Goal: Task Accomplishment & Management: Manage account settings

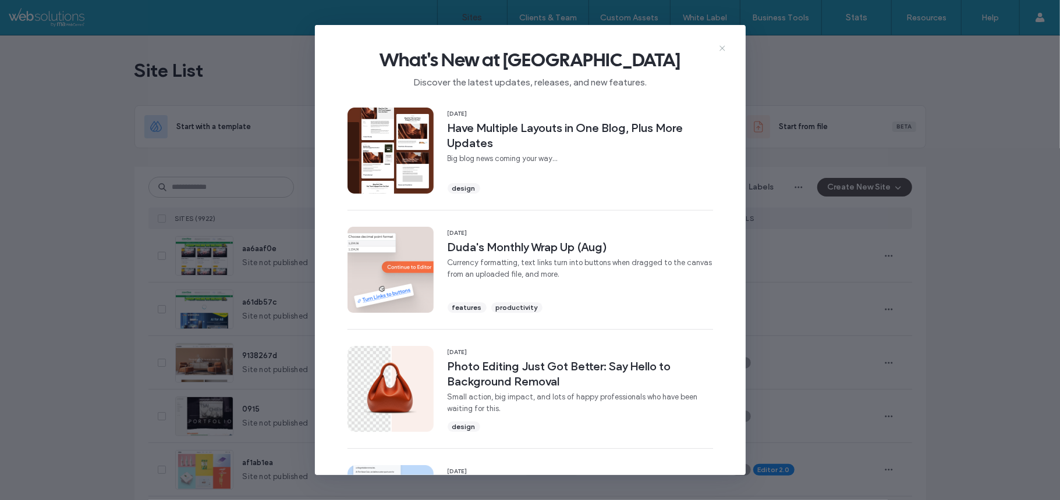
click at [720, 49] on icon at bounding box center [721, 48] width 9 height 9
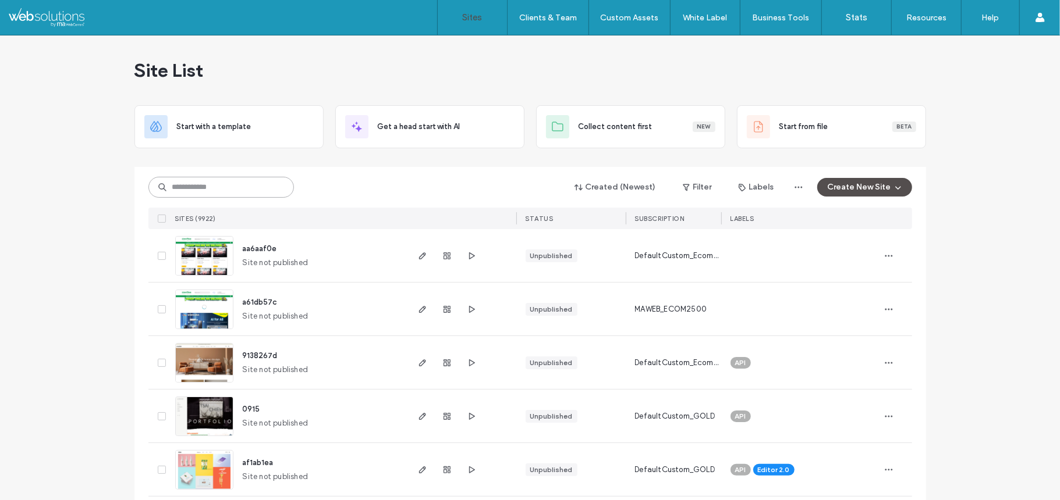
click at [231, 184] on input at bounding box center [220, 187] width 145 height 21
paste input "********"
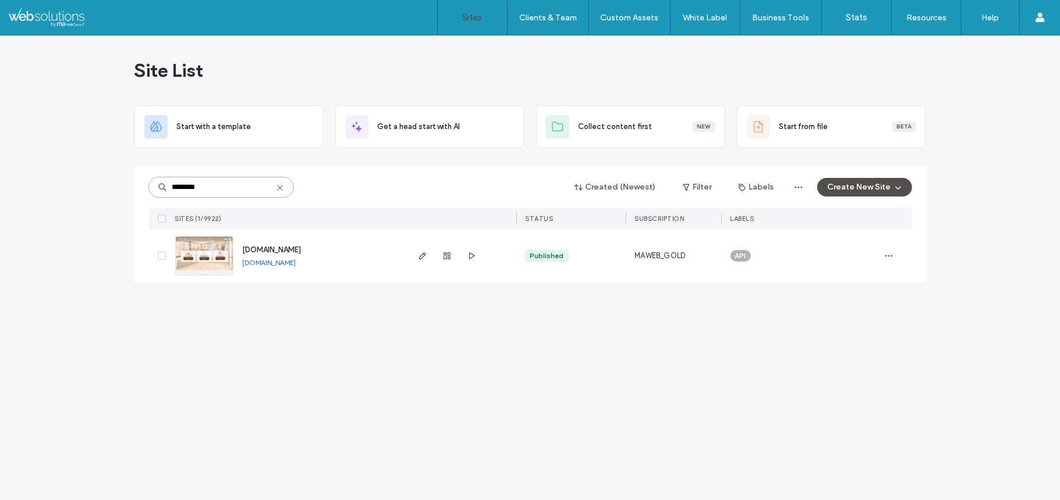
click at [211, 192] on input "********" at bounding box center [220, 187] width 145 height 21
paste input
type input "********"
copy div "SITES (1/9922) STATUS SUBSCRIPTION LABELS www.bibleexposition.org"
drag, startPoint x: 70, startPoint y: 224, endPoint x: 383, endPoint y: 265, distance: 315.2
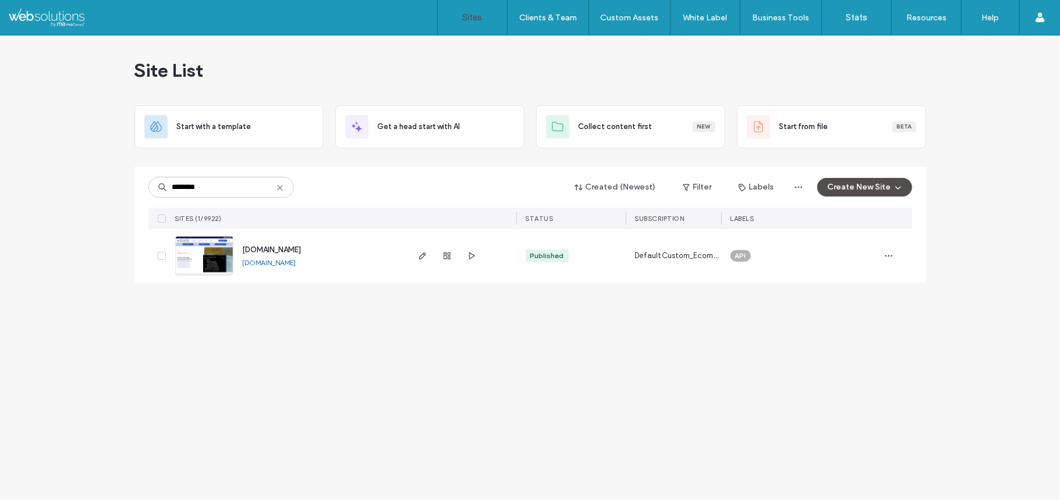
click at [383, 265] on div "Site List Start with a template Get a head start with AI Collect content first …" at bounding box center [530, 267] width 1060 height 465
click at [222, 191] on input "********" at bounding box center [220, 187] width 145 height 21
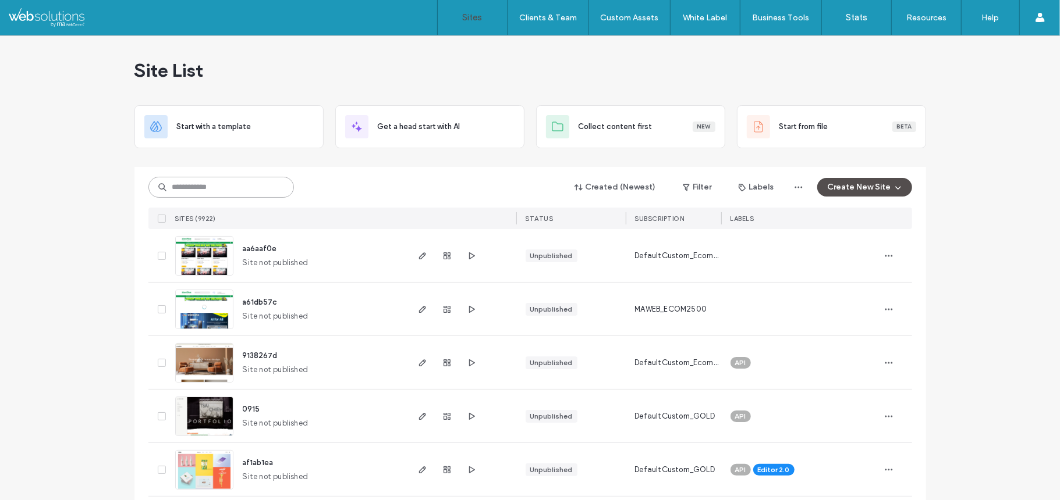
click at [196, 184] on input at bounding box center [220, 187] width 145 height 21
paste input "********"
type input "********"
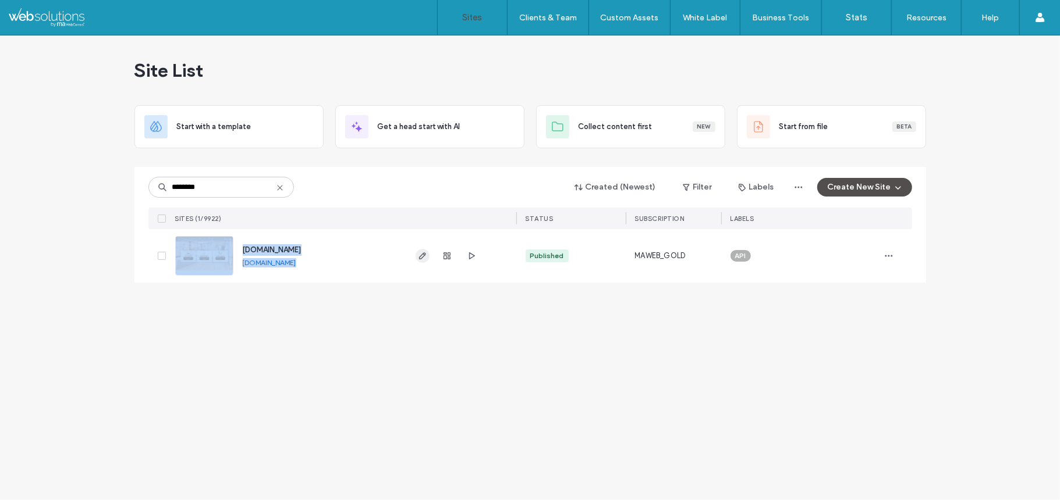
copy div "www.emperor-dental.com www.emperor-dental.com"
drag, startPoint x: 73, startPoint y: 233, endPoint x: 415, endPoint y: 249, distance: 341.9
click at [415, 249] on div "Site List Start with a template Get a head start with AI Collect content first …" at bounding box center [530, 267] width 1060 height 465
click at [464, 258] on span "button" at bounding box center [471, 256] width 14 height 14
click at [177, 255] on img at bounding box center [204, 276] width 57 height 79
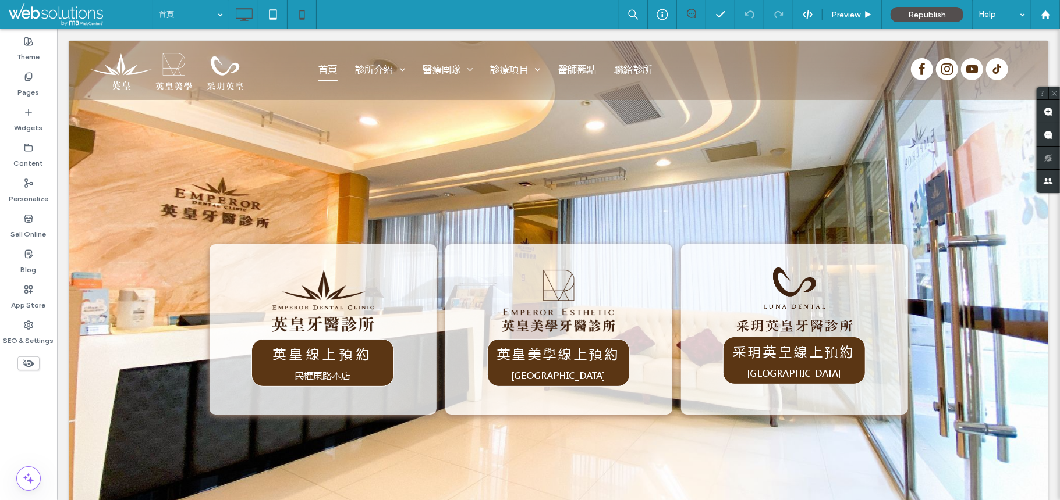
click at [303, 8] on icon at bounding box center [301, 14] width 23 height 23
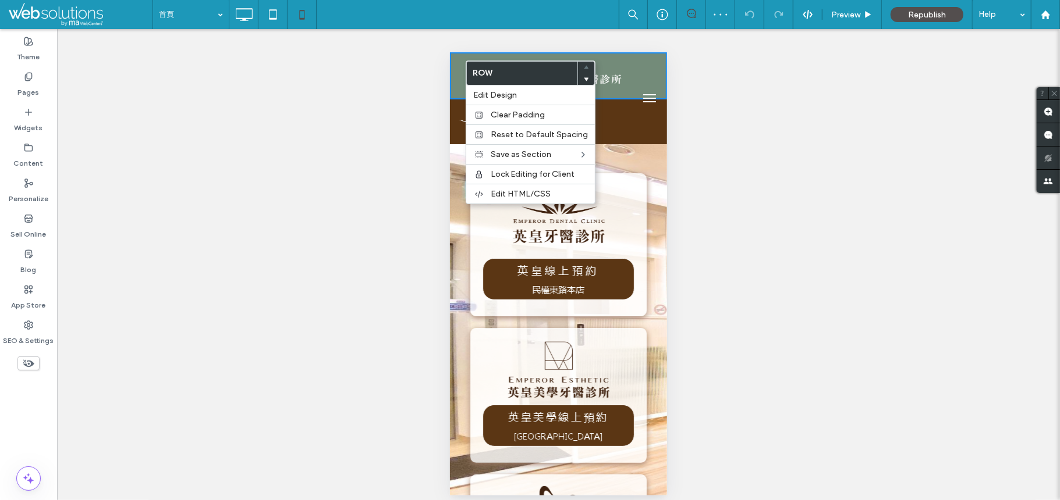
click at [408, 92] on div "Unhide? Yes Unhide? Yes Unhide? Yes Unhide? Yes" at bounding box center [558, 269] width 1003 height 481
click at [436, 133] on div "Unhide? Yes Unhide? Yes Unhide? Yes Unhide? Yes" at bounding box center [558, 269] width 1003 height 481
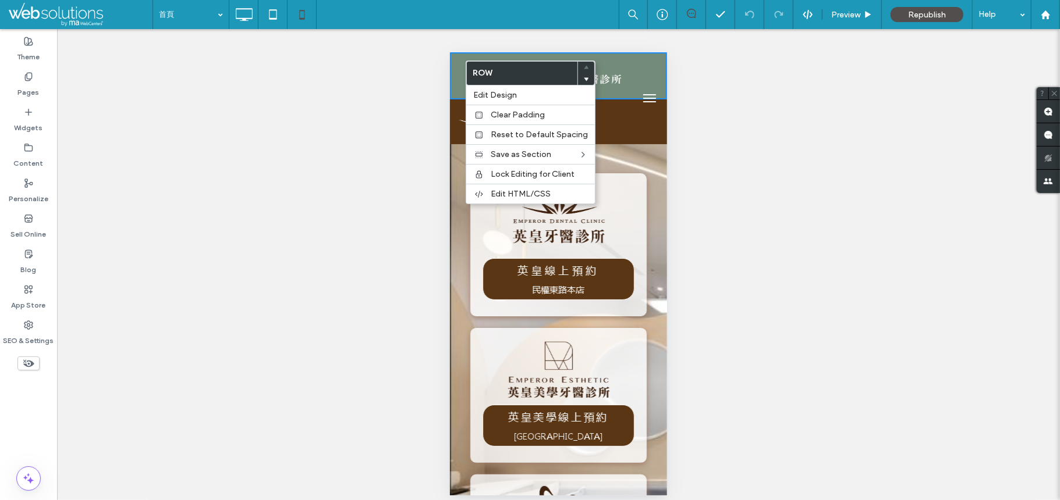
click at [649, 157] on div at bounding box center [557, 404] width 217 height 521
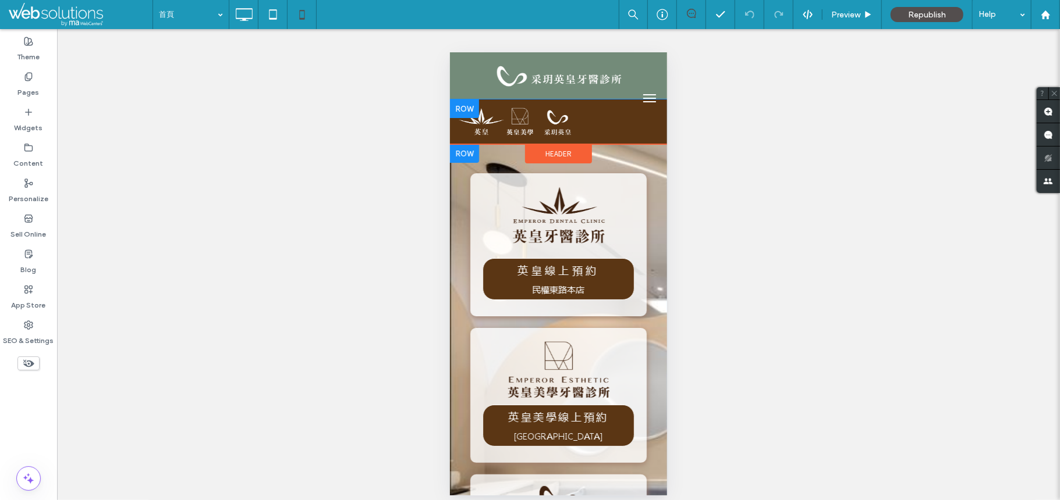
click at [459, 102] on div at bounding box center [463, 108] width 29 height 19
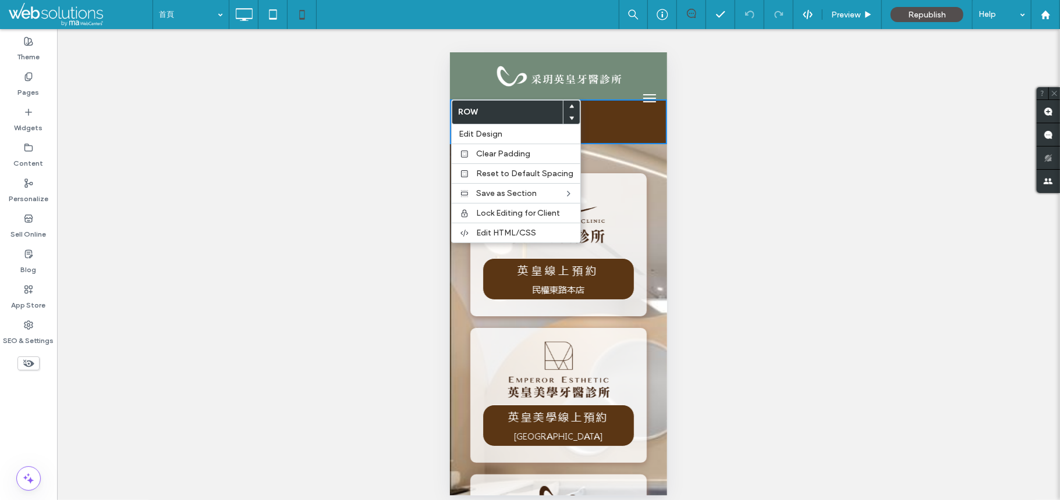
click at [390, 212] on div "Unhide? Yes Unhide? Yes Unhide? Yes Unhide? Yes" at bounding box center [558, 269] width 1003 height 481
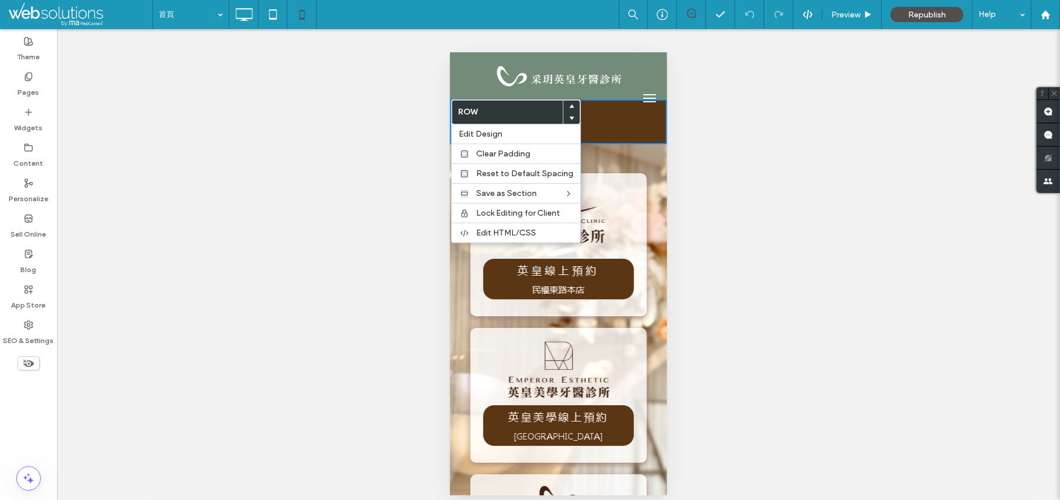
click at [631, 151] on div at bounding box center [557, 404] width 217 height 521
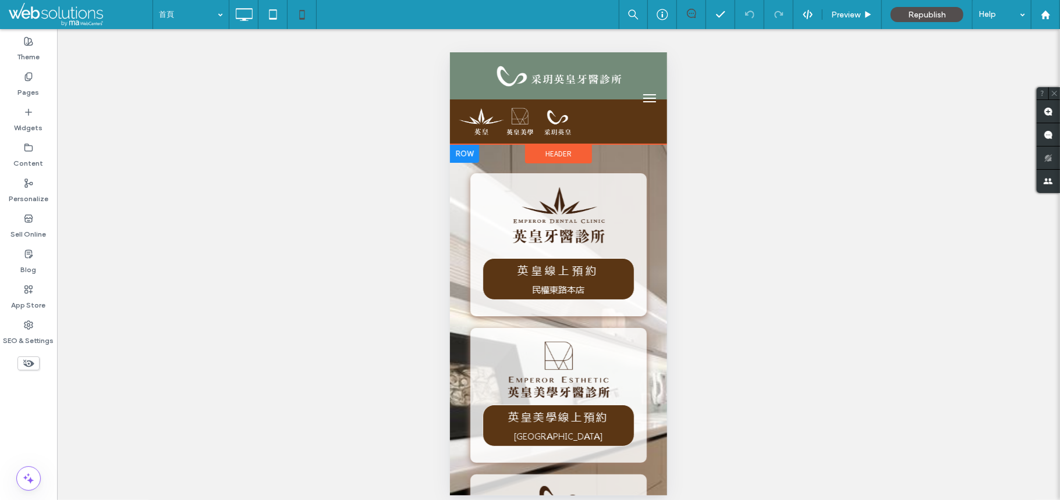
click at [534, 151] on div "Header" at bounding box center [557, 153] width 67 height 19
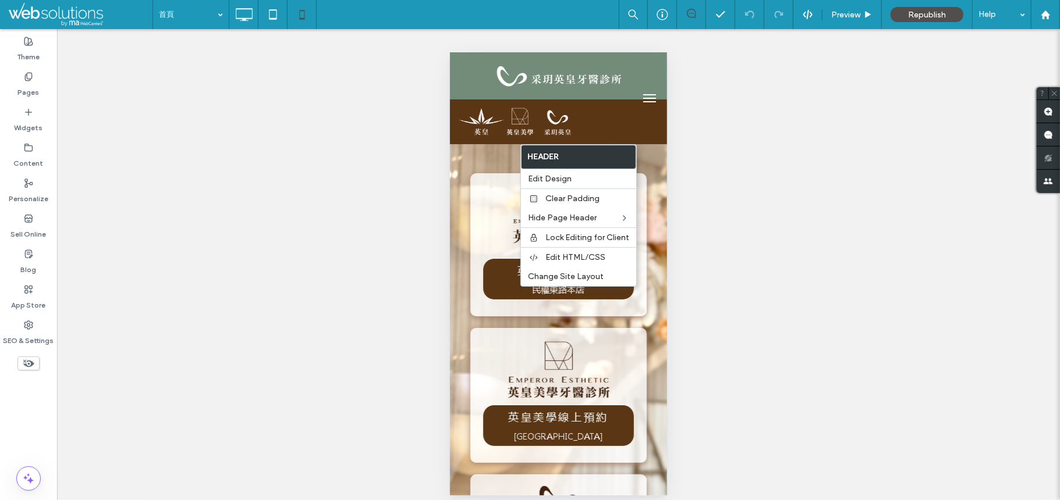
click at [464, 110] on img at bounding box center [516, 121] width 123 height 33
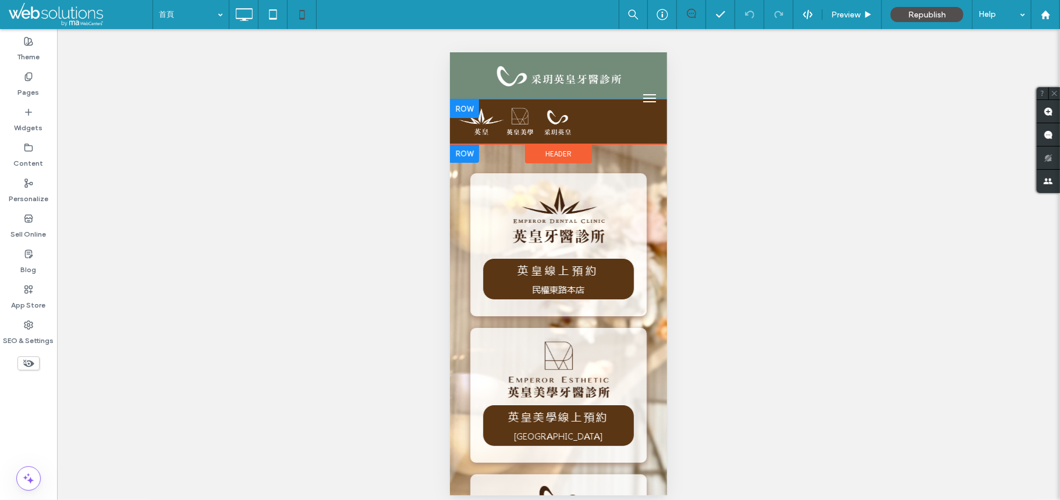
click at [464, 110] on div at bounding box center [463, 108] width 29 height 19
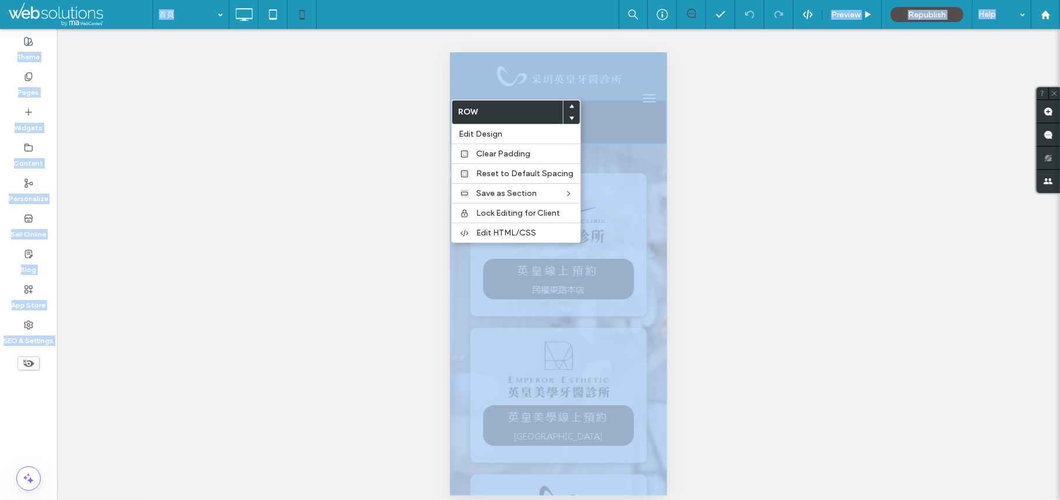
click at [464, 111] on label "Row" at bounding box center [507, 112] width 111 height 23
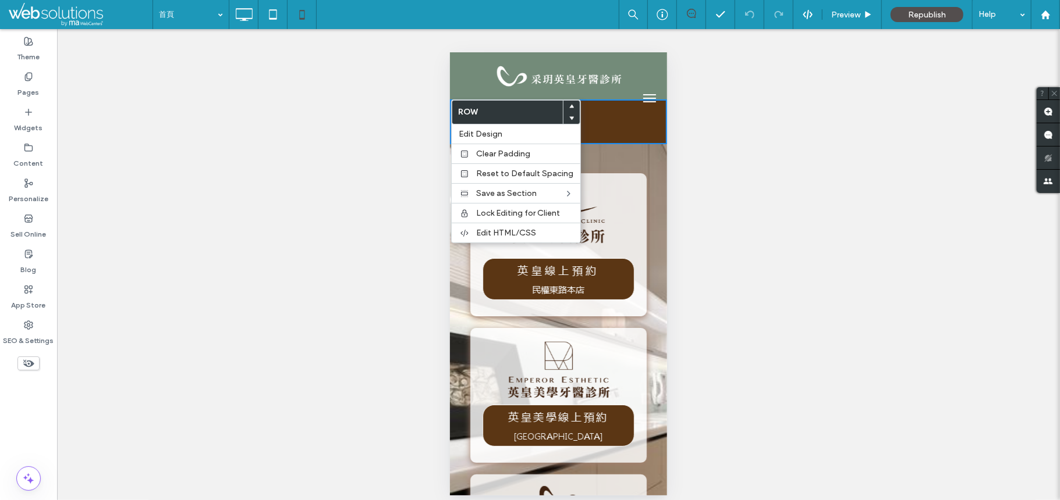
click at [383, 162] on div "Unhide? Yes Unhide? Yes Unhide? Yes Unhide? Yes" at bounding box center [558, 269] width 1003 height 481
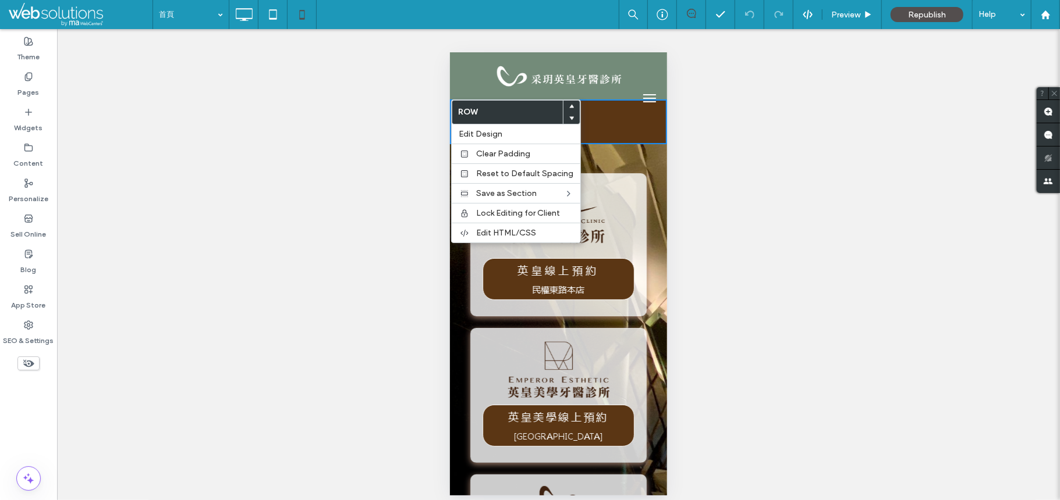
click at [645, 218] on div "英皇線上預約 民權東路本店 Click To Paste 英皇美學線上預約 民權西路站 Click To Paste 采玥英皇線上預約 大橋頭站 Click …" at bounding box center [558, 390] width 200 height 434
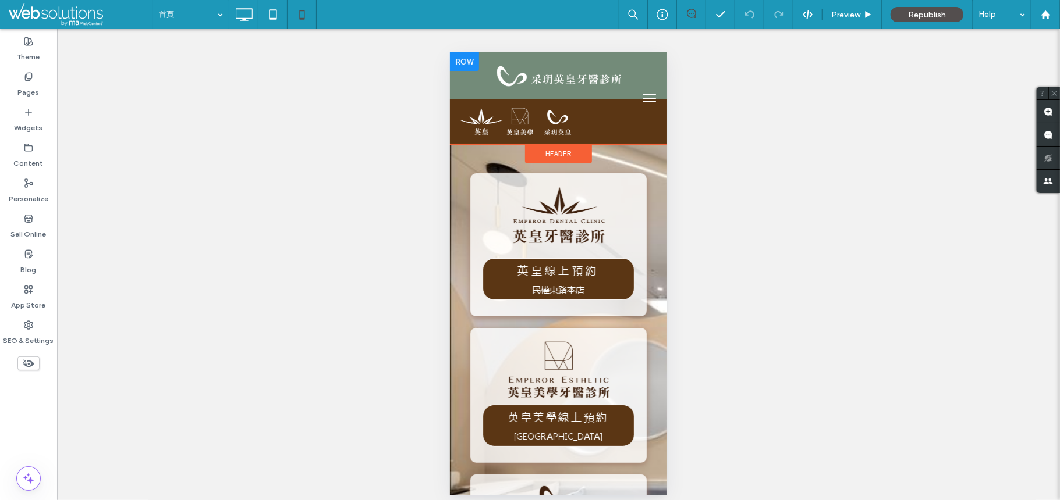
click at [475, 61] on div at bounding box center [463, 61] width 29 height 19
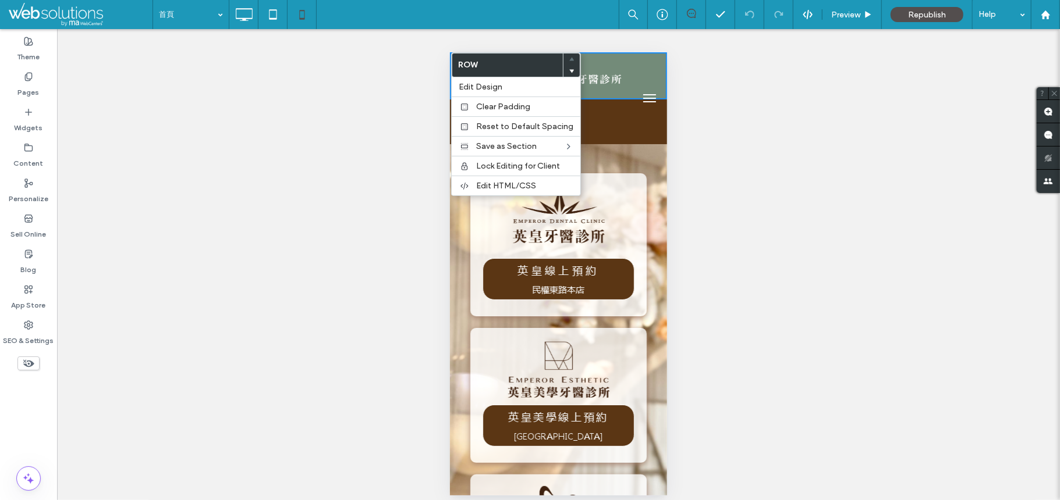
click at [455, 271] on div at bounding box center [557, 404] width 217 height 521
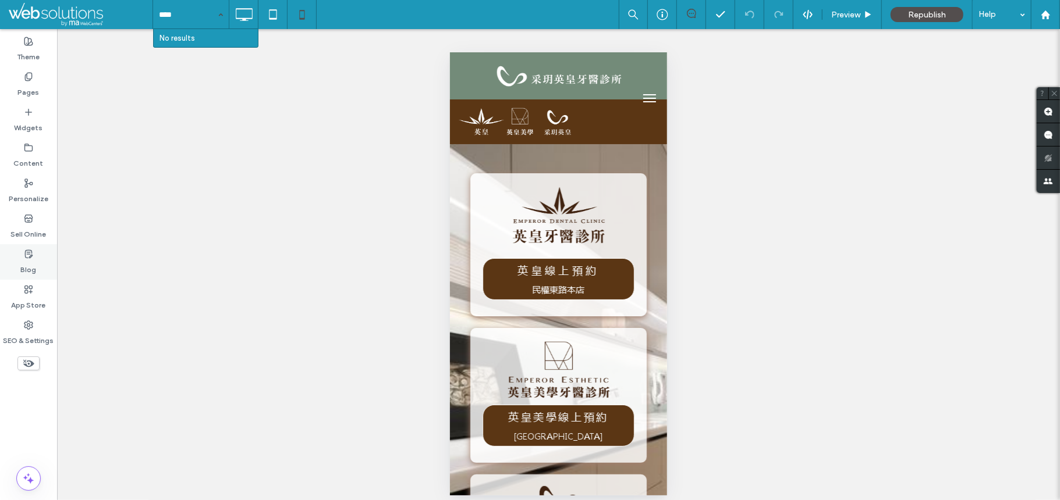
type input "****"
click at [30, 257] on icon at bounding box center [28, 254] width 9 height 9
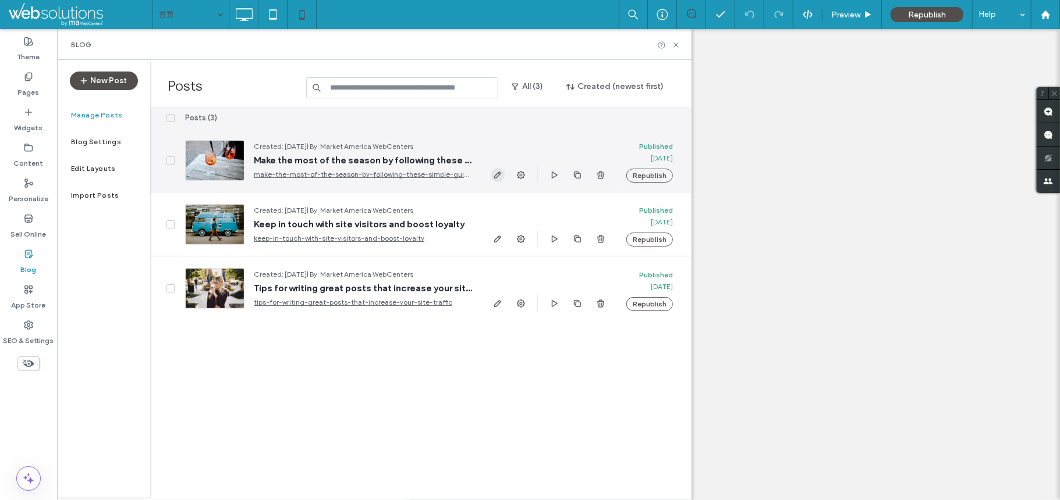
click at [495, 170] on icon "button" at bounding box center [497, 174] width 9 height 9
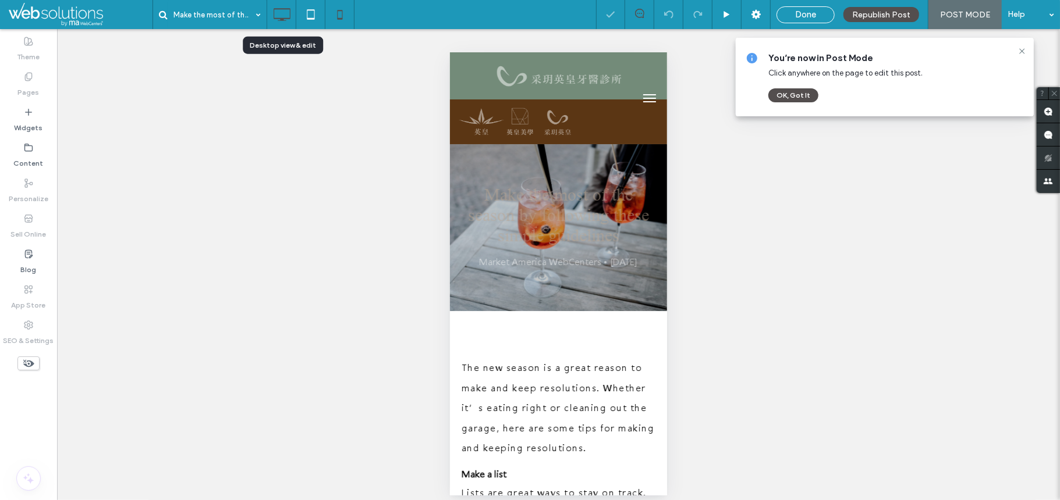
click at [268, 21] on div at bounding box center [281, 14] width 29 height 23
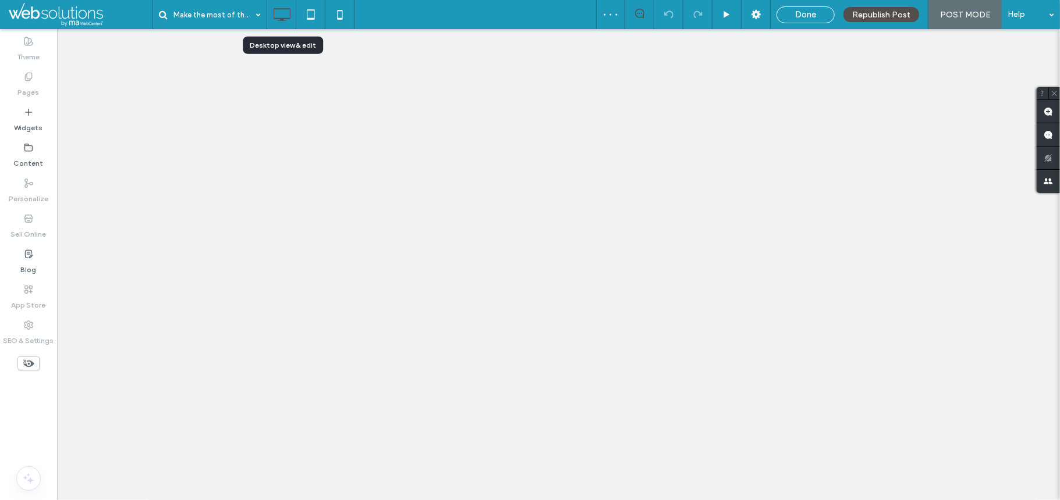
click at [268, 21] on div "Make the most of the season by following these simple guidelines Done Republish…" at bounding box center [530, 250] width 1060 height 500
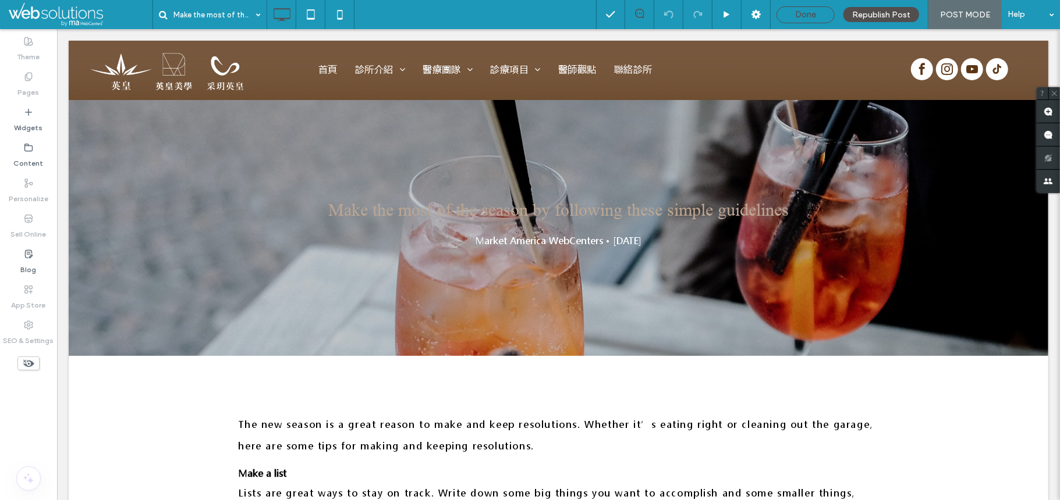
click at [793, 10] on div "Done" at bounding box center [805, 14] width 57 height 10
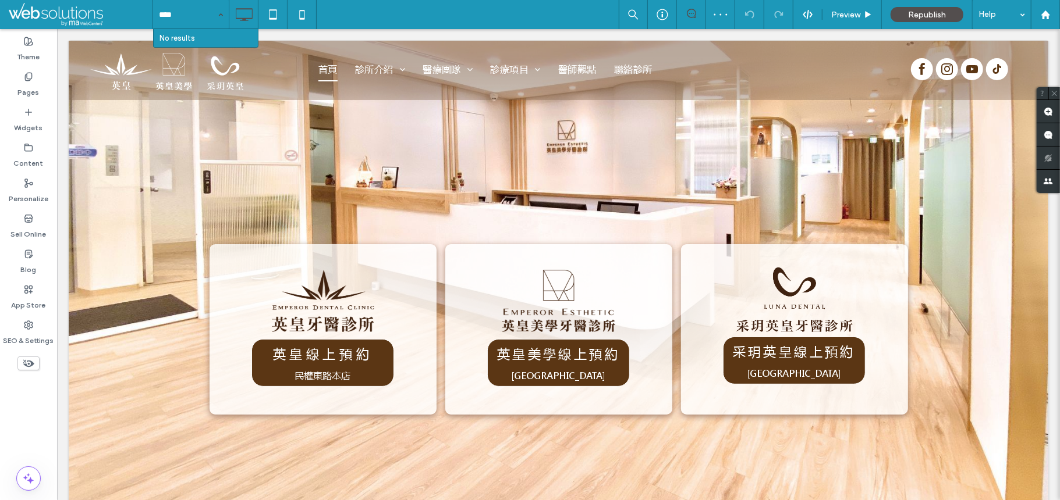
click at [194, 5] on input "****" at bounding box center [188, 14] width 58 height 29
type input "****"
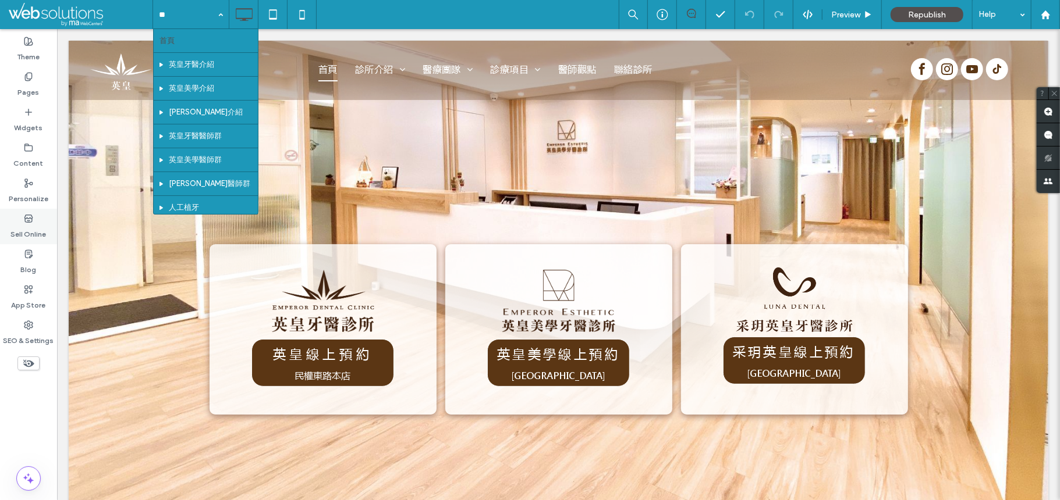
click at [27, 232] on label "Sell Online" at bounding box center [28, 231] width 35 height 16
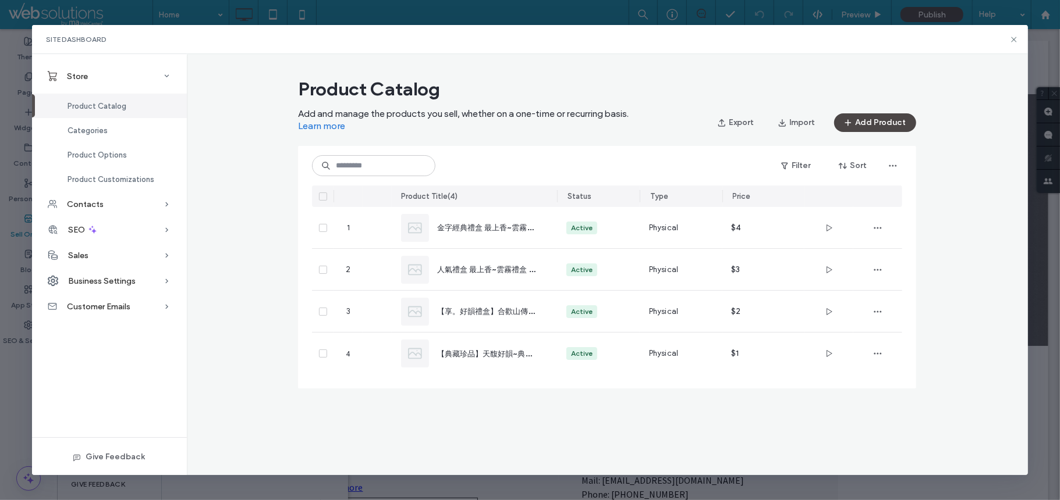
click at [855, 125] on span "button" at bounding box center [849, 122] width 12 height 17
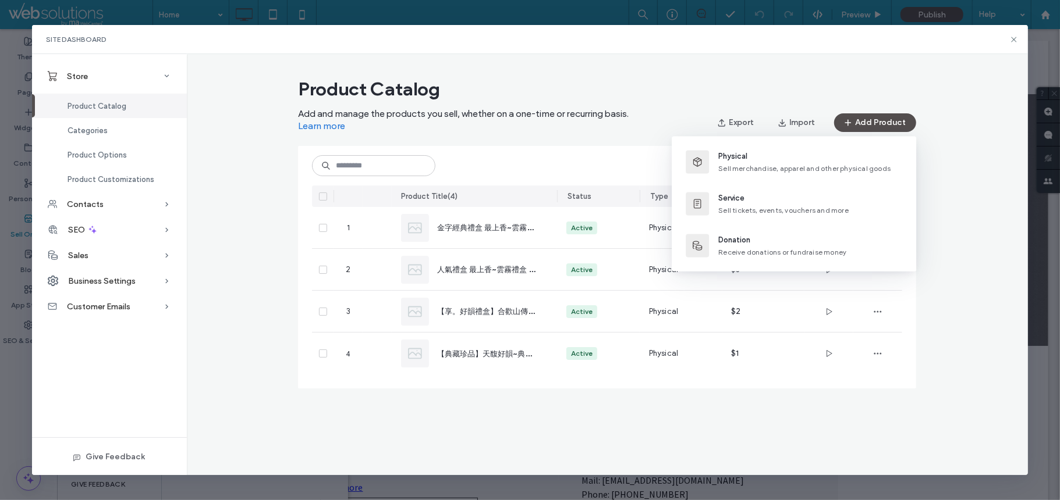
click at [935, 221] on div "Product Catalog Add and manage the products you sell, whether on a one-time or …" at bounding box center [607, 238] width 841 height 330
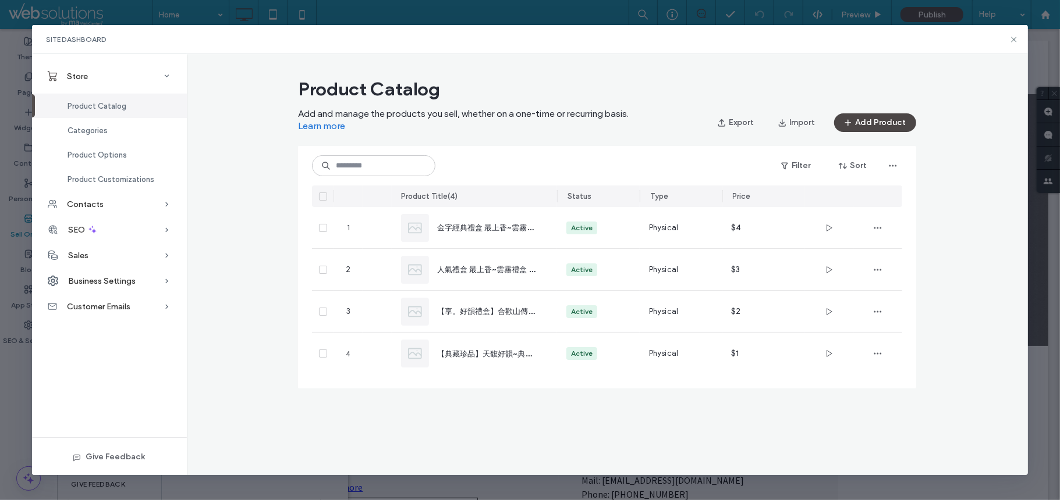
click at [882, 121] on button "Add Product" at bounding box center [875, 122] width 82 height 19
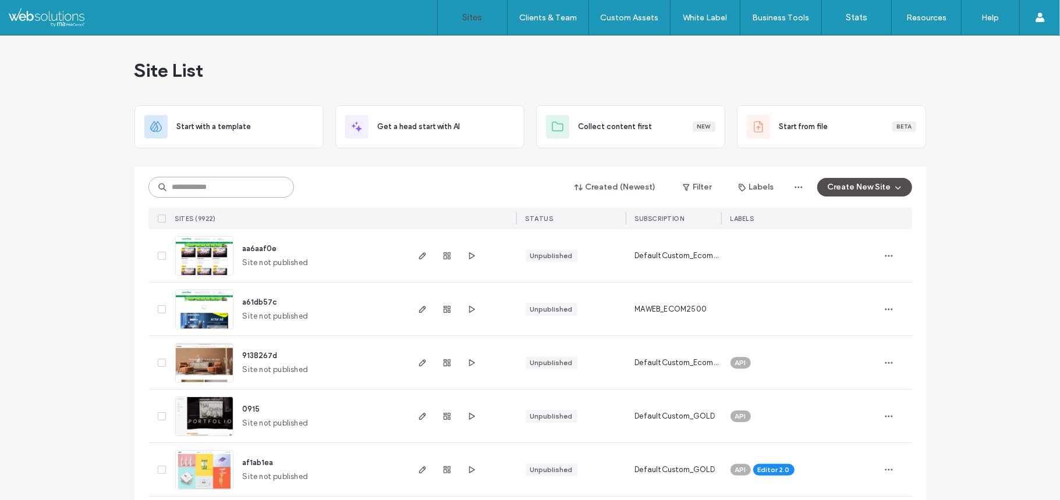
click at [210, 184] on input at bounding box center [220, 187] width 145 height 21
paste input "********"
type input "********"
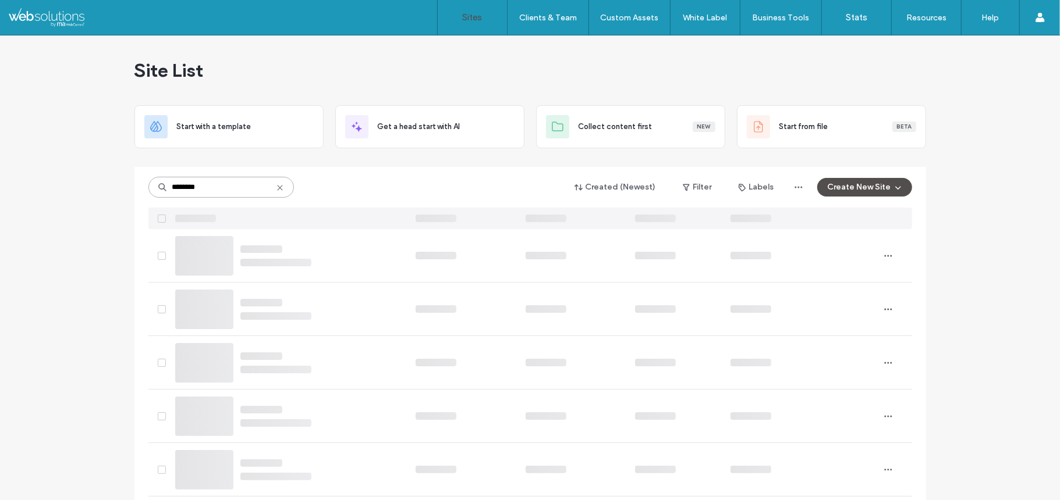
click at [200, 187] on input "********" at bounding box center [220, 187] width 145 height 21
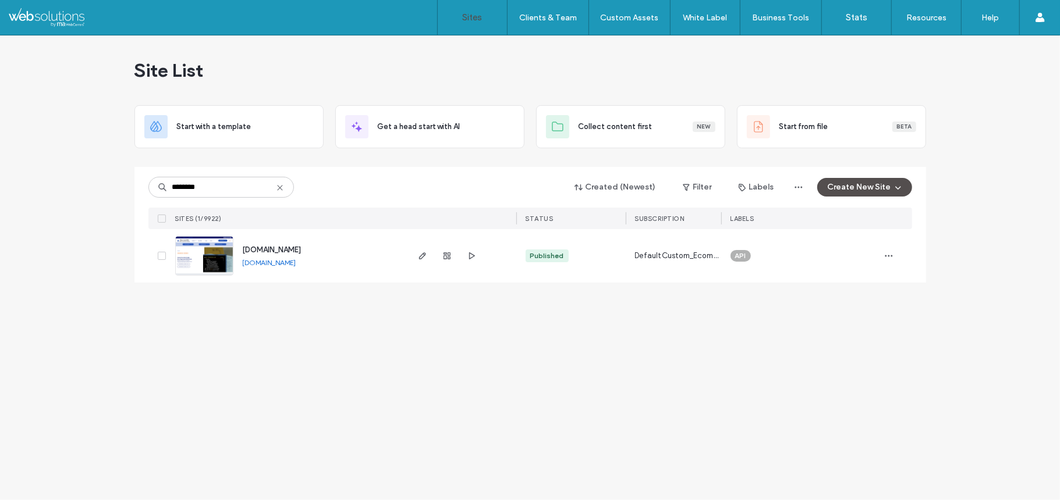
click at [189, 260] on img at bounding box center [204, 276] width 57 height 79
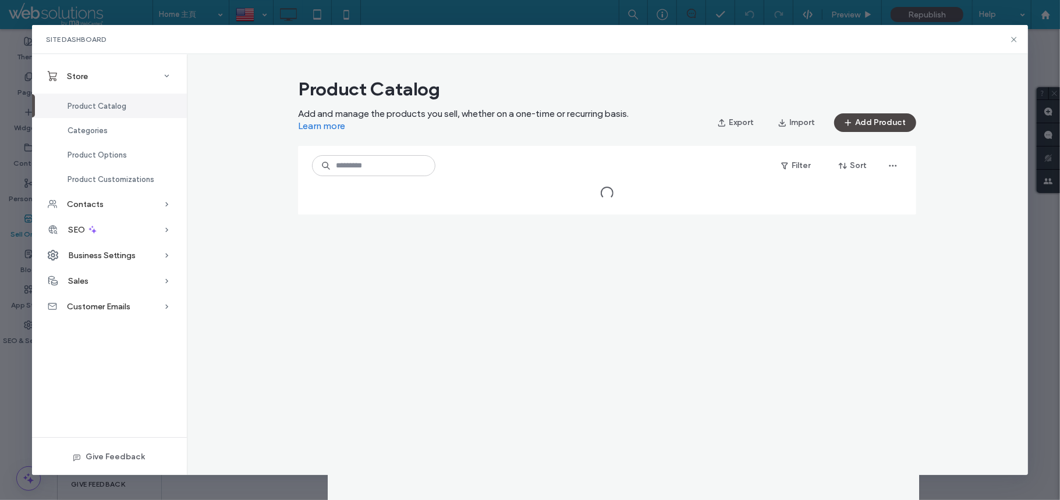
click at [855, 129] on span "button" at bounding box center [849, 122] width 12 height 17
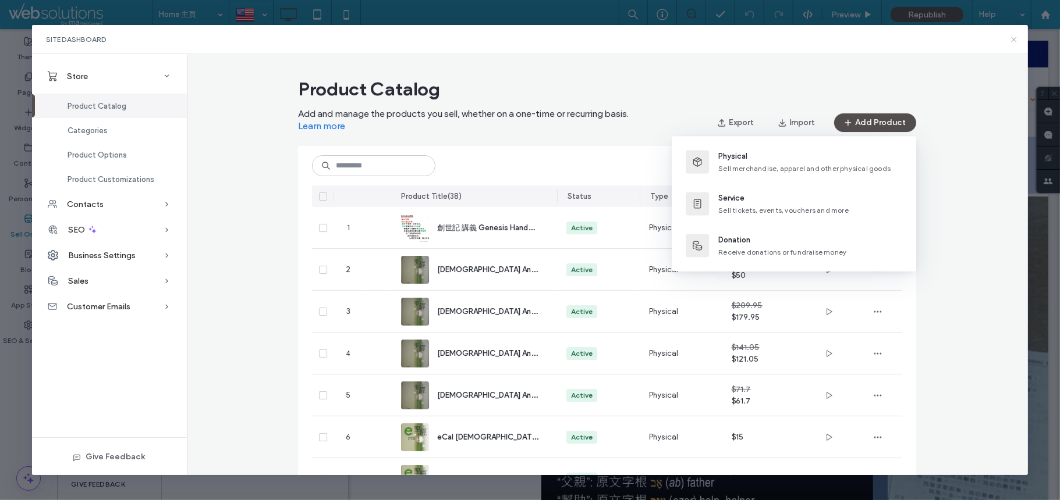
click at [1013, 42] on icon at bounding box center [1013, 39] width 9 height 9
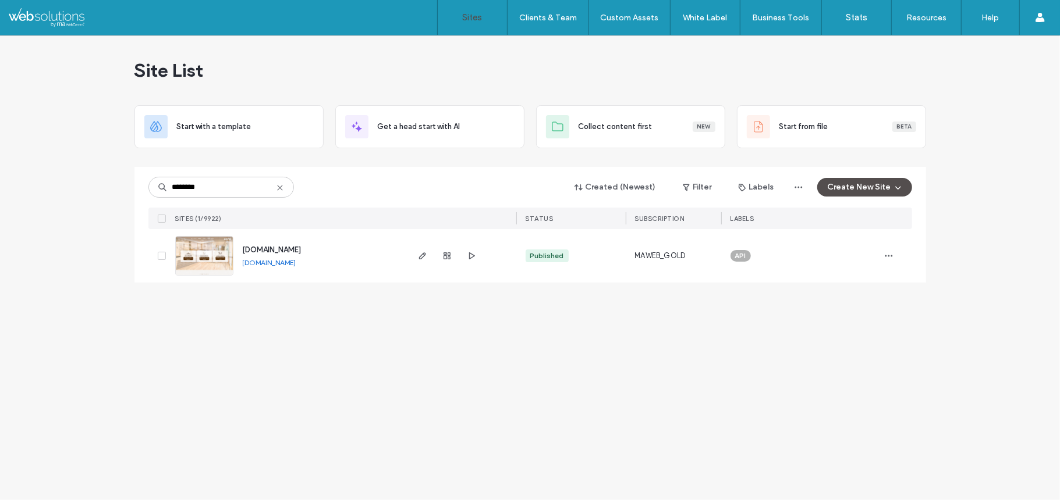
click at [192, 252] on img at bounding box center [204, 276] width 57 height 79
click at [473, 256] on use "button" at bounding box center [471, 256] width 6 height 7
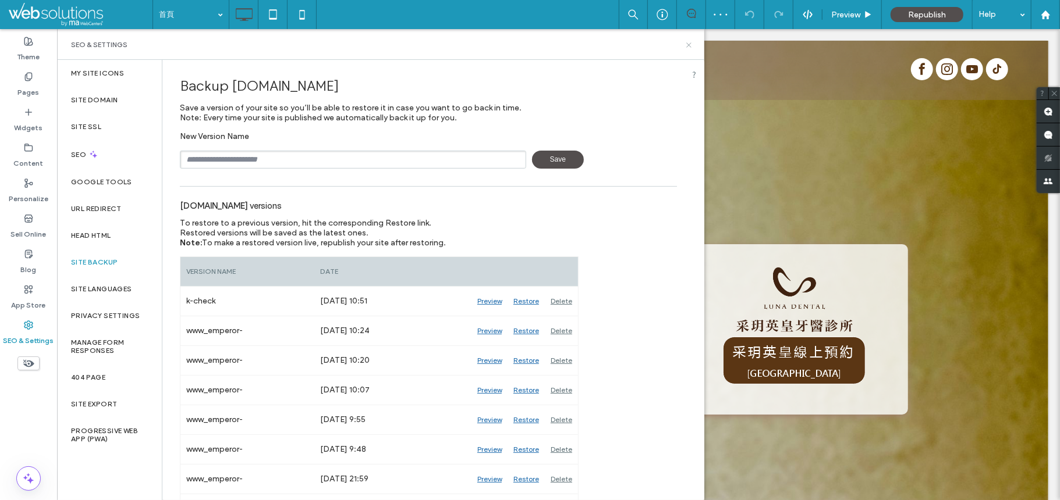
click at [690, 45] on icon at bounding box center [688, 45] width 9 height 9
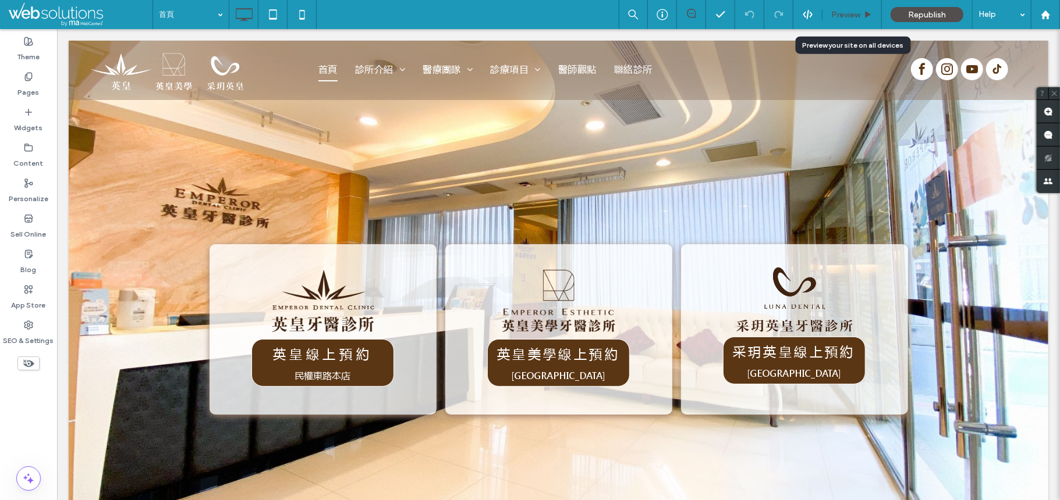
click at [838, 7] on div "Preview" at bounding box center [851, 14] width 59 height 29
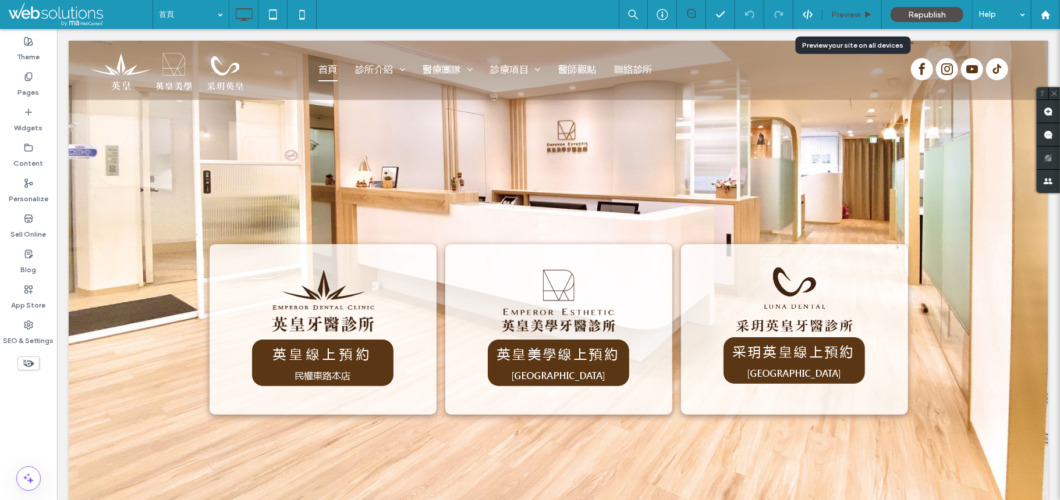
click at [832, 24] on div "Preview" at bounding box center [851, 14] width 59 height 29
click at [843, 14] on span "Preview" at bounding box center [845, 15] width 29 height 10
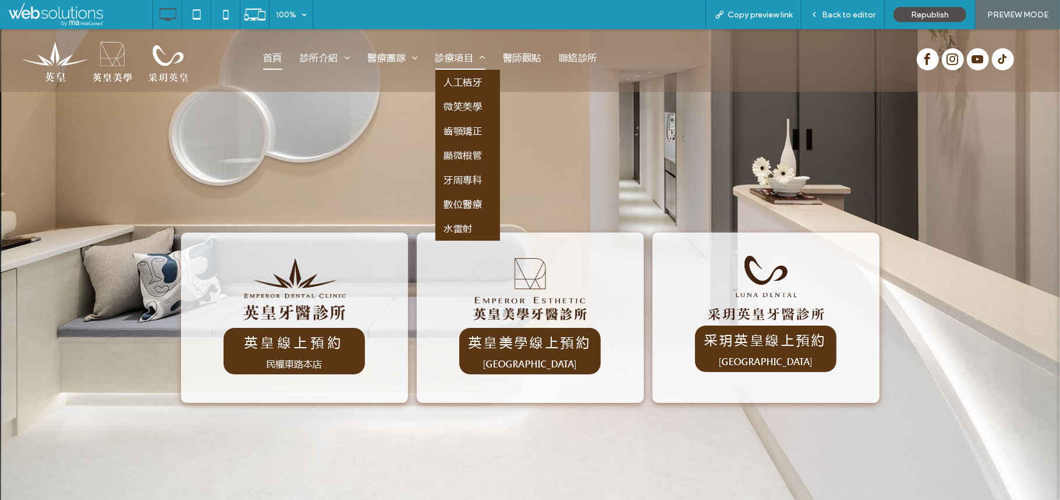
click at [450, 56] on span "診療項目" at bounding box center [460, 57] width 50 height 24
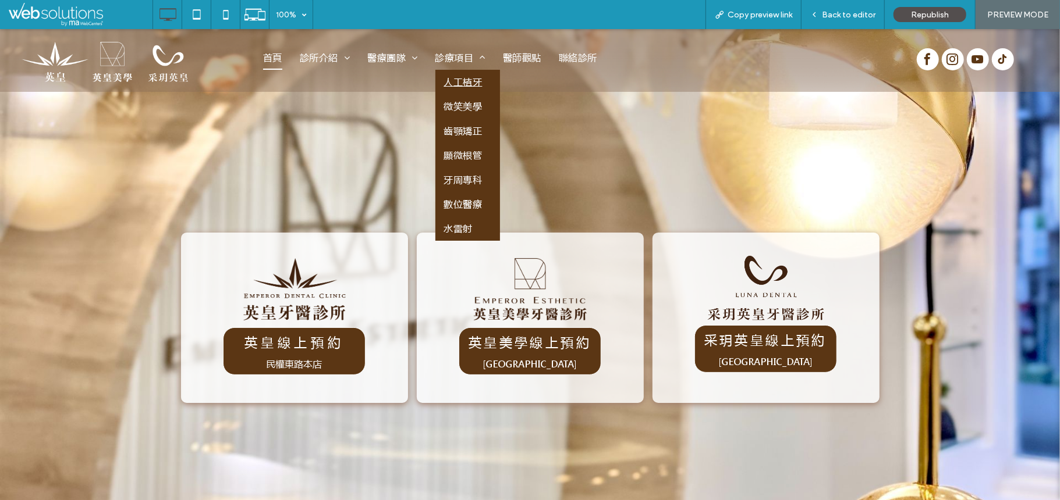
click at [450, 75] on span "人工植牙" at bounding box center [463, 81] width 38 height 19
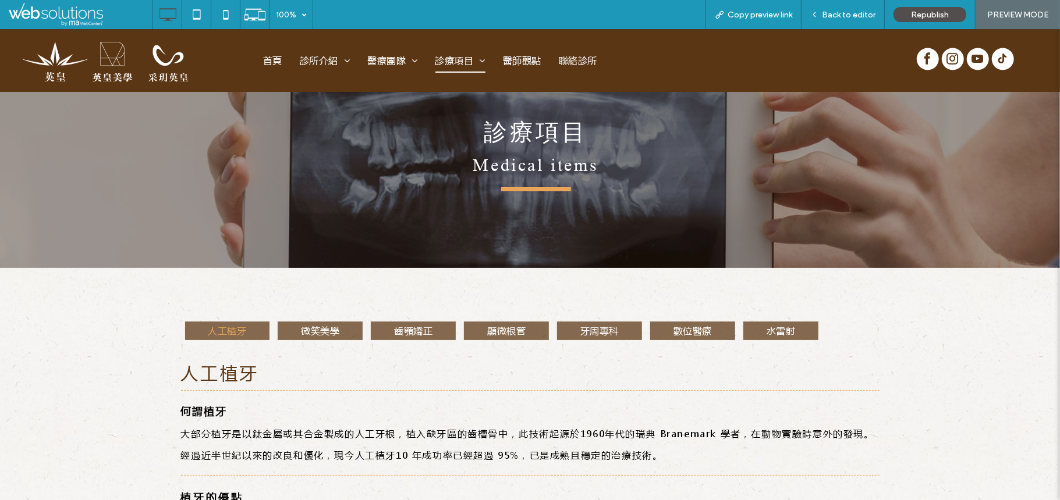
scroll to position [70, 0]
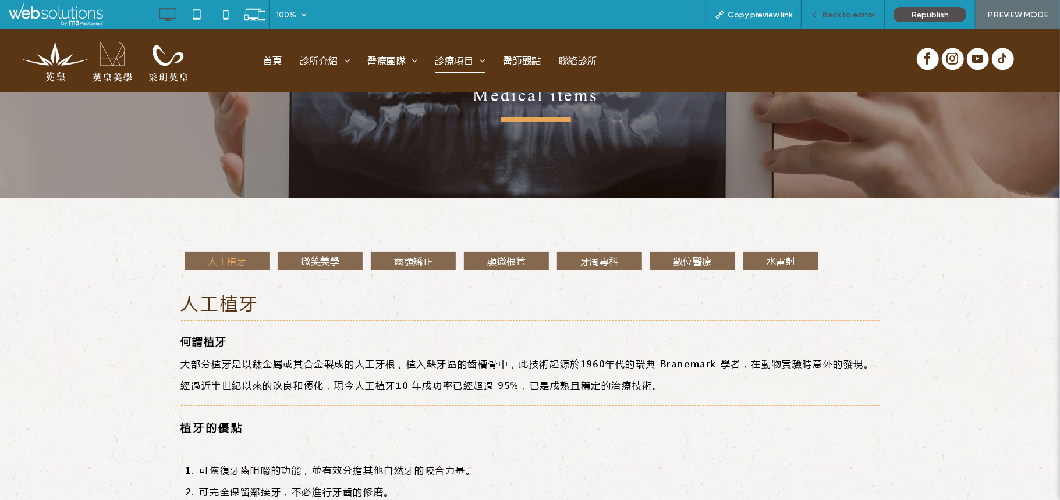
click at [827, 14] on span "Back to editor" at bounding box center [849, 15] width 54 height 10
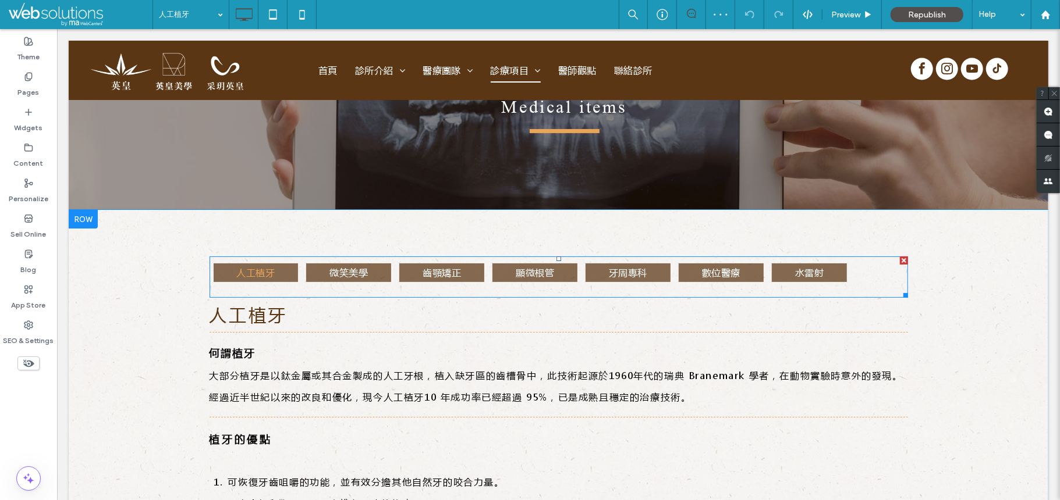
click at [402, 283] on li "齒顎矯正" at bounding box center [441, 276] width 93 height 27
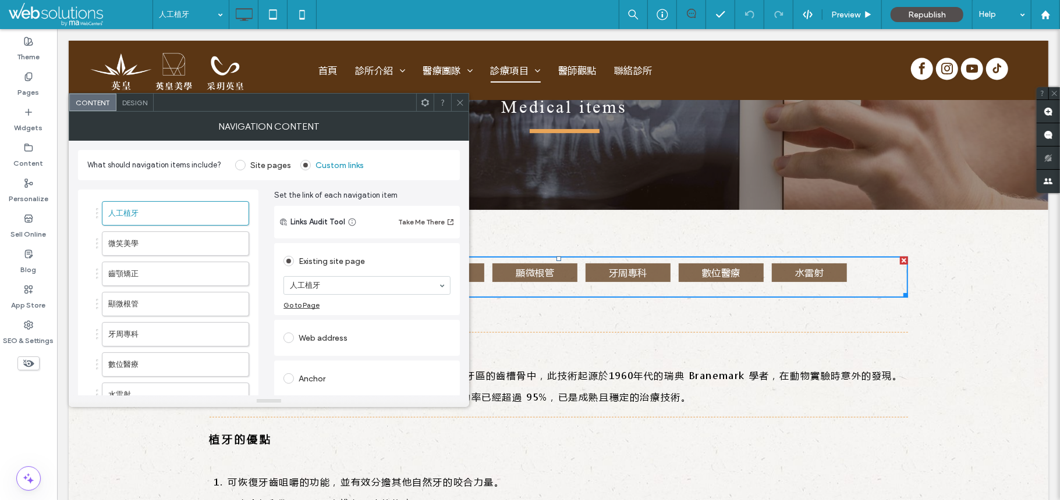
click at [134, 103] on span "Design" at bounding box center [134, 102] width 25 height 9
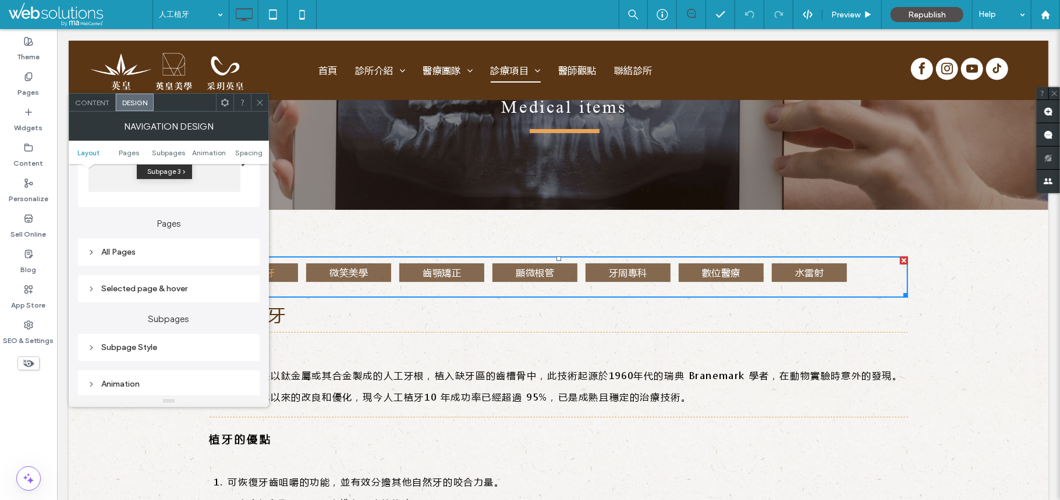
scroll to position [240, 0]
click at [179, 247] on div "All Pages" at bounding box center [168, 244] width 163 height 10
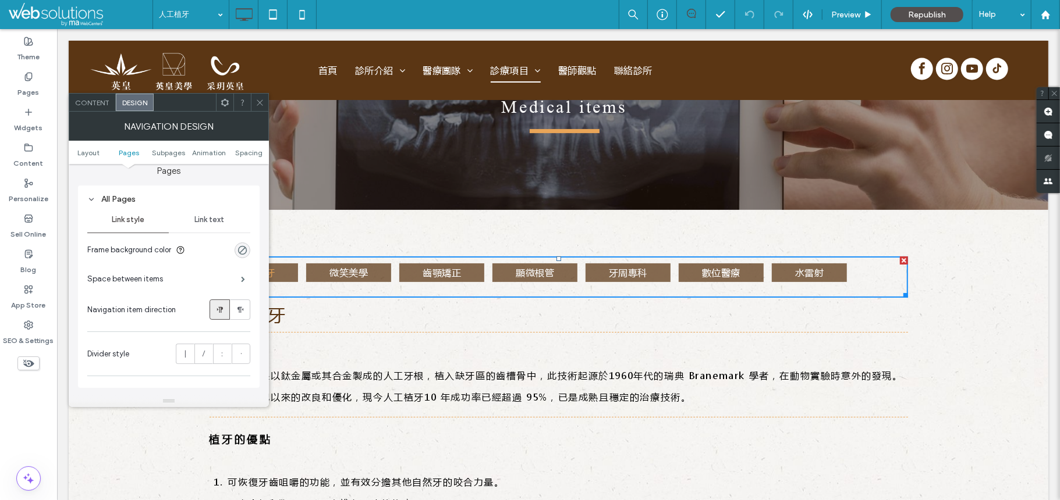
scroll to position [287, 0]
click at [224, 212] on div "Link text" at bounding box center [209, 217] width 81 height 26
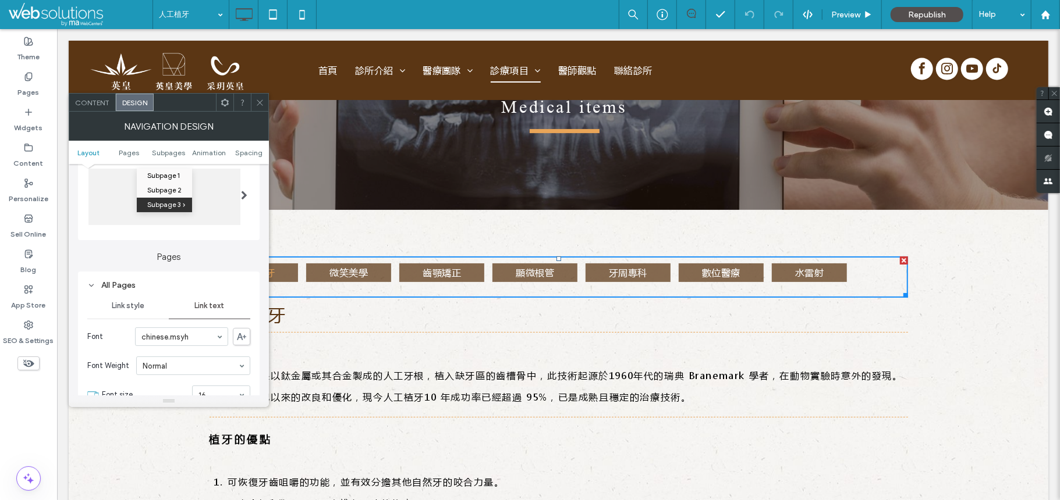
scroll to position [196, 0]
click at [119, 325] on section "Font chinese.msyh" at bounding box center [168, 339] width 163 height 30
click at [122, 322] on hr at bounding box center [168, 321] width 163 height 1
click at [135, 310] on span "Link style" at bounding box center [128, 308] width 33 height 9
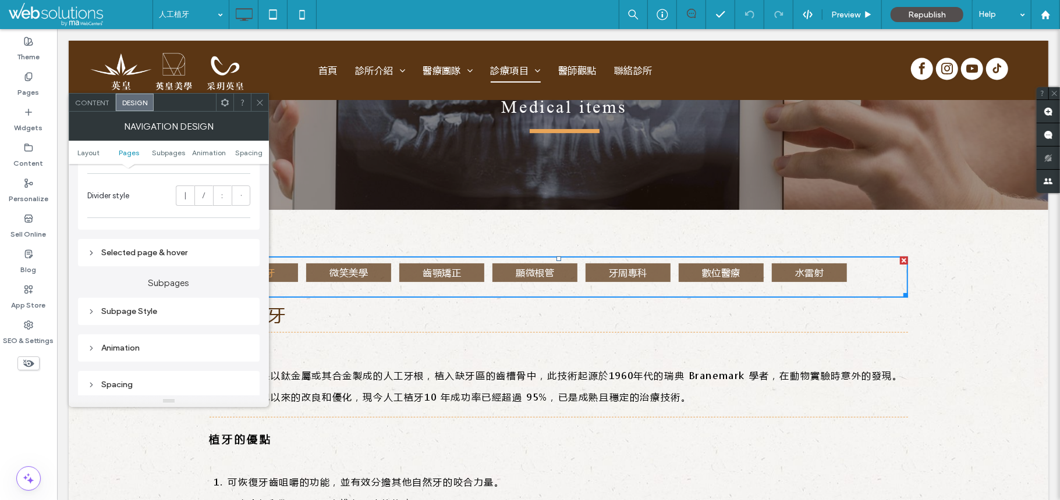
scroll to position [445, 0]
click at [175, 253] on div "Selected page & hover" at bounding box center [168, 251] width 163 height 10
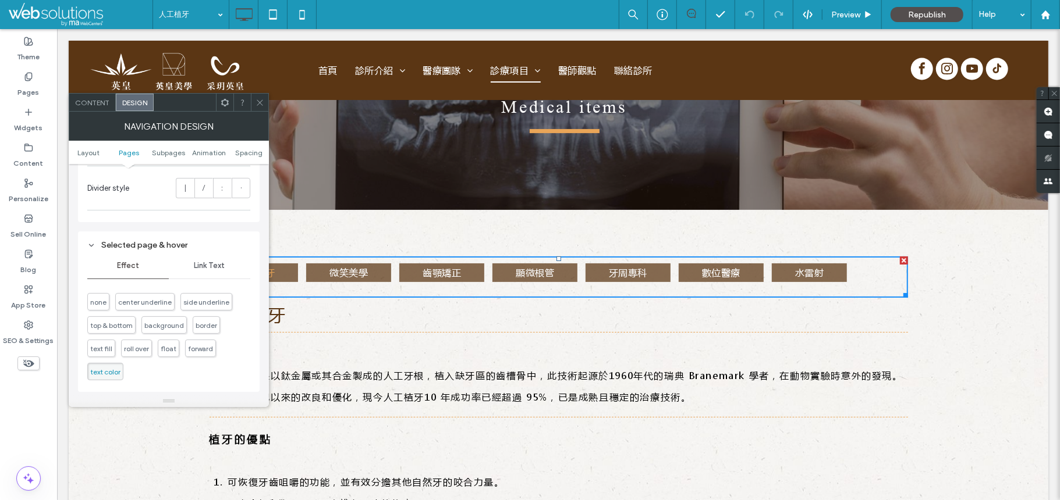
scroll to position [449, 0]
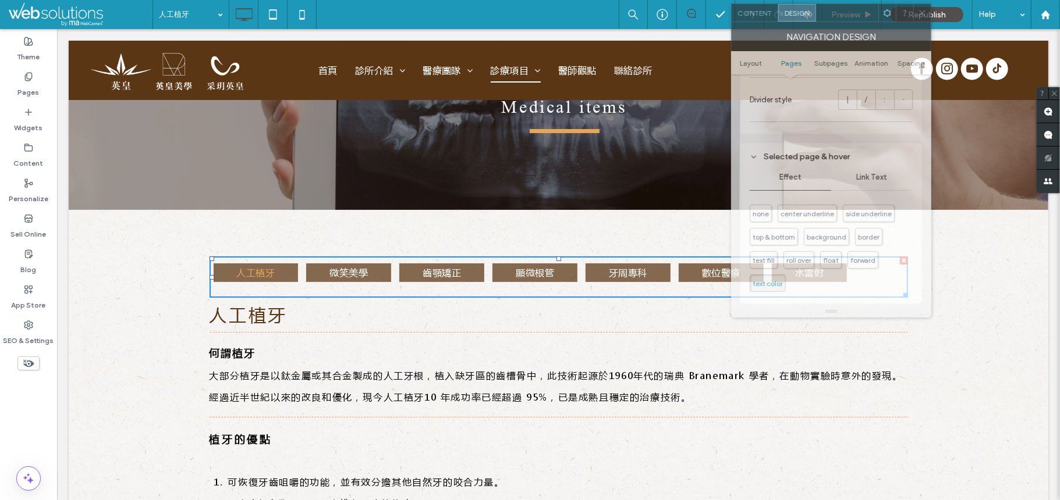
drag, startPoint x: 170, startPoint y: 102, endPoint x: 852, endPoint y: 23, distance: 687.1
click at [852, 22] on div at bounding box center [847, 12] width 62 height 17
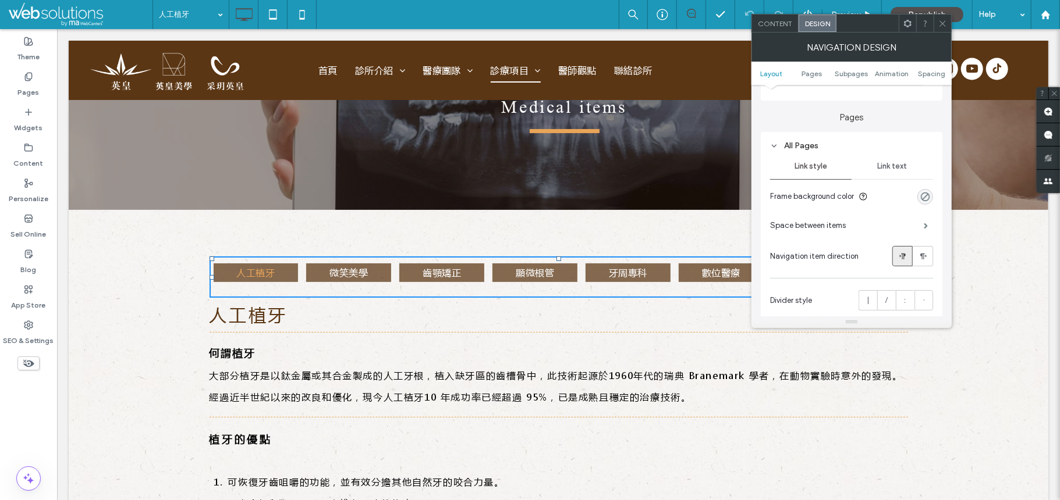
scroll to position [264, 0]
click at [903, 24] on icon at bounding box center [907, 23] width 9 height 9
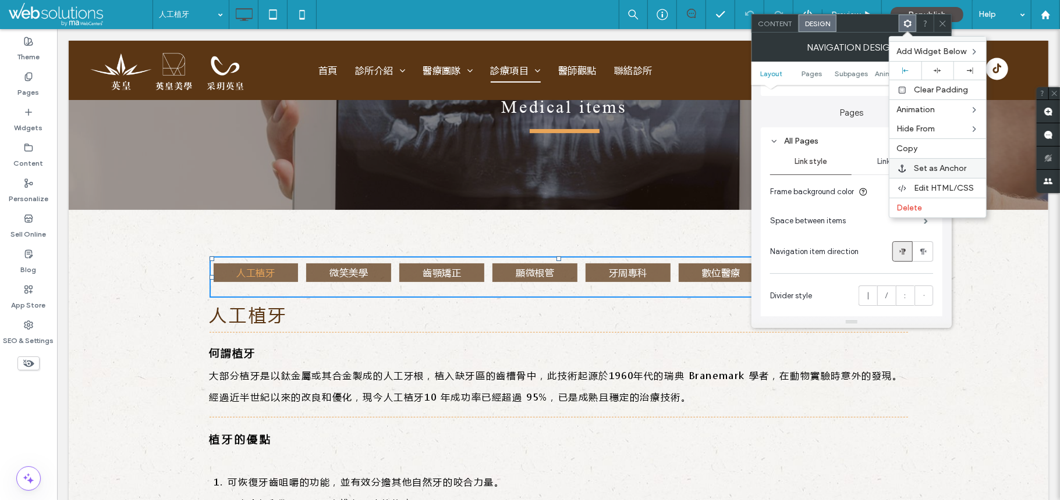
click at [936, 178] on div "Set as Anchor" at bounding box center [937, 168] width 97 height 20
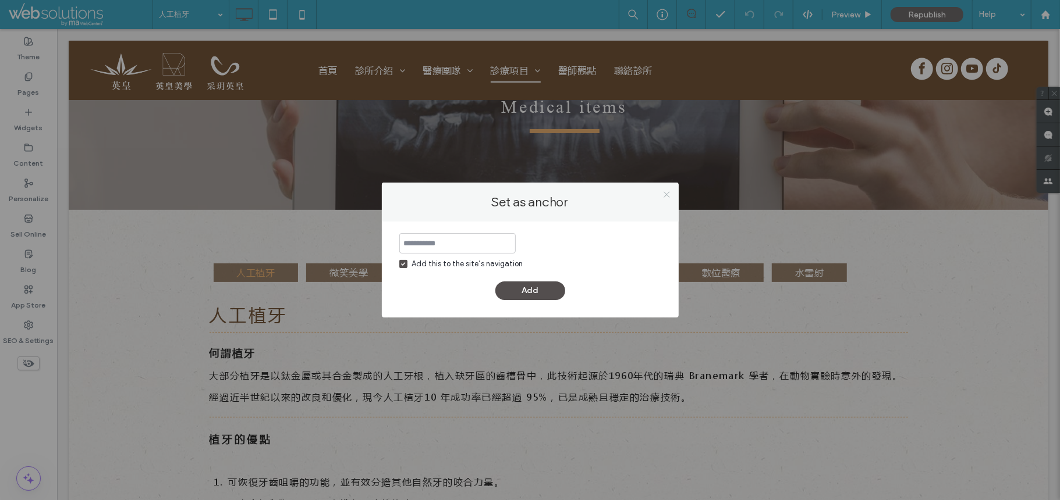
click at [663, 197] on icon at bounding box center [666, 194] width 9 height 9
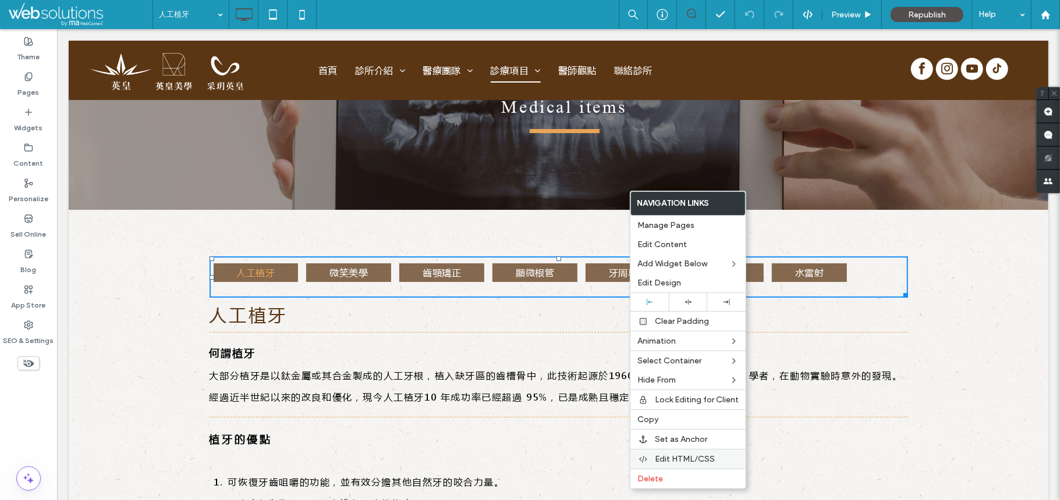
click at [660, 464] on span "Edit HTML/CSS" at bounding box center [685, 459] width 60 height 10
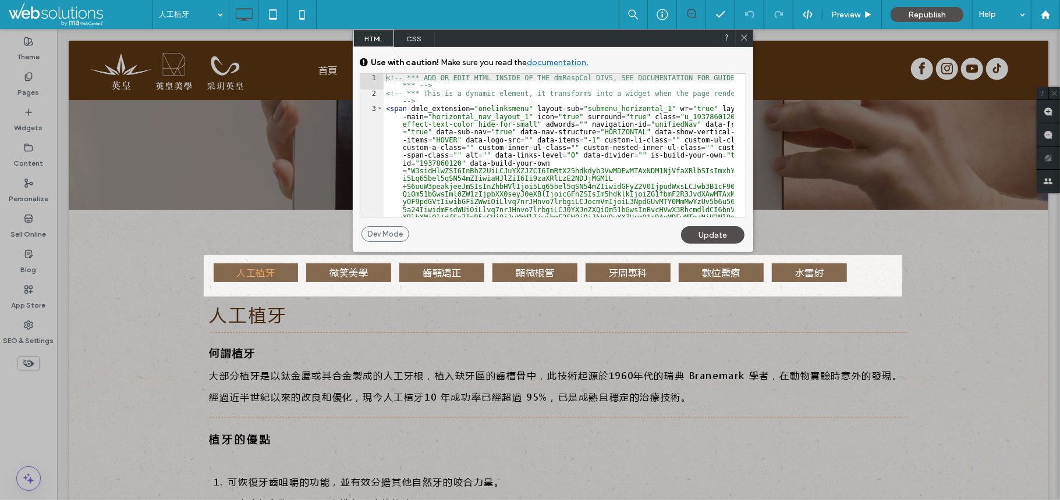
click at [408, 30] on span "CSS" at bounding box center [414, 38] width 41 height 17
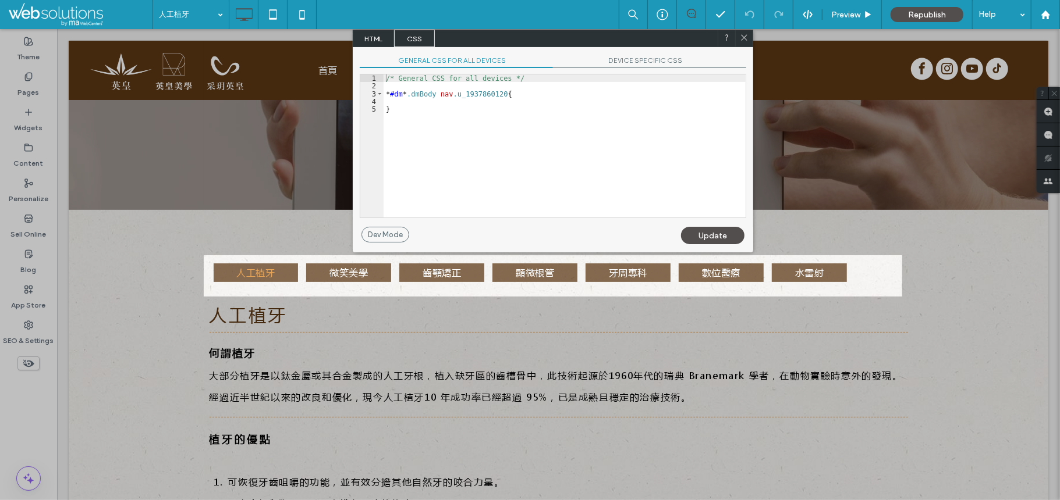
click at [657, 61] on span "DEVICE SPECIFIC CSS" at bounding box center [649, 62] width 193 height 12
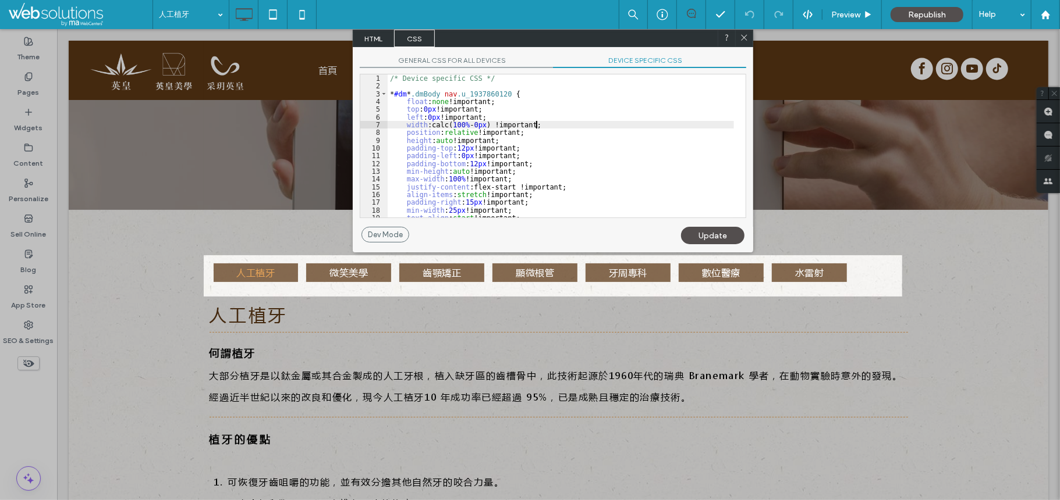
click at [610, 122] on div "/* Device specific CSS */ * #dm * .dmBody nav .u_1937860120 { float : none !imp…" at bounding box center [561, 153] width 346 height 159
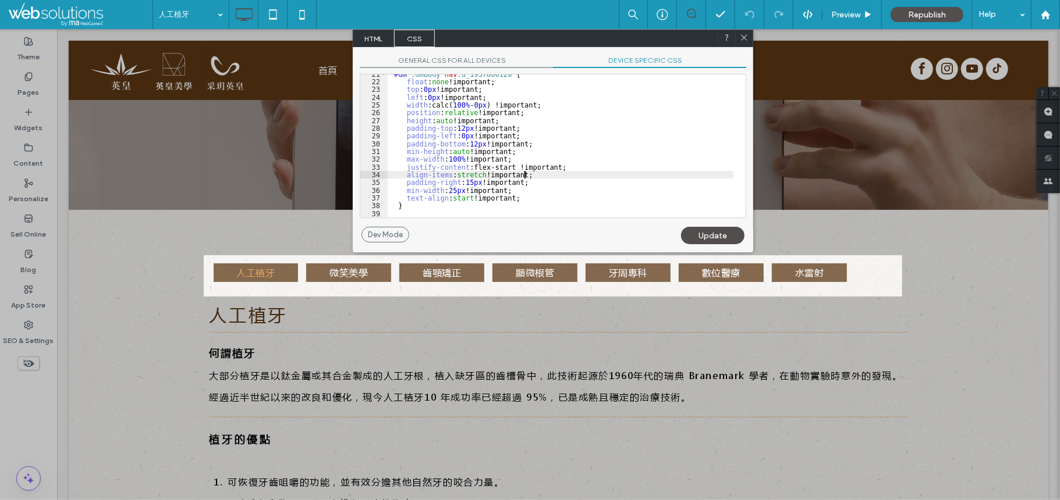
click at [566, 175] on div "* #dm * .dmBody nav .u_1937860120 { float : none !important; top : 0 px !import…" at bounding box center [561, 149] width 346 height 159
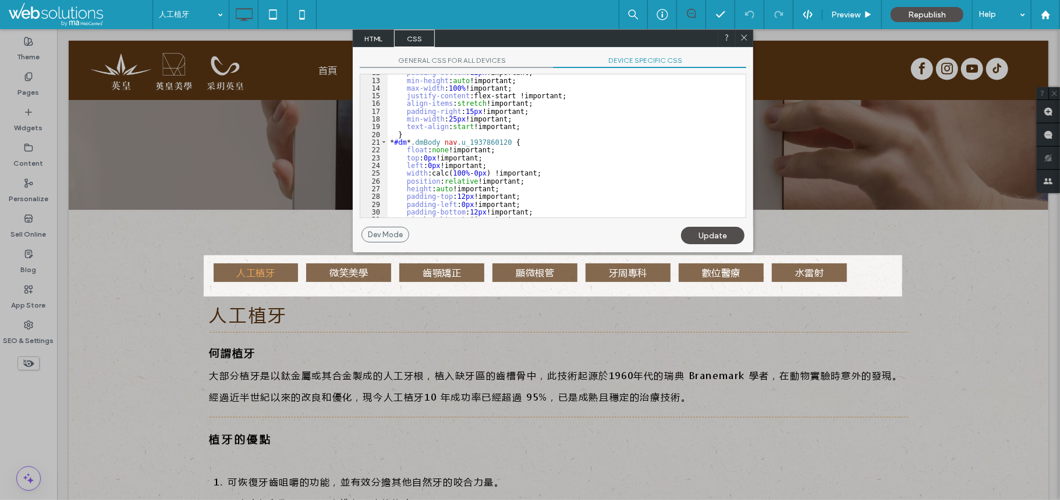
scroll to position [0, 0]
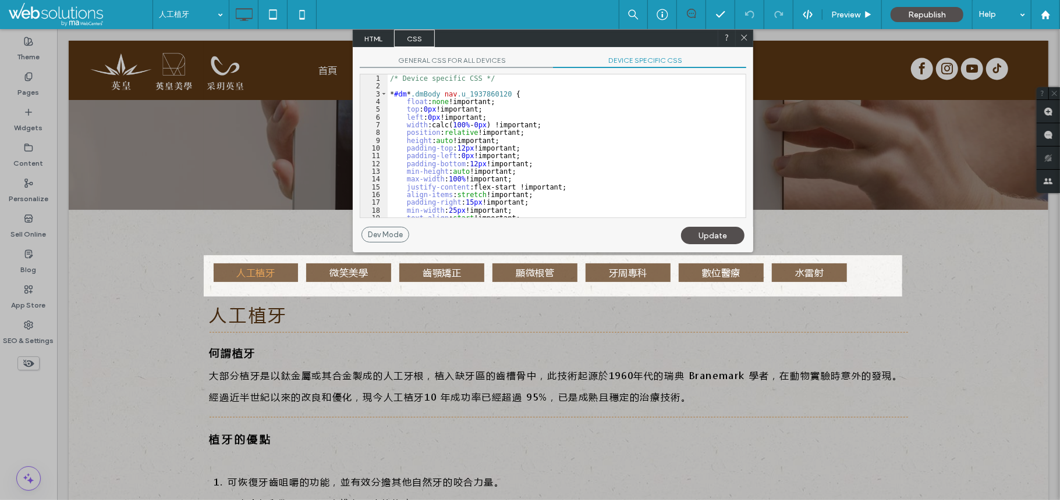
click at [459, 56] on span "GENERAL CSS FOR ALL DEVICES" at bounding box center [456, 62] width 193 height 12
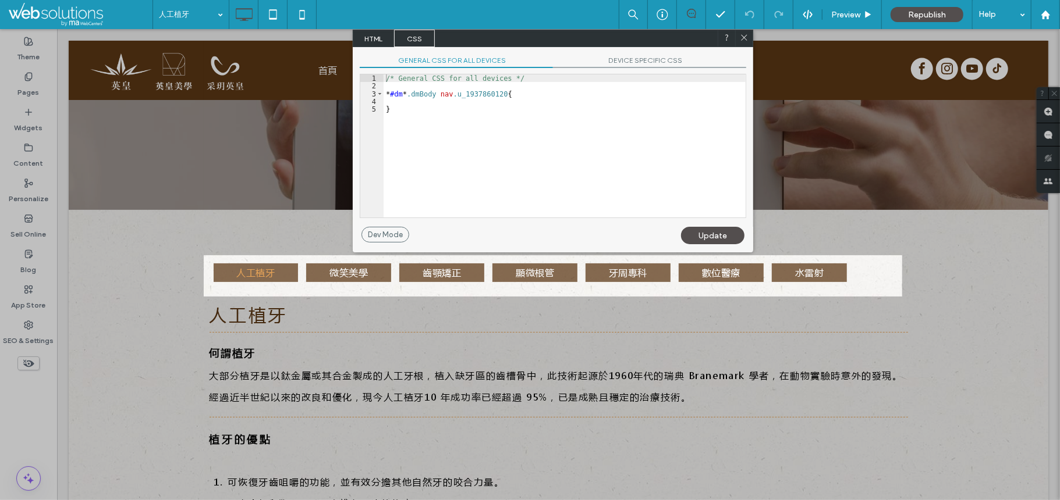
click at [468, 150] on div "/* General CSS for all devices */ * #dm * .dmBody nav .u_1937860120 { }" at bounding box center [564, 153] width 362 height 159
click at [477, 105] on div "/* General CSS for all devices */ * #dm * .dmBody nav .u_1937860120 { }" at bounding box center [564, 153] width 362 height 159
click at [490, 97] on div "/* General CSS for all devices */ * #dm * .dmBody nav .u_1937860120 { }" at bounding box center [564, 153] width 362 height 159
click at [617, 77] on div "/* General CSS for all devices */ * #dm * .dmBody nav .u_1937860120 { }" at bounding box center [564, 153] width 362 height 159
click at [738, 41] on div at bounding box center [743, 38] width 17 height 17
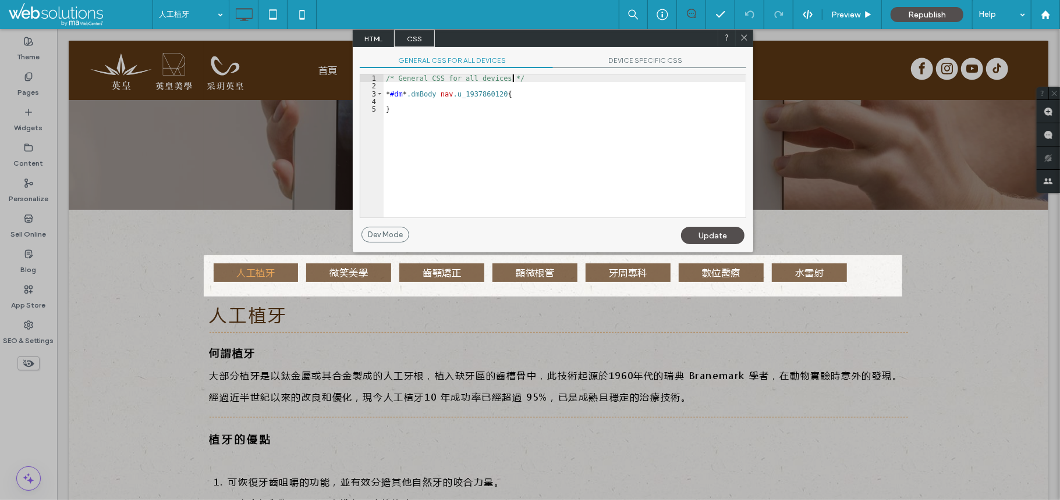
click at [747, 33] on icon at bounding box center [744, 37] width 9 height 9
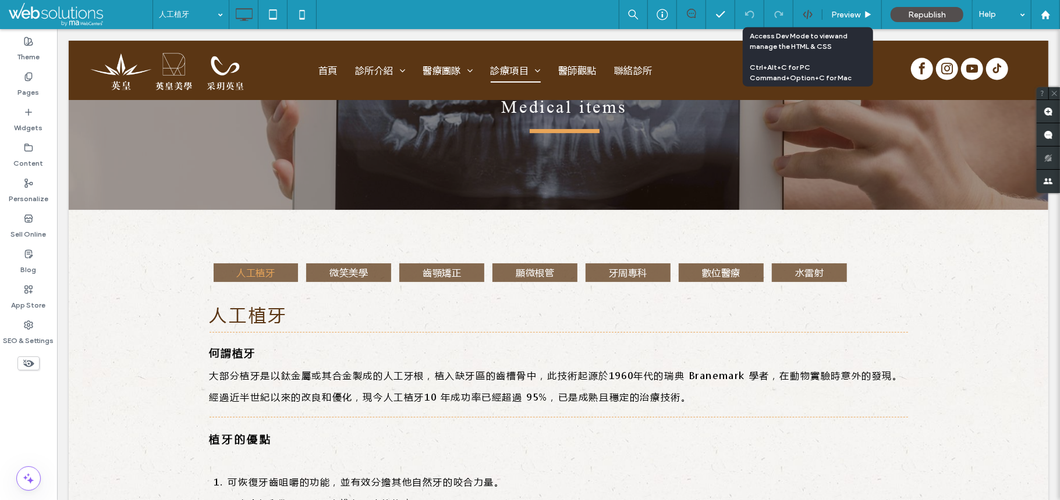
click at [806, 19] on icon at bounding box center [807, 14] width 10 height 10
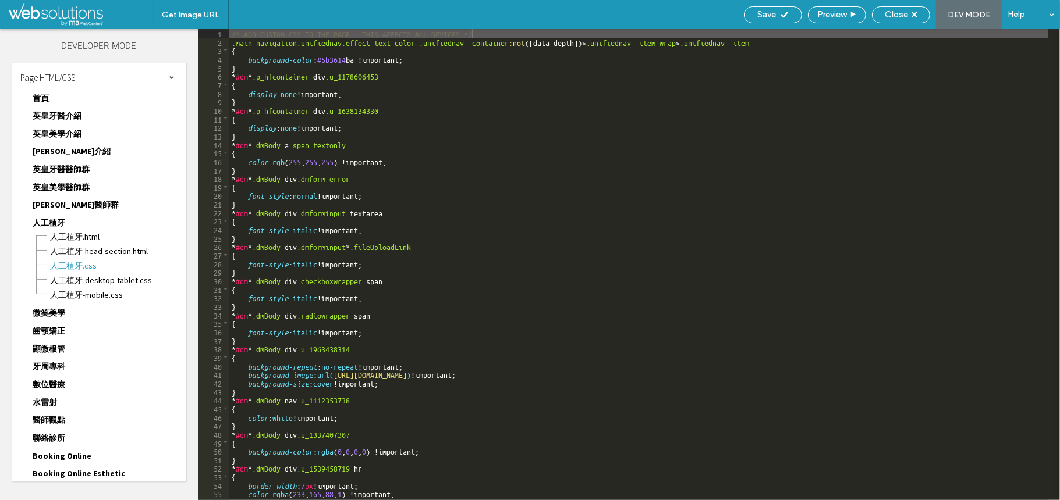
click at [422, 209] on div "/* ADD CUSTOM CSS TO THE PAGE - THIS AFFECTS ALL DEVICES */ .main-navigation.un…" at bounding box center [737, 273] width 1017 height 488
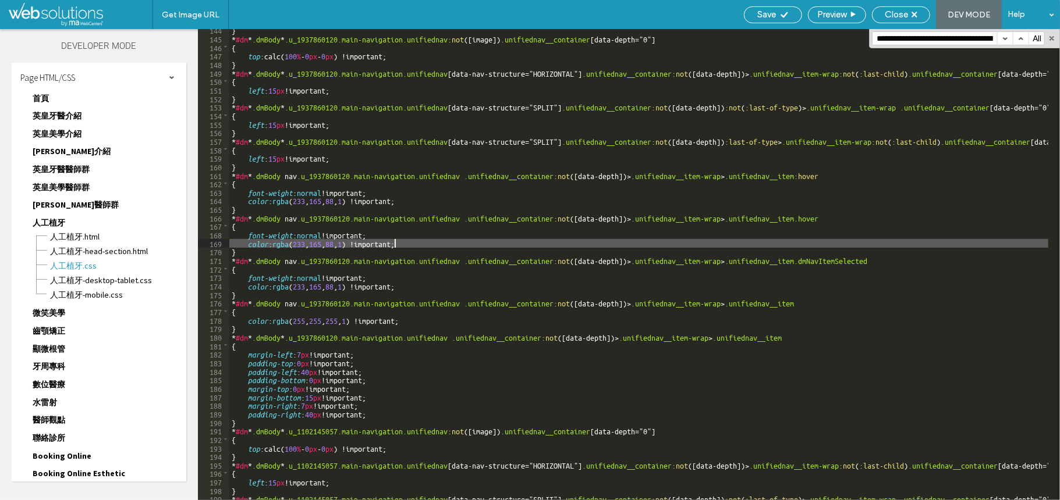
click at [603, 241] on div "} * #dm * .dmBody * .u_1937860120.main-navigation.unifiednav :not ([ image ]) .…" at bounding box center [737, 270] width 1017 height 488
paste input
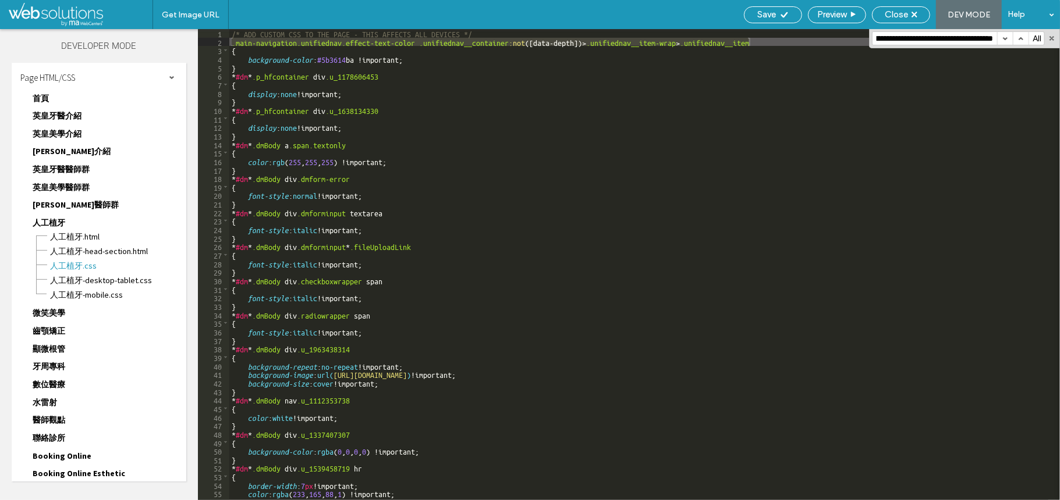
type input "**********"
click at [893, 21] on div "Close" at bounding box center [901, 14] width 58 height 17
click at [894, 14] on span "Close" at bounding box center [895, 14] width 23 height 10
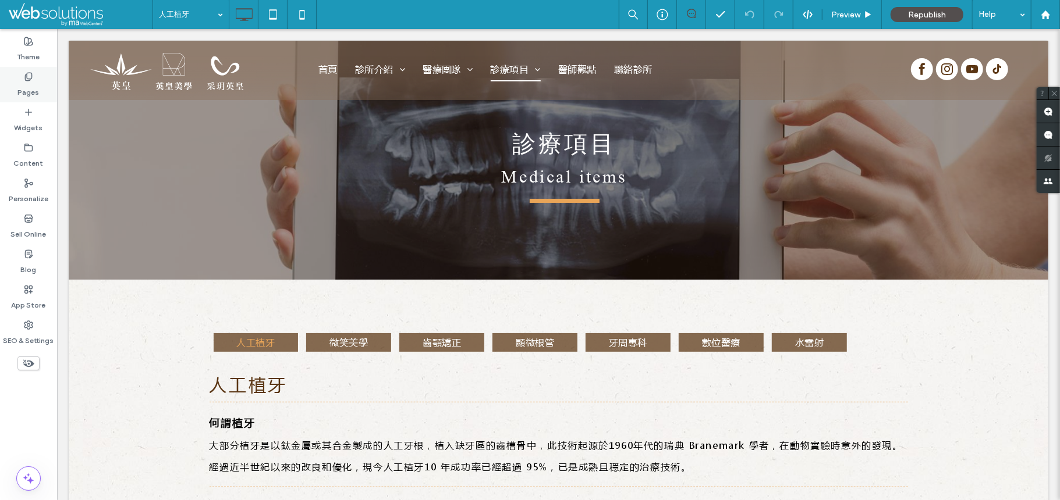
click at [22, 80] on div "Pages" at bounding box center [28, 84] width 57 height 35
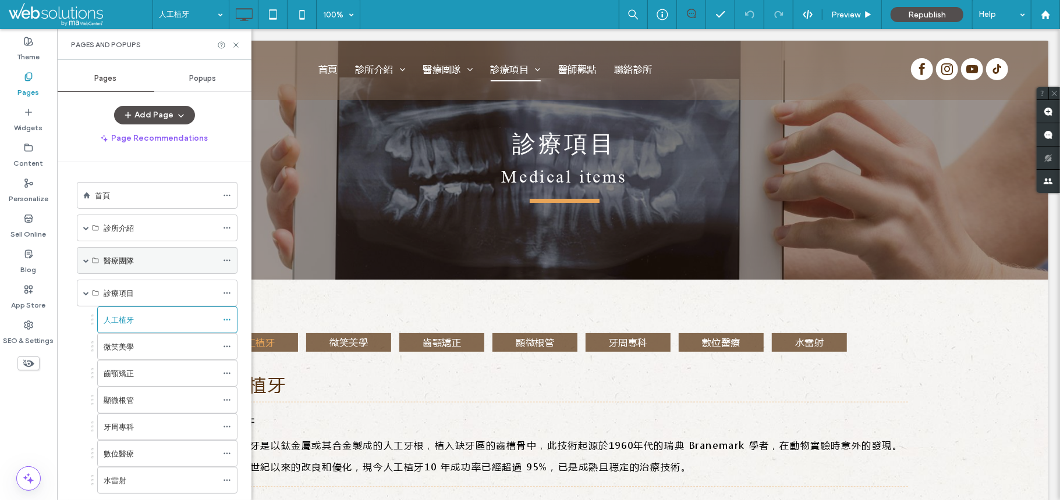
click at [92, 261] on icon at bounding box center [95, 260] width 7 height 7
click at [87, 261] on span at bounding box center [86, 261] width 6 height 6
click at [123, 319] on label "英皇美學醫師群" at bounding box center [130, 314] width 53 height 20
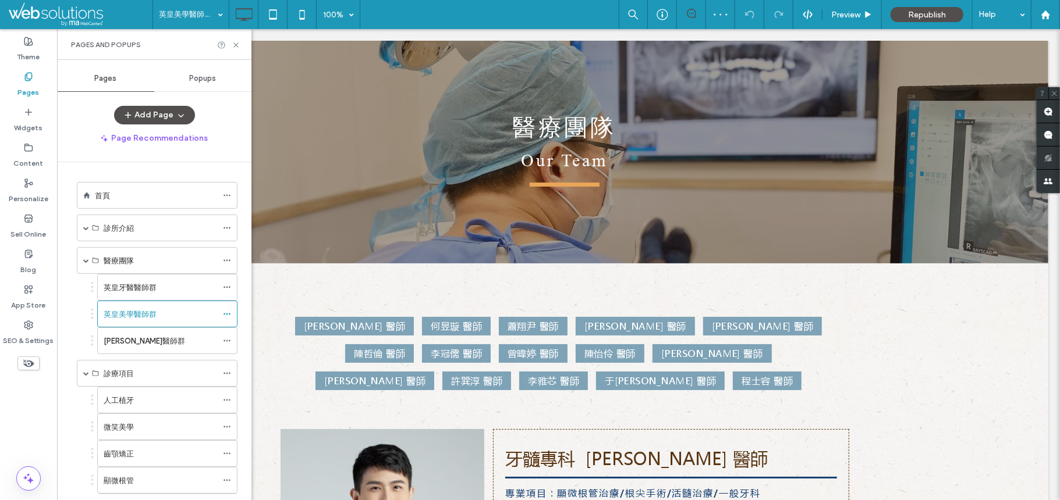
click at [31, 362] on use at bounding box center [28, 364] width 11 height 8
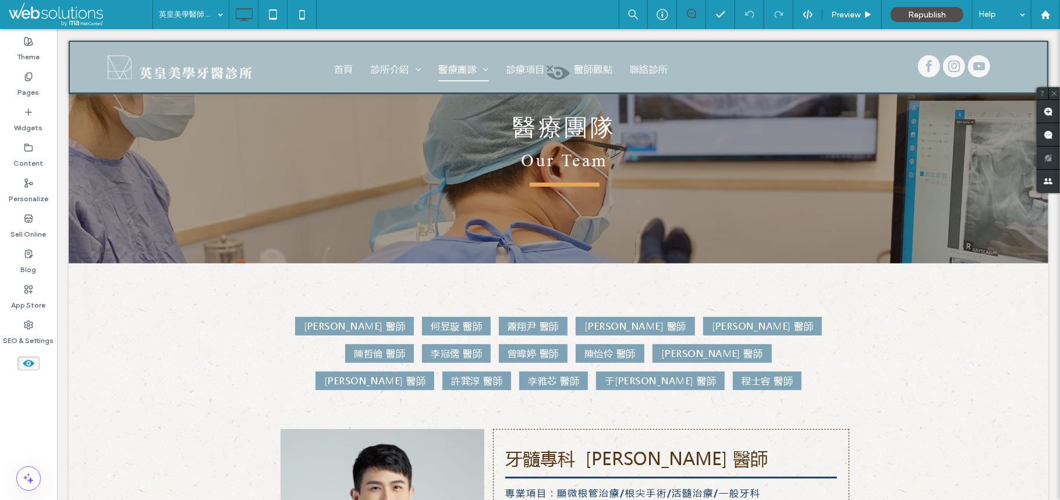
click at [33, 367] on icon at bounding box center [28, 363] width 13 height 13
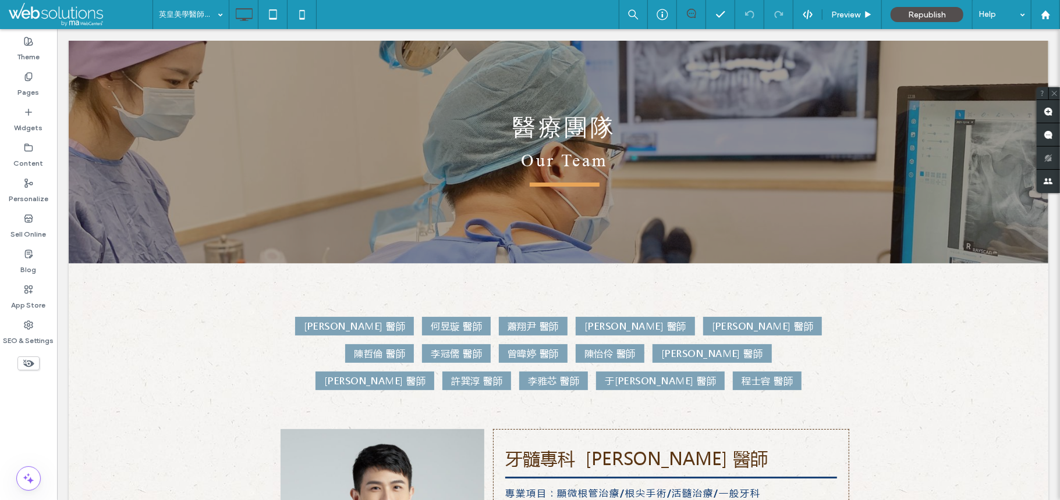
click at [33, 367] on icon at bounding box center [28, 363] width 13 height 13
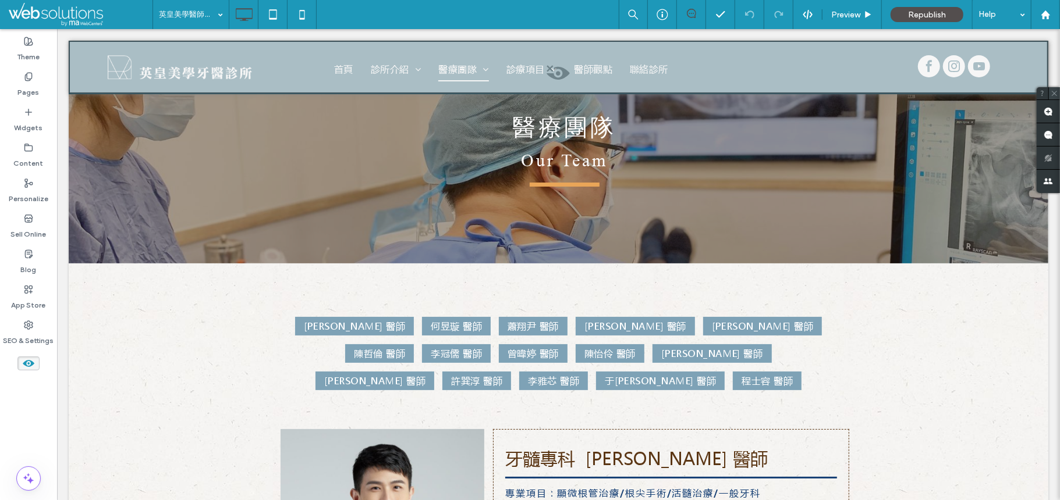
click at [1055, 90] on icon at bounding box center [1054, 94] width 8 height 8
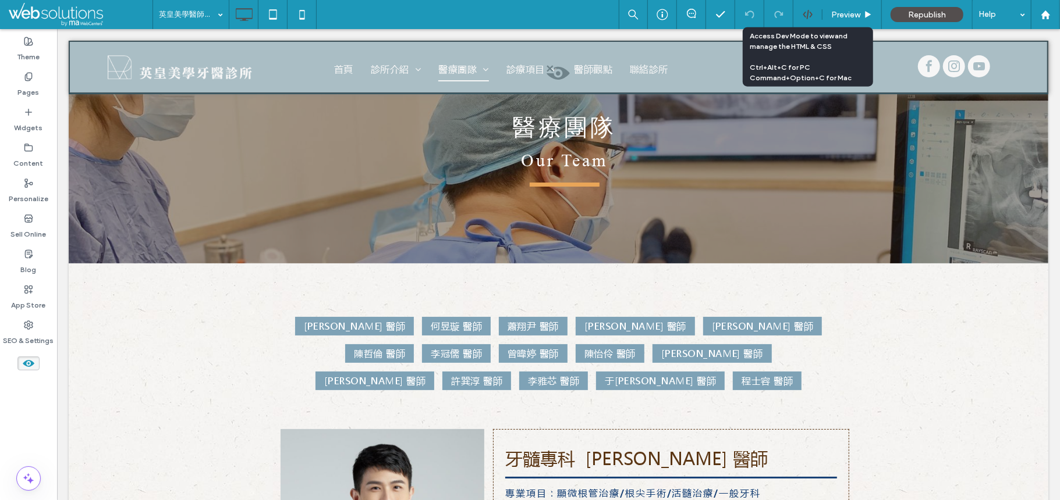
click at [808, 10] on icon at bounding box center [807, 14] width 10 height 10
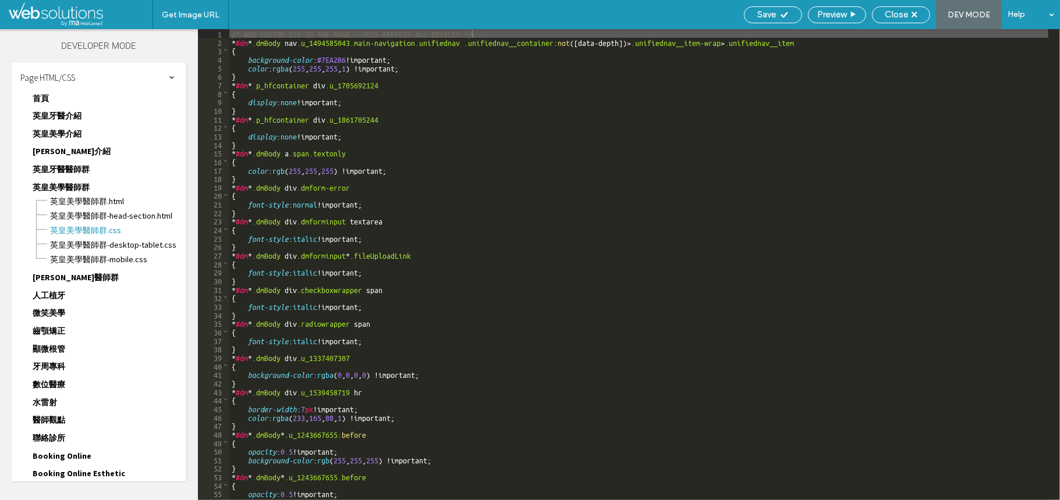
click at [377, 159] on div "/* ADD CUSTOM CSS TO THE PAGE - THIS AFFECTS ALL DEVICES */ * #dm * .dmBody nav…" at bounding box center [737, 273] width 1017 height 488
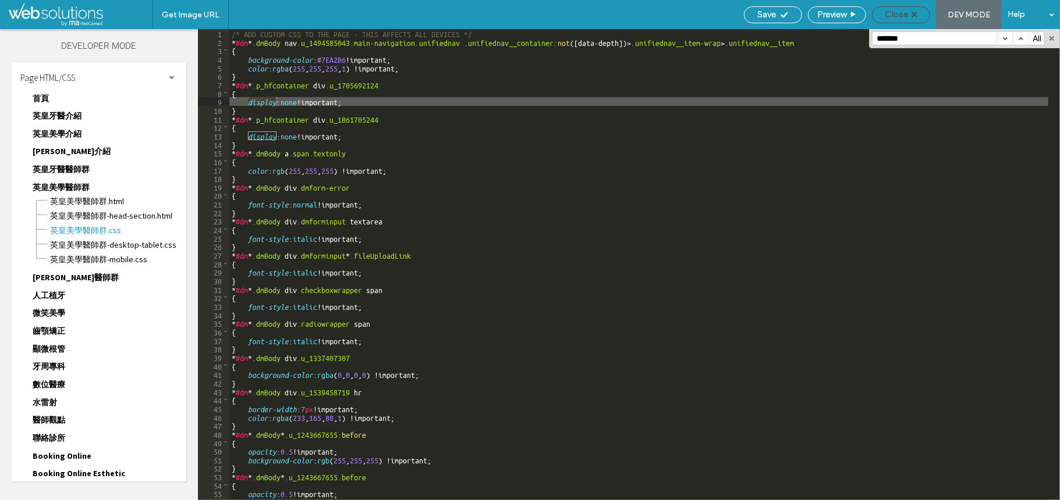
type input "*******"
click at [910, 9] on div "Close" at bounding box center [900, 14] width 57 height 10
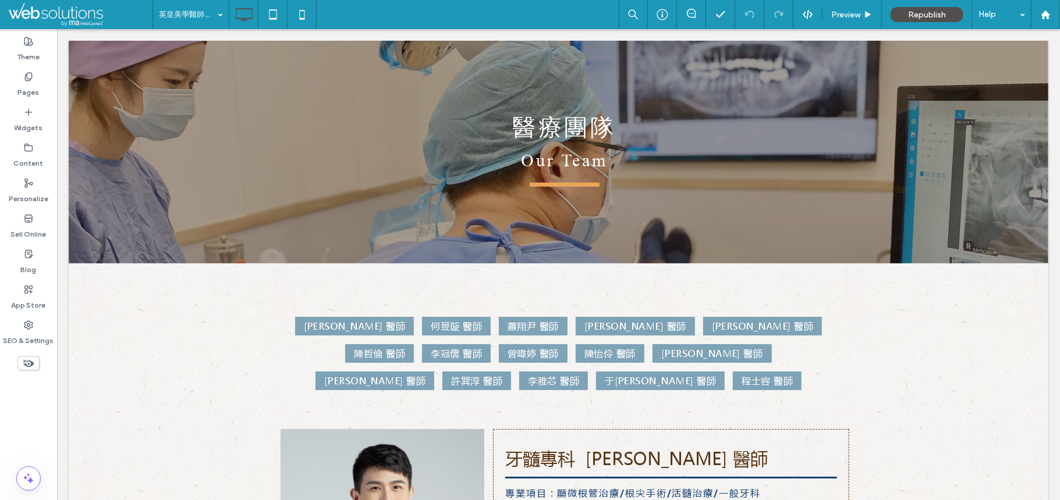
click at [28, 362] on icon at bounding box center [28, 363] width 13 height 13
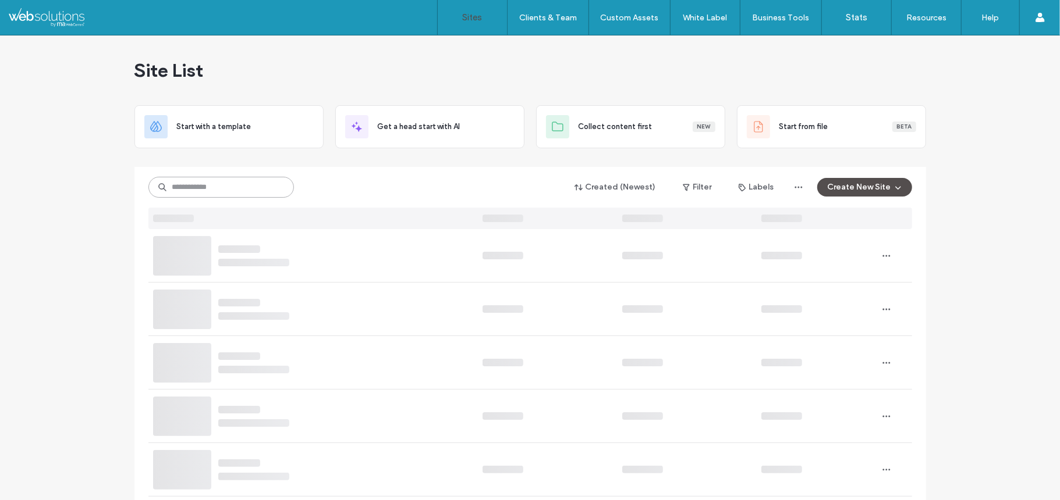
click at [191, 184] on input at bounding box center [220, 187] width 145 height 21
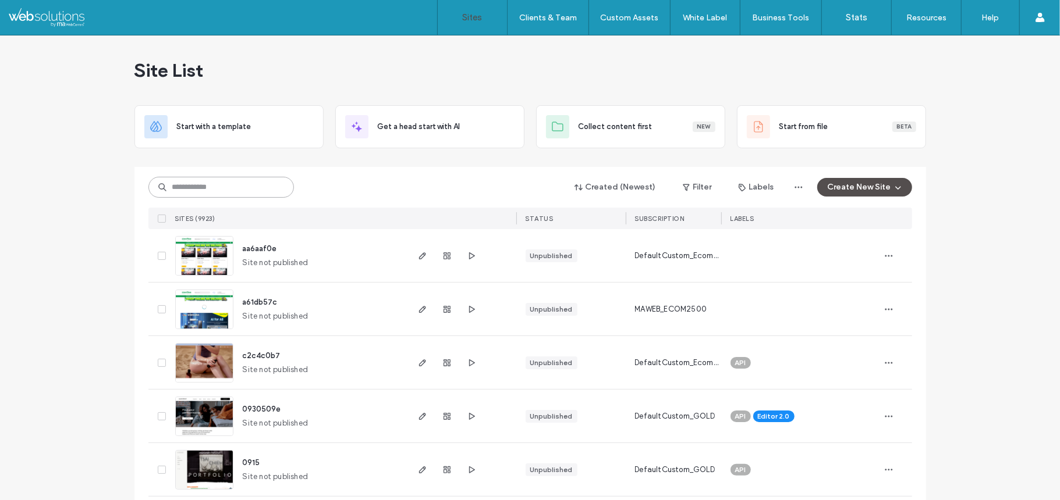
paste input "********"
type input "********"
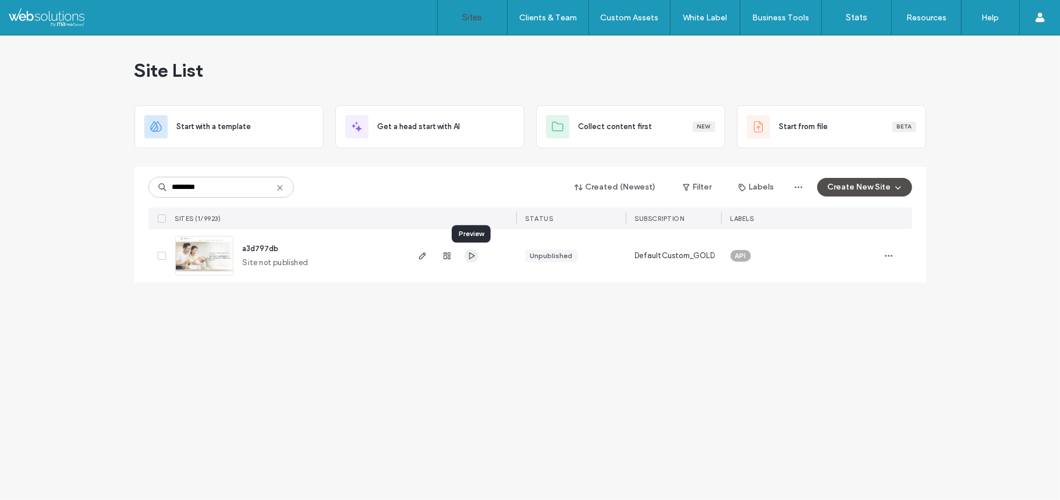
click at [471, 259] on icon "button" at bounding box center [471, 255] width 9 height 9
click at [210, 240] on img at bounding box center [204, 276] width 57 height 79
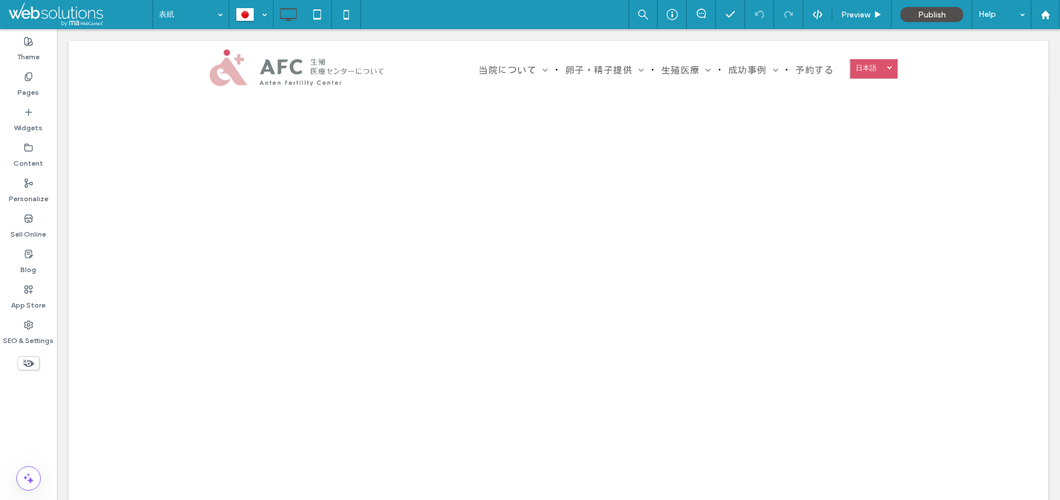
scroll to position [1, 0]
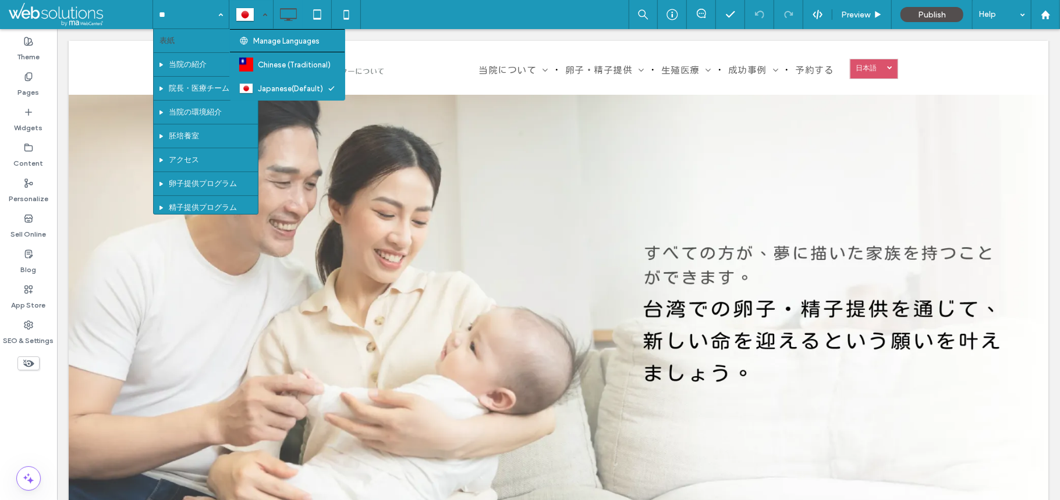
click at [256, 15] on div at bounding box center [251, 15] width 42 height 28
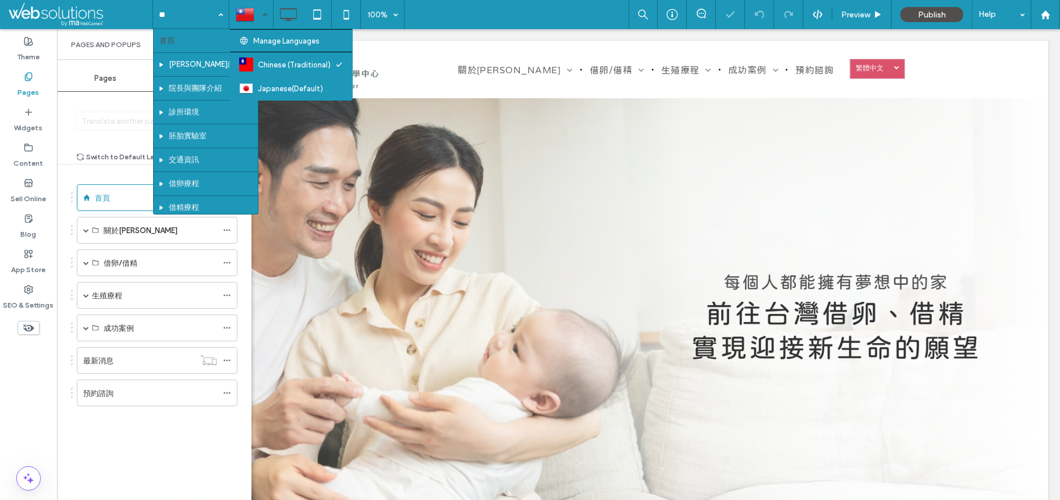
click at [257, 21] on div at bounding box center [251, 15] width 42 height 28
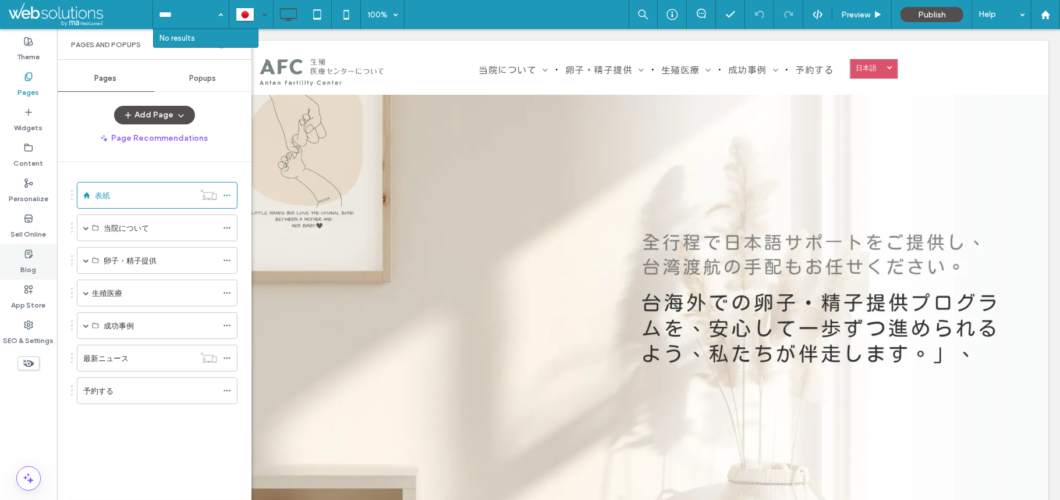
type input "****"
click at [28, 250] on use at bounding box center [28, 254] width 7 height 8
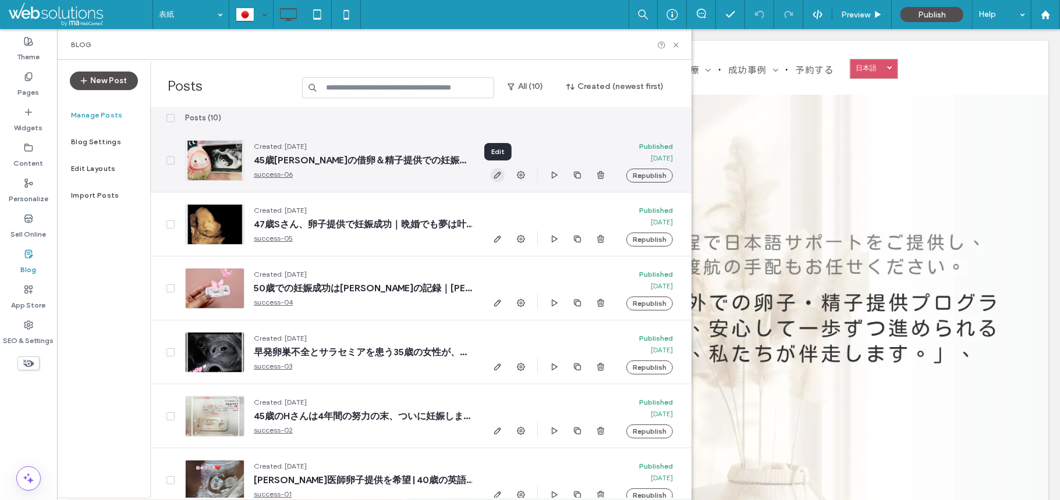
click at [498, 177] on icon "button" at bounding box center [497, 174] width 9 height 9
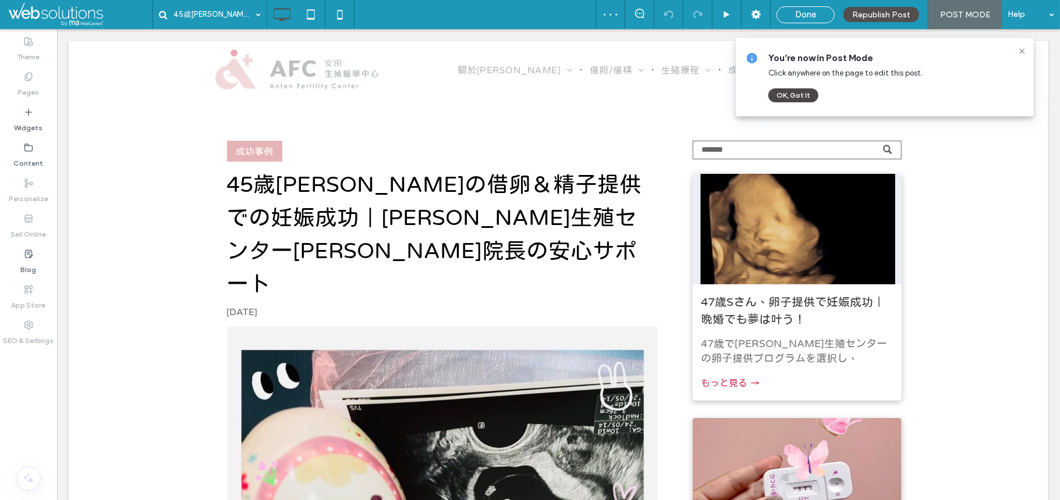
click at [803, 94] on button "OK, Got It" at bounding box center [793, 95] width 50 height 14
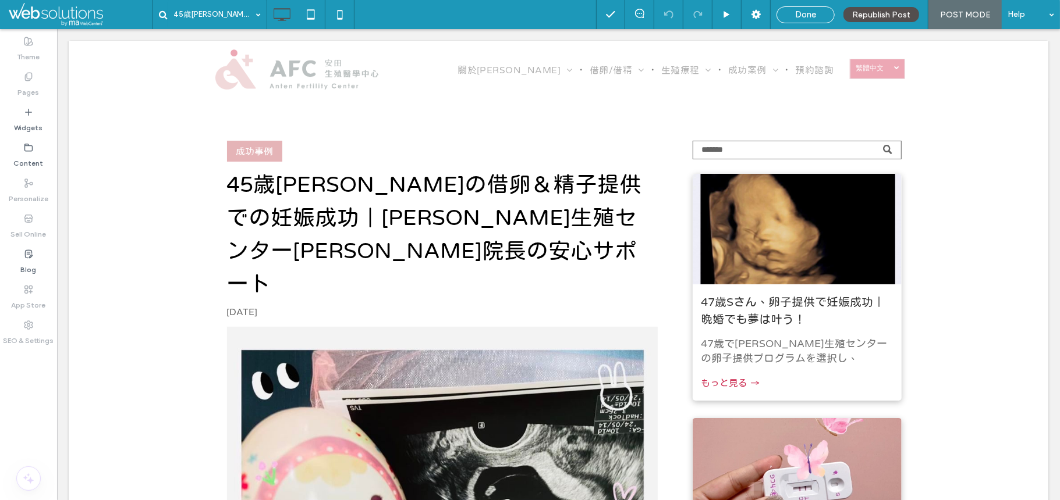
click at [413, 55] on nav "關於安田 安田介紹 院長與團隊介紹 診所環境 胚胎實驗室 交通資訊 借卵/借精 借卵療程 借卵流程說明 常見問題 借精療程 精卵捐贈 生殖療程 不孕症檢查 遺…" at bounding box center [616, 69] width 466 height 29
click at [443, 76] on u "Layout" at bounding box center [443, 78] width 27 height 10
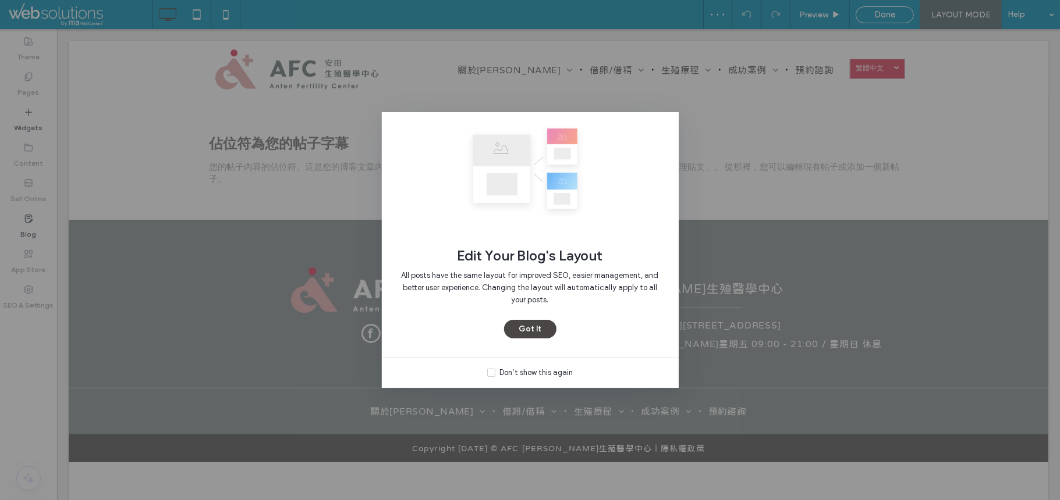
click at [523, 333] on button "Got It" at bounding box center [530, 329] width 52 height 19
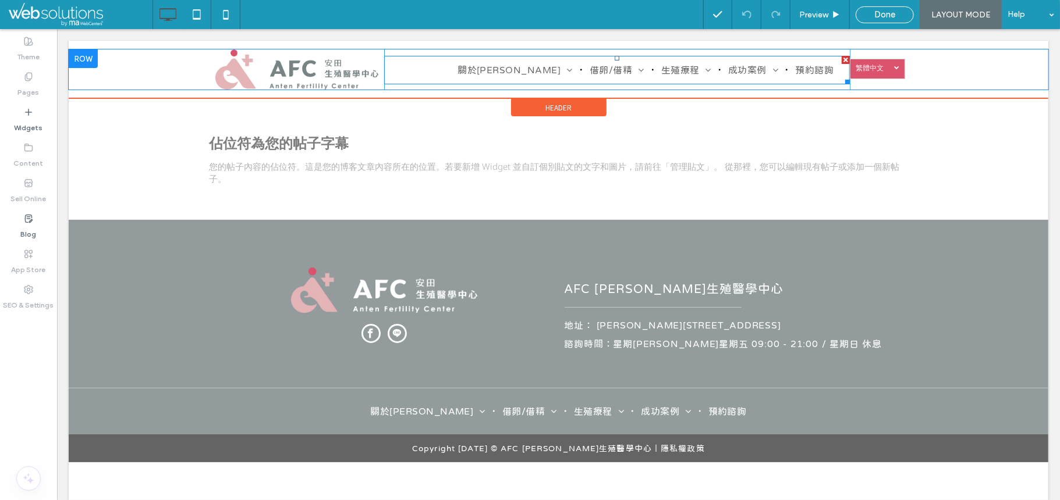
click at [468, 70] on nav "關於安田 安田介紹 院長與團隊介紹 診所環境 胚胎實驗室 交通資訊 借卵/借精 借卵療程 借卵流程說明 常見問題 借精療程 精卵捐贈 生殖療程 不孕症檢查 遺…" at bounding box center [616, 69] width 466 height 29
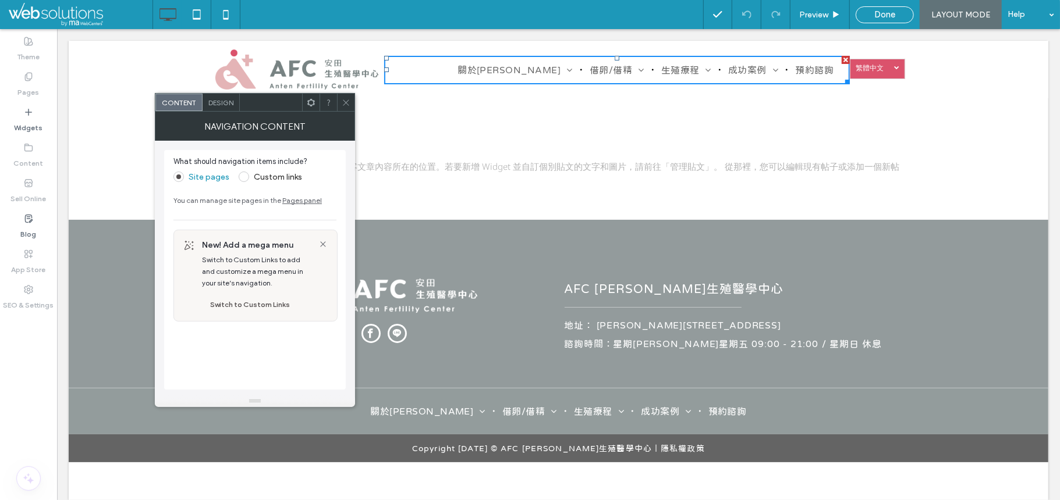
click at [312, 105] on use at bounding box center [311, 102] width 8 height 8
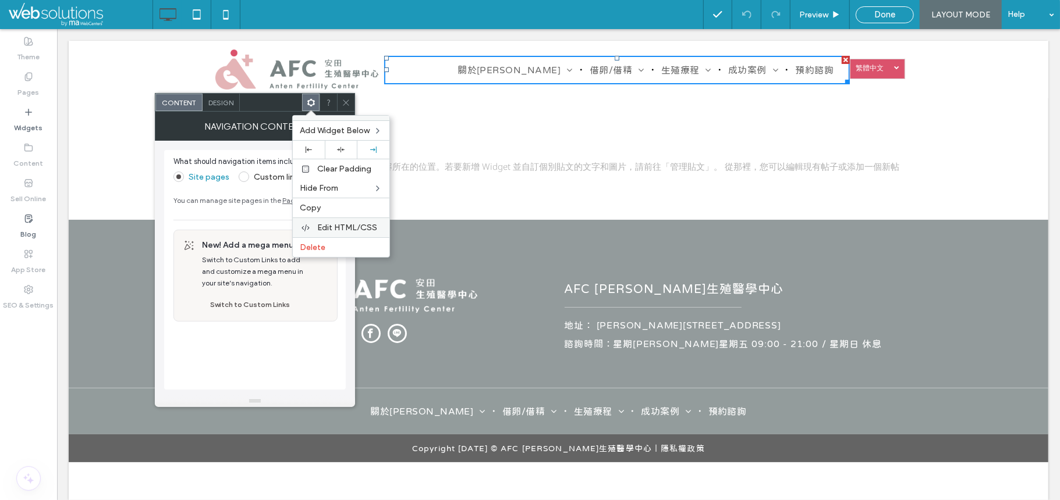
click at [319, 229] on span "Edit HTML/CSS" at bounding box center [347, 228] width 60 height 10
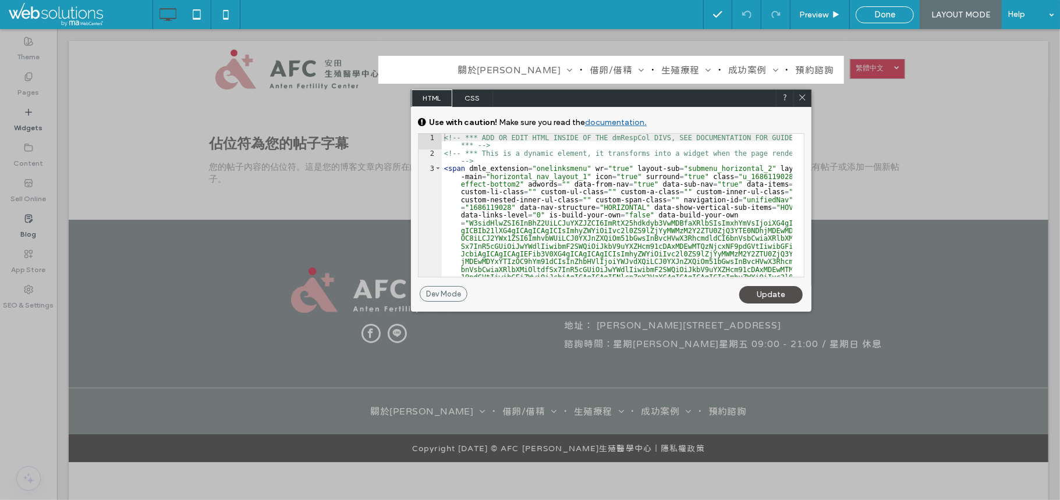
click at [536, 220] on div "<!-- *** ADD OR EDIT HTML INSIDE OF THE dmRespCol DIVS, SEE DOCUMENTATION FOR G…" at bounding box center [617, 306] width 350 height 345
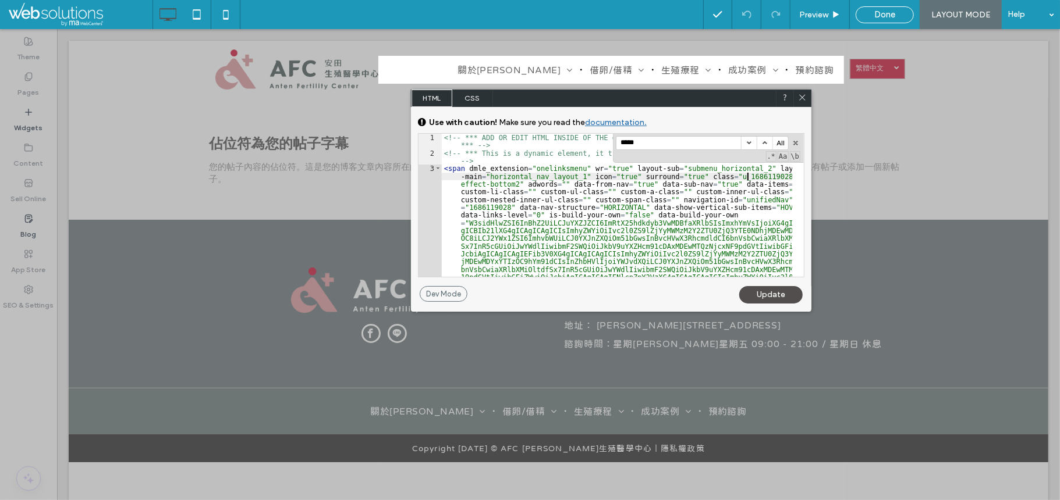
click at [746, 175] on div "<!-- *** ADD OR EDIT HTML INSIDE OF THE dmRespCol DIVS, SEE DOCUMENTATION FOR G…" at bounding box center [617, 306] width 350 height 345
click at [803, 101] on icon at bounding box center [802, 97] width 9 height 9
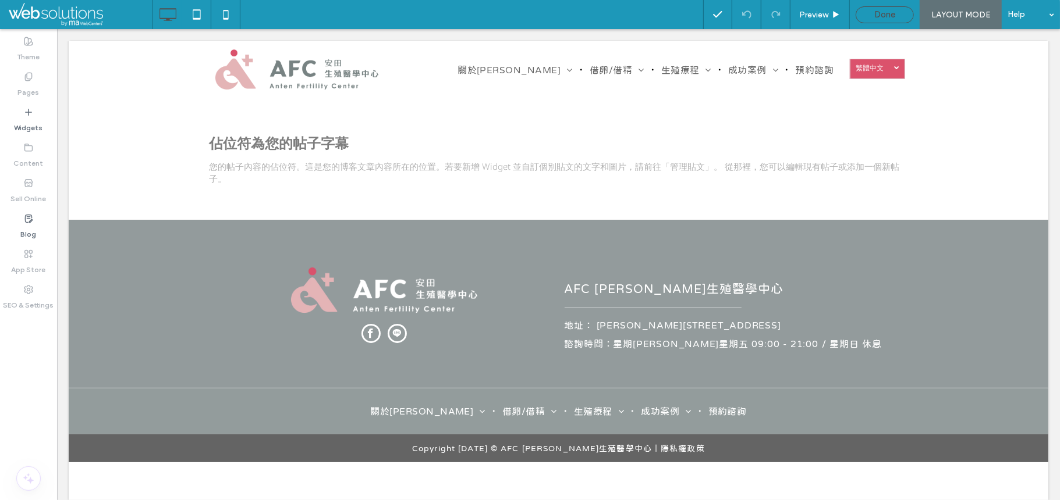
click at [859, 19] on div "Done" at bounding box center [884, 14] width 57 height 10
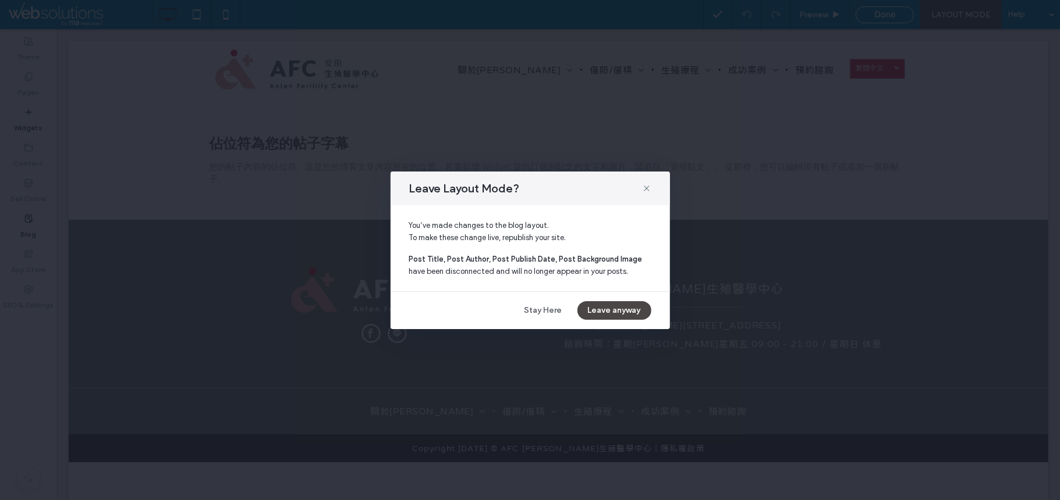
click at [608, 306] on button "Leave anyway" at bounding box center [614, 310] width 74 height 19
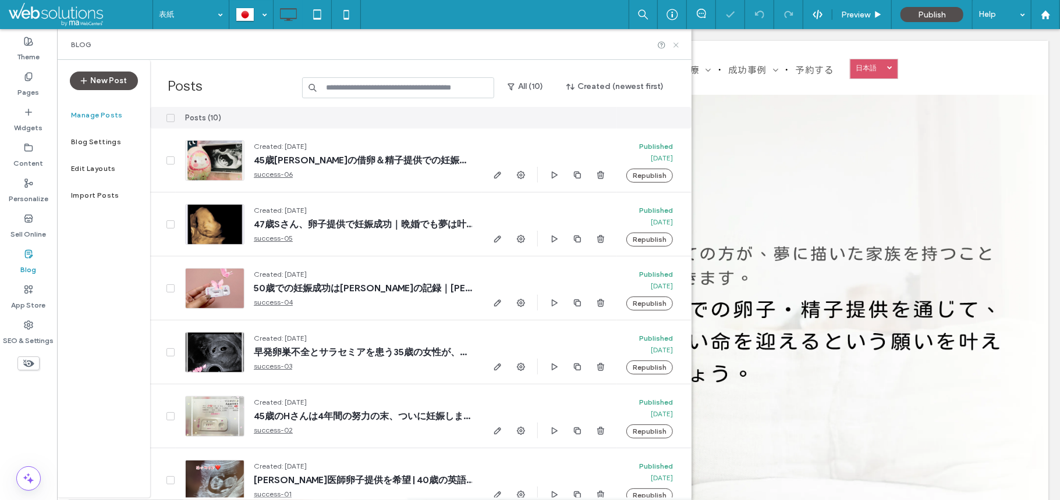
click at [676, 42] on icon at bounding box center [676, 45] width 9 height 9
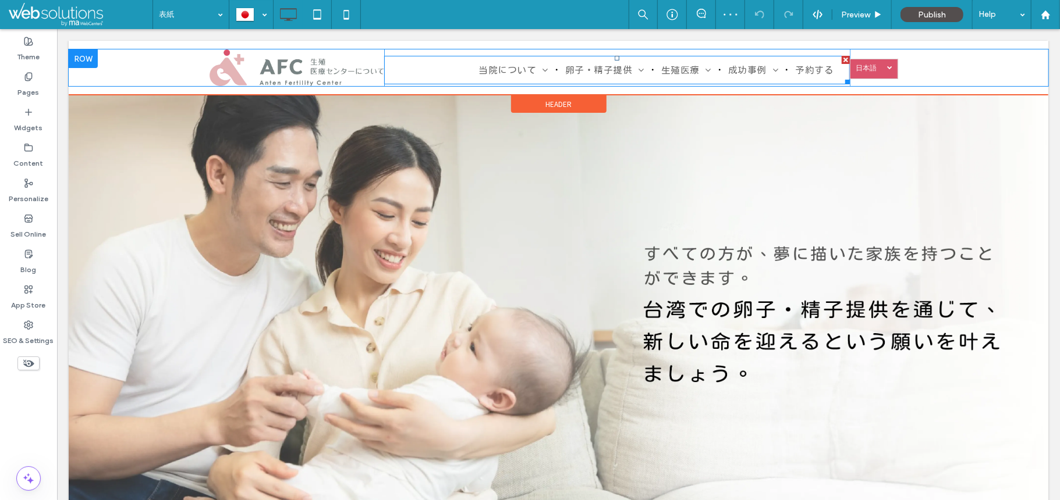
click at [429, 65] on nav "当院について 当院の紹介 院長・医療チーム紹介 当院の環境紹介 胚培養室 アクセス 卵子・精子提供 卵子提供プログラム 卵子提供治療の流れ よくあるご質問（F…" at bounding box center [616, 69] width 466 height 29
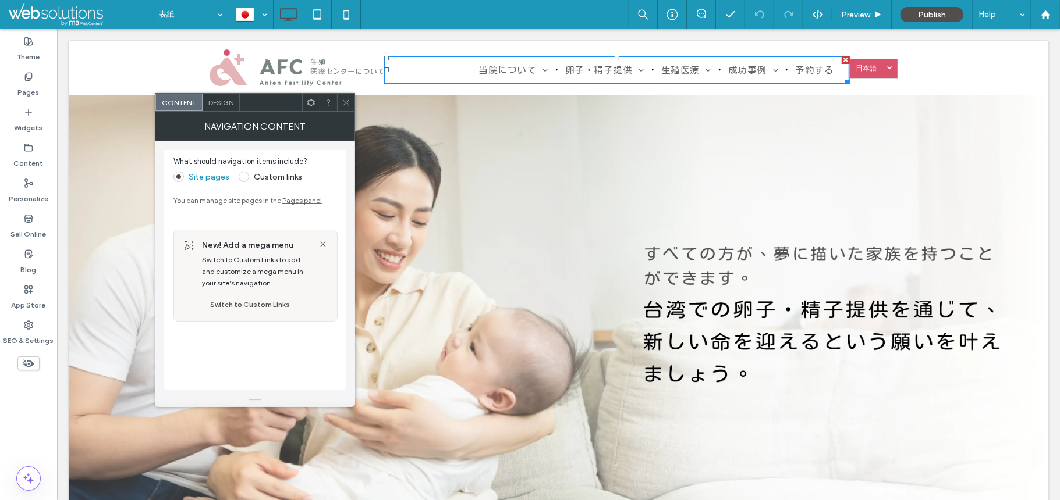
click at [310, 100] on use at bounding box center [311, 102] width 8 height 8
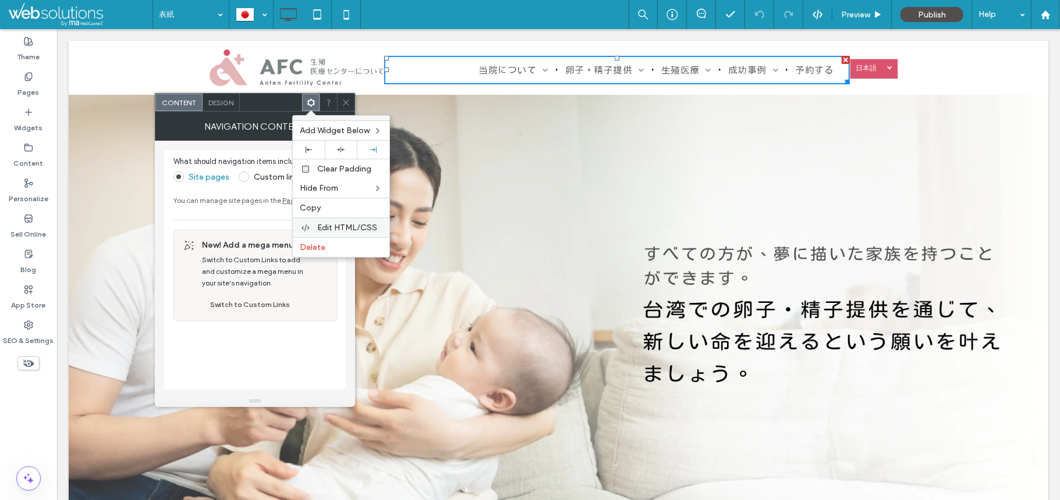
click at [343, 224] on div "Edit HTML/CSS" at bounding box center [341, 228] width 97 height 20
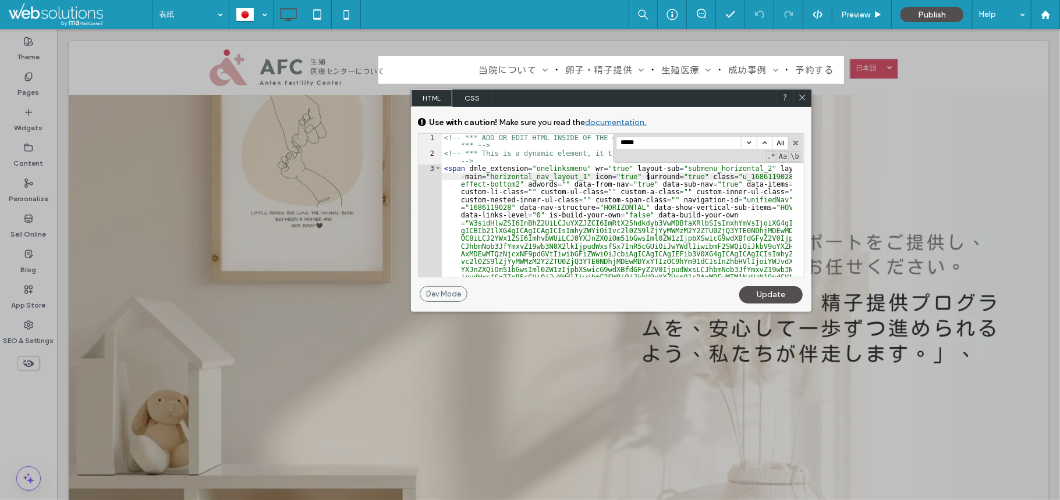
click at [647, 180] on div "<!-- *** ADD OR EDIT HTML INSIDE OF THE dmRespCol DIVS, SEE DOCUMENTATION FOR G…" at bounding box center [617, 314] width 350 height 360
paste input "*******"
type input "**********"
click at [802, 93] on icon at bounding box center [802, 97] width 9 height 9
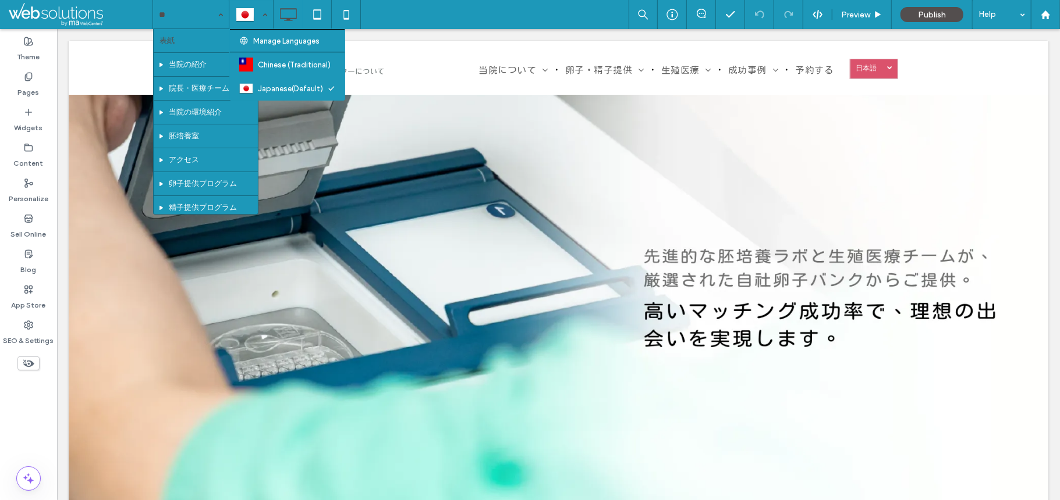
click at [247, 22] on div at bounding box center [251, 15] width 42 height 28
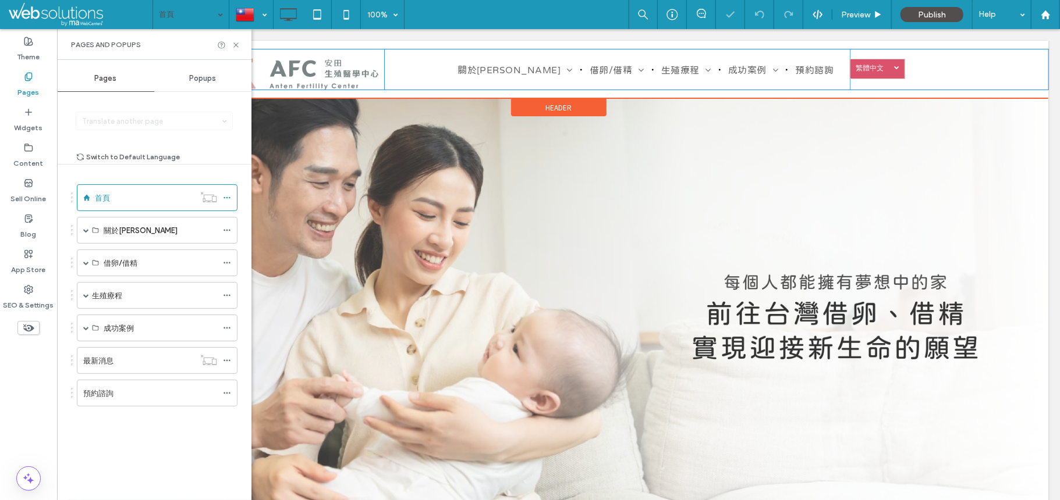
drag, startPoint x: 551, startPoint y: 98, endPoint x: 456, endPoint y: 84, distance: 96.0
click at [456, 84] on div "關於安田 安田介紹 院長與團隊介紹 診所環境 胚胎實驗室 交通資訊 借卵/借精 借卵療程 借卵流程說明 常見問題 借精療程 精卵捐贈 生殖療程 不孕症檢查 遺…" at bounding box center [616, 69] width 466 height 40
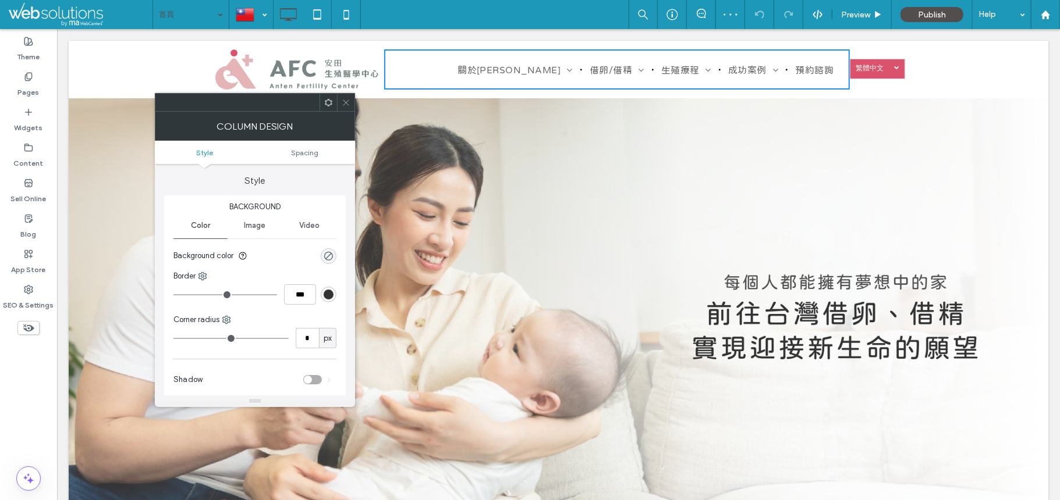
click at [345, 100] on icon at bounding box center [346, 102] width 9 height 9
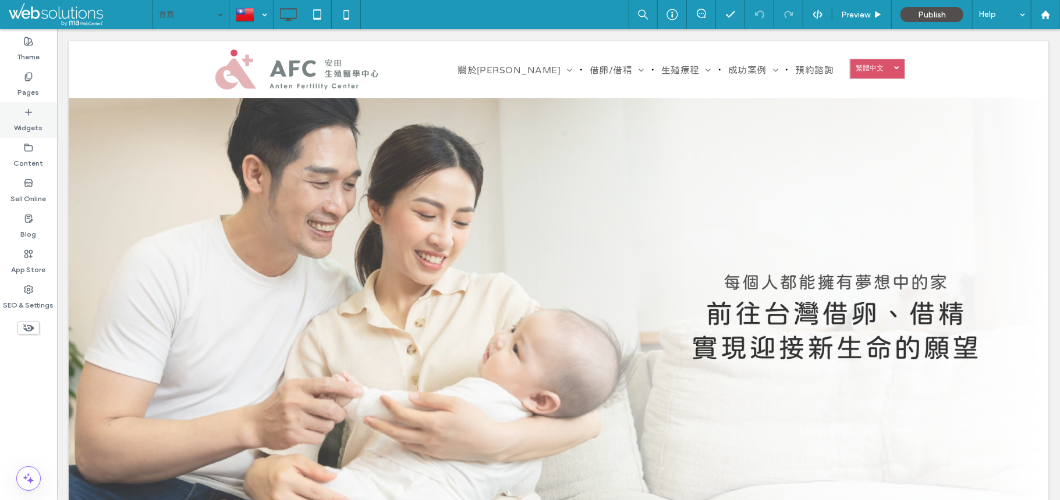
click at [28, 118] on label "Widgets" at bounding box center [29, 125] width 29 height 16
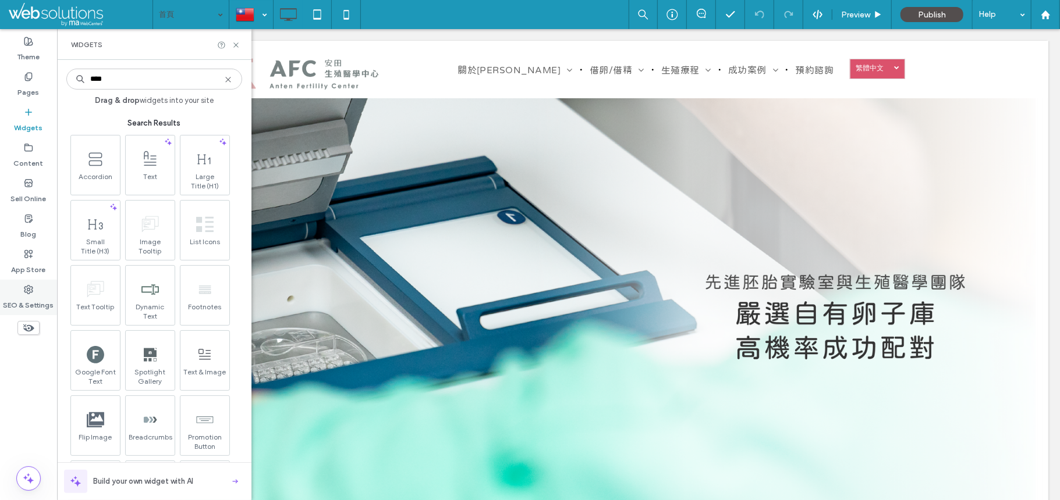
type input "****"
click at [23, 303] on label "SEO & Settings" at bounding box center [28, 302] width 51 height 16
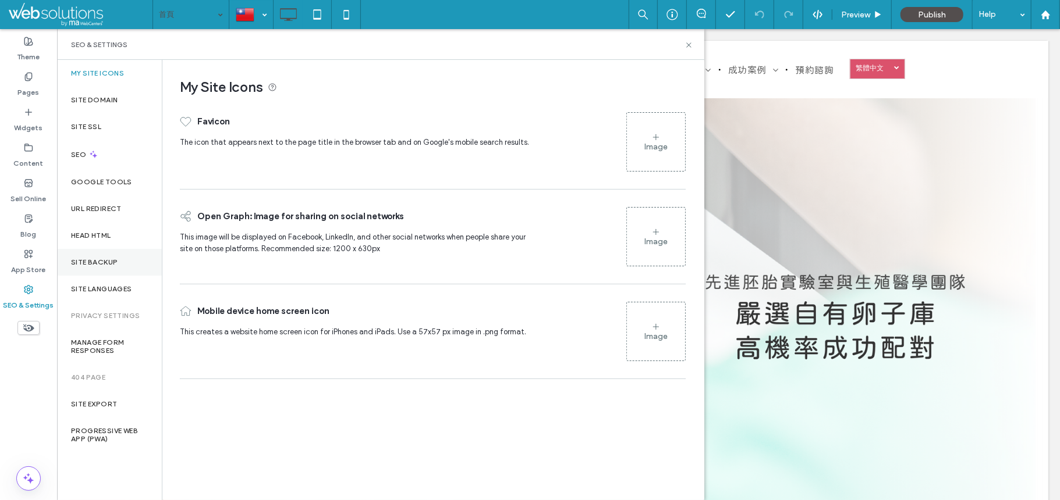
click at [109, 258] on label "Site Backup" at bounding box center [94, 262] width 47 height 8
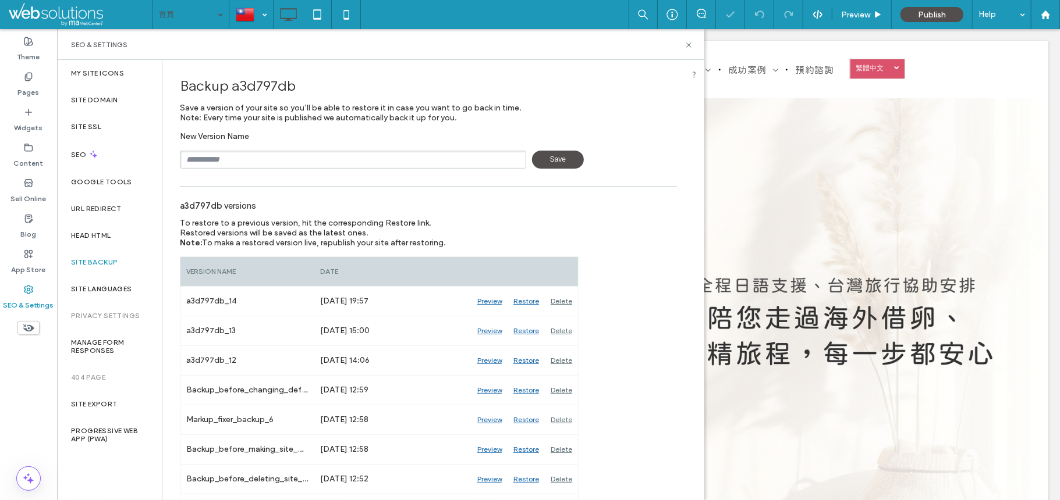
click at [272, 162] on input "text" at bounding box center [353, 160] width 346 height 18
type input "*******"
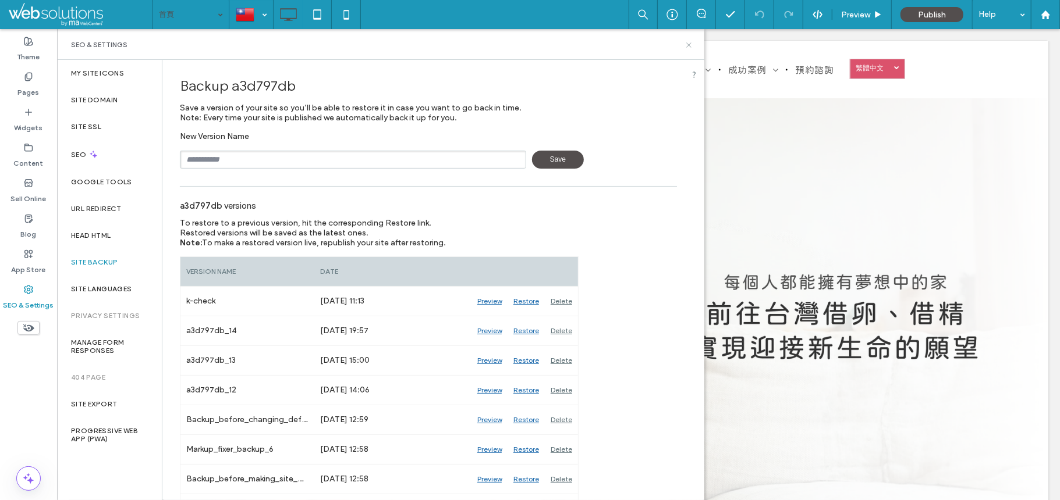
click at [687, 45] on icon at bounding box center [688, 45] width 9 height 9
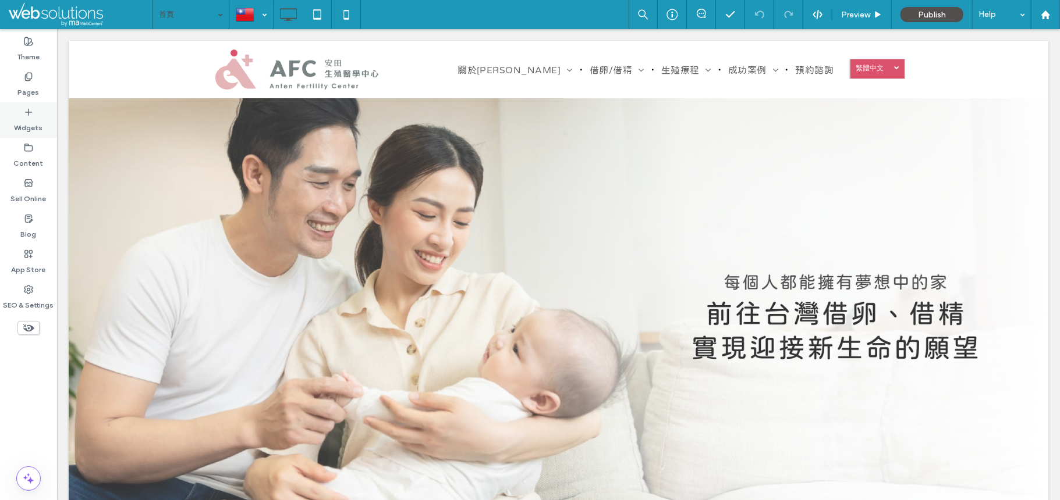
click at [14, 117] on div "Widgets" at bounding box center [28, 119] width 57 height 35
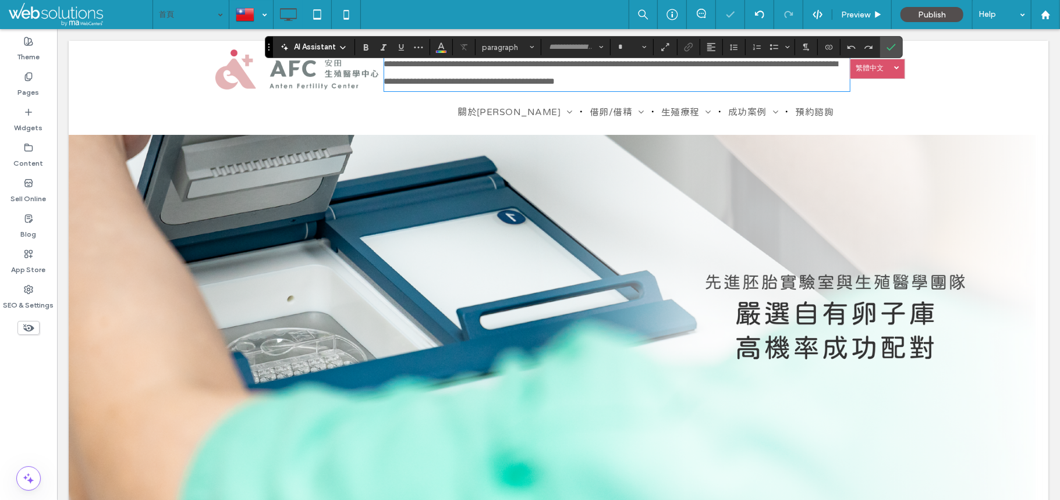
type input "*********"
type input "**"
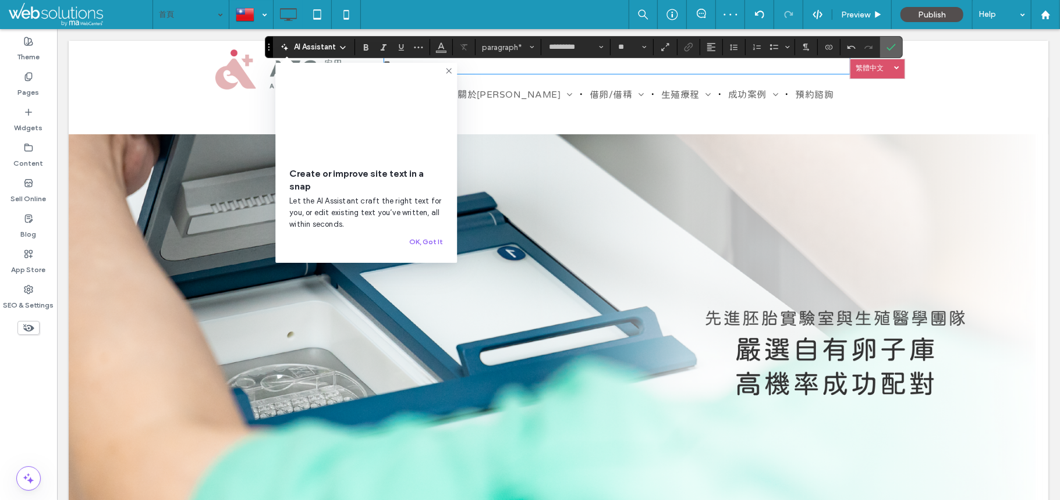
click at [891, 42] on icon "Confirm" at bounding box center [890, 46] width 9 height 9
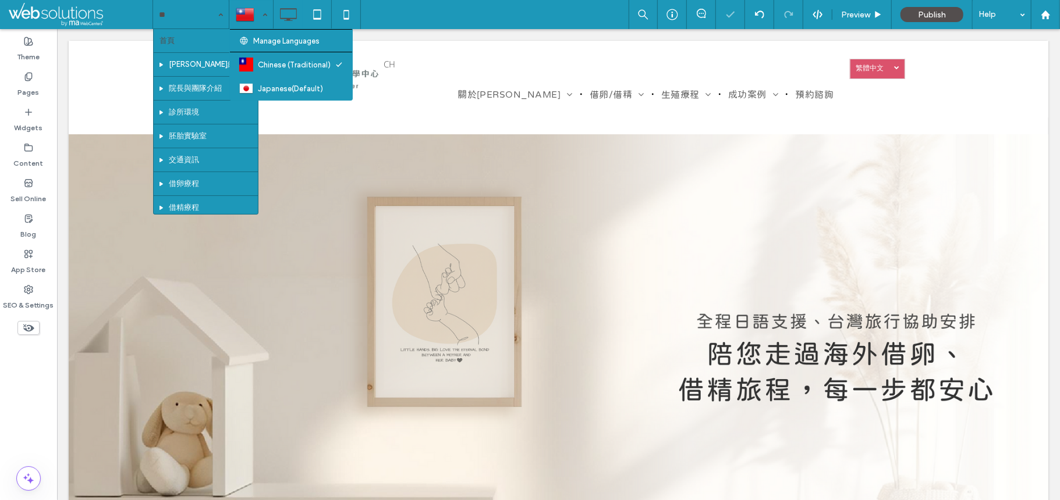
click at [258, 23] on div at bounding box center [251, 15] width 42 height 28
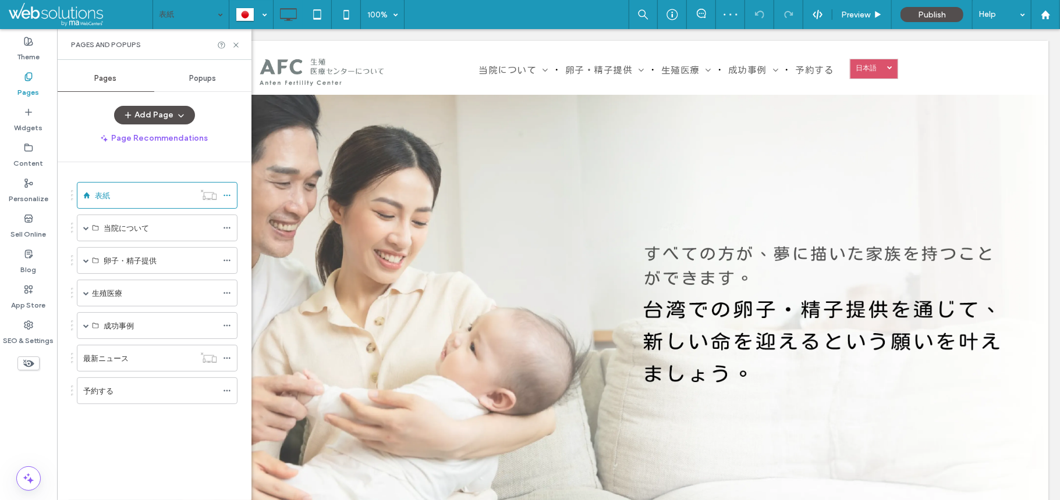
click at [225, 12] on div "表紙" at bounding box center [191, 14] width 76 height 29
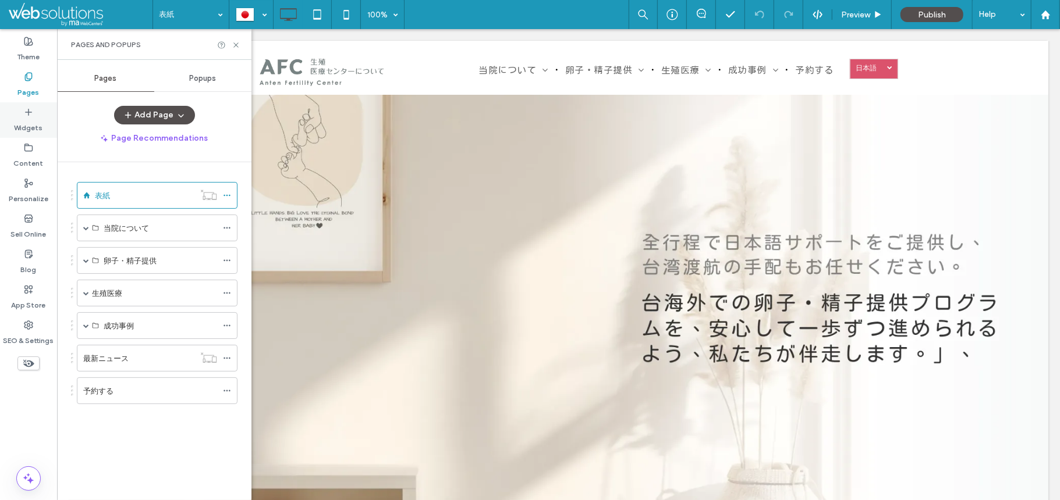
click at [24, 122] on label "Widgets" at bounding box center [29, 125] width 29 height 16
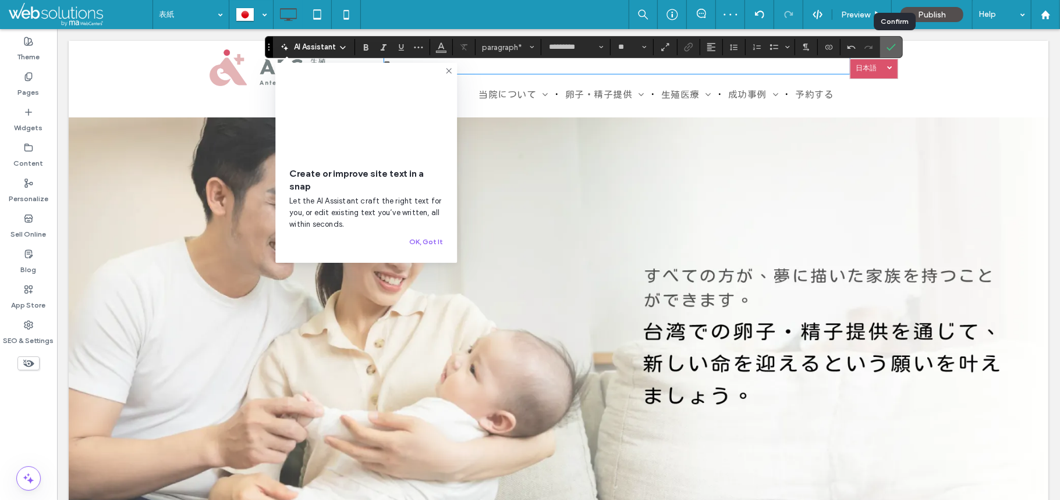
click at [889, 52] on span "Confirm" at bounding box center [888, 47] width 5 height 21
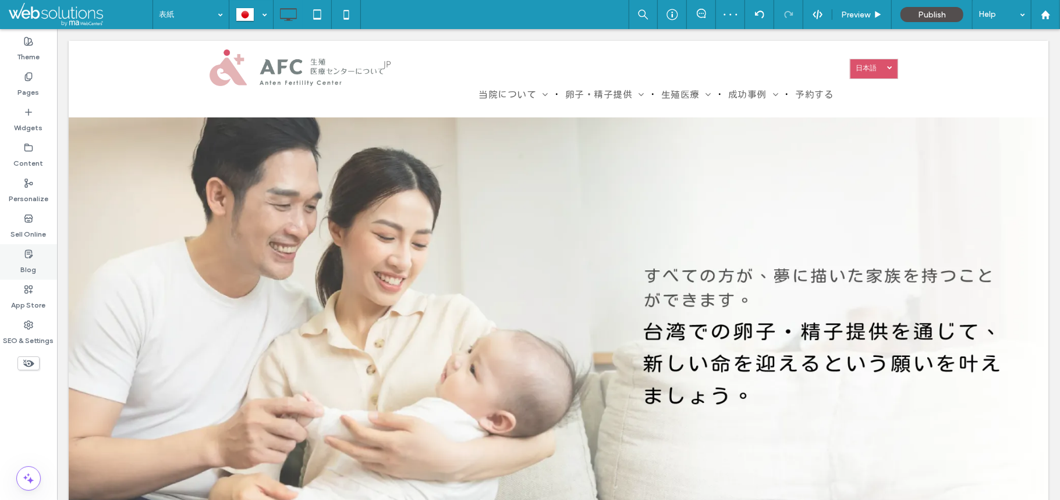
click at [24, 267] on label "Blog" at bounding box center [29, 267] width 16 height 16
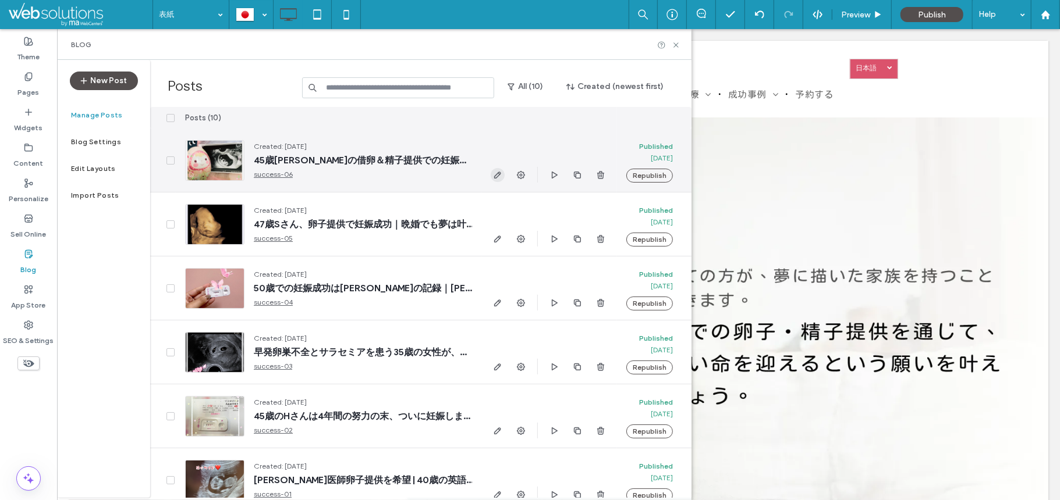
click at [494, 177] on use "button" at bounding box center [497, 175] width 7 height 7
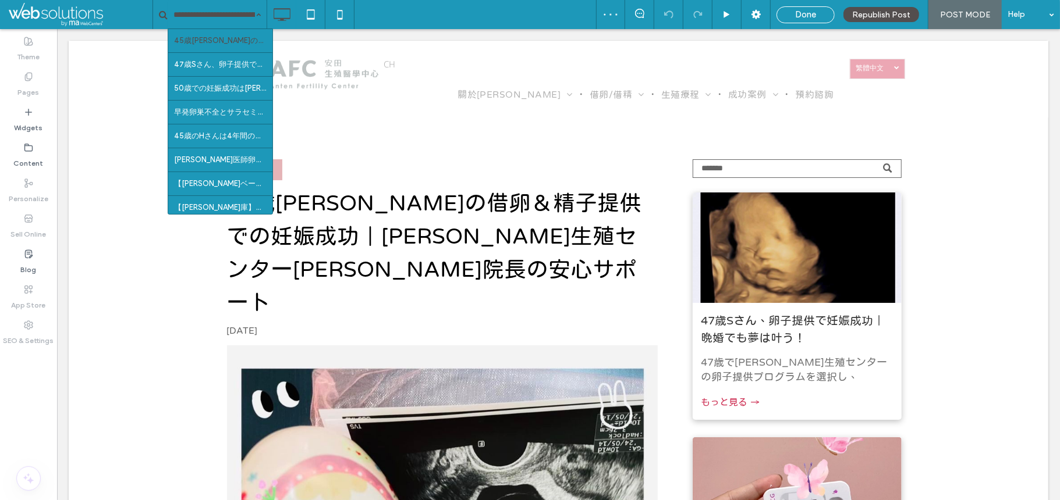
click at [215, 53] on hr at bounding box center [220, 52] width 104 height 1
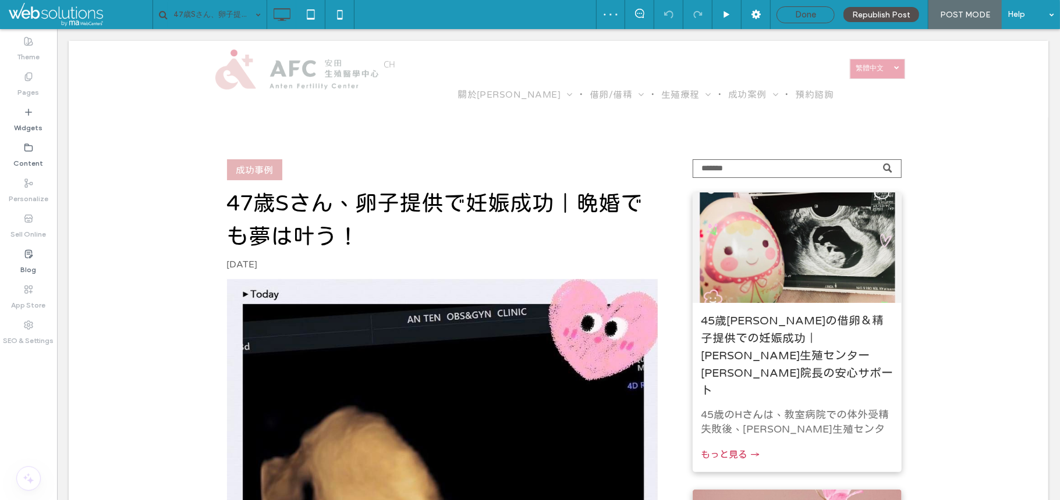
click at [790, 22] on div "Done" at bounding box center [805, 14] width 58 height 17
click at [790, 13] on div "Done" at bounding box center [805, 14] width 57 height 10
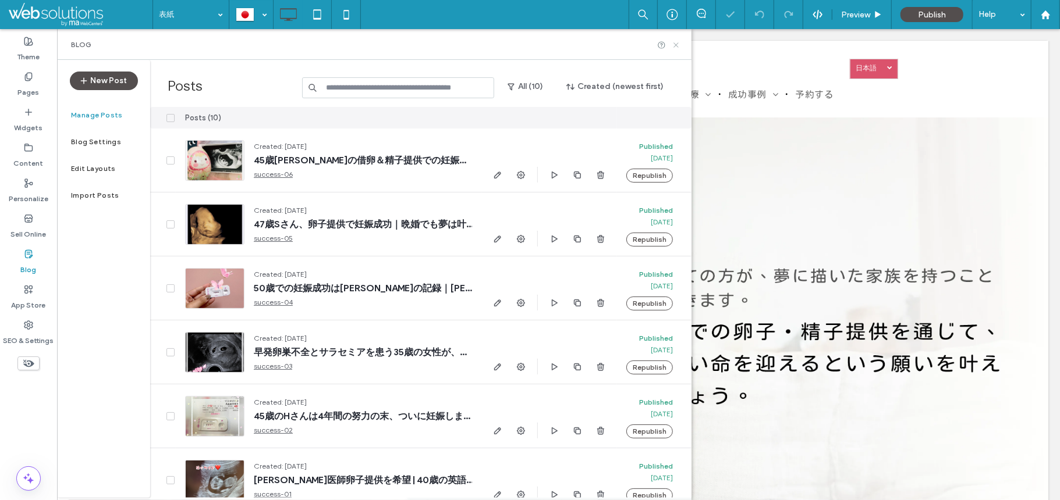
click at [676, 41] on icon at bounding box center [676, 45] width 9 height 9
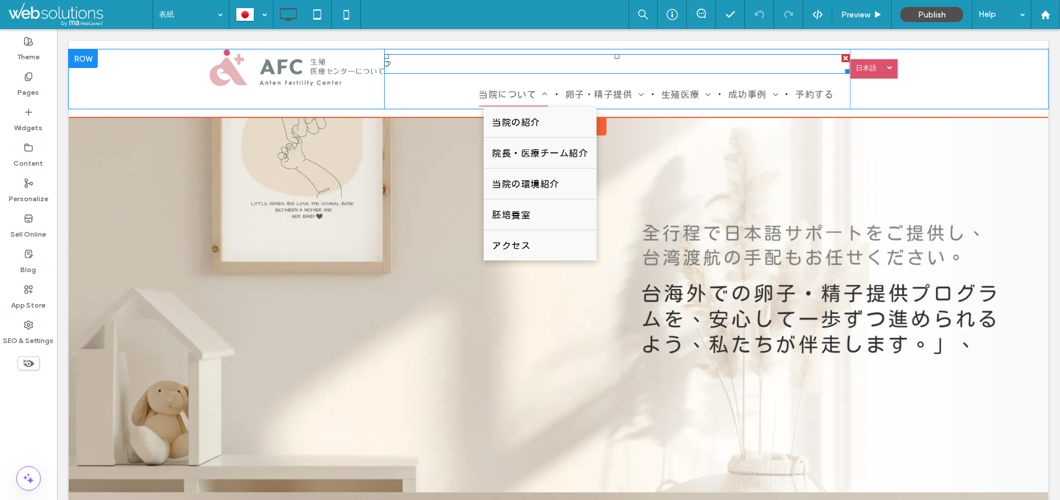
scroll to position [33, 0]
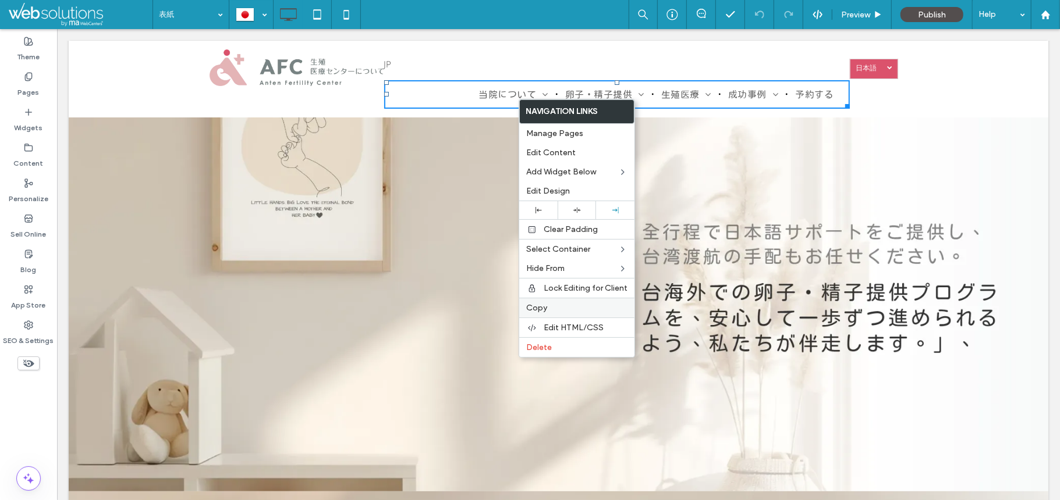
click at [561, 312] on label "Copy" at bounding box center [576, 308] width 101 height 10
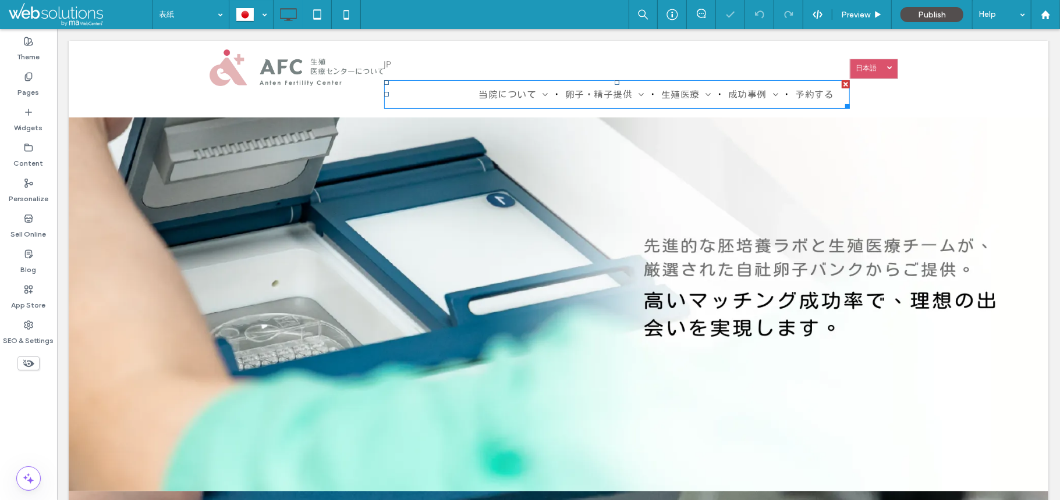
scroll to position [0, 0]
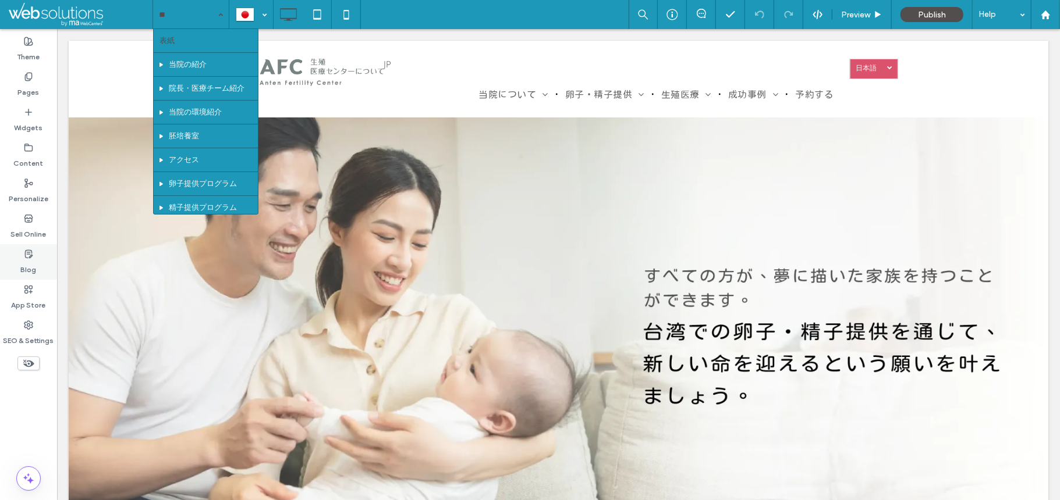
click at [23, 264] on label "Blog" at bounding box center [29, 267] width 16 height 16
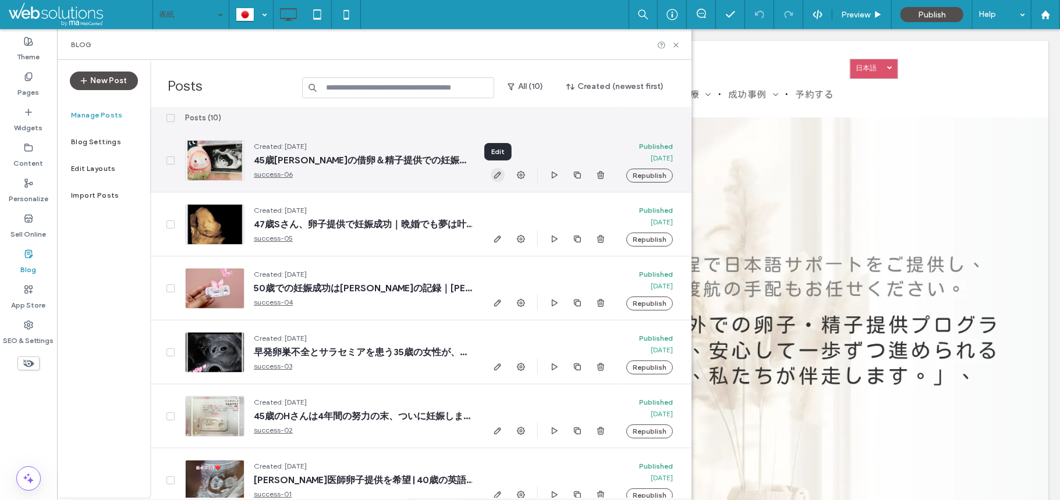
click at [498, 177] on icon "button" at bounding box center [497, 174] width 9 height 9
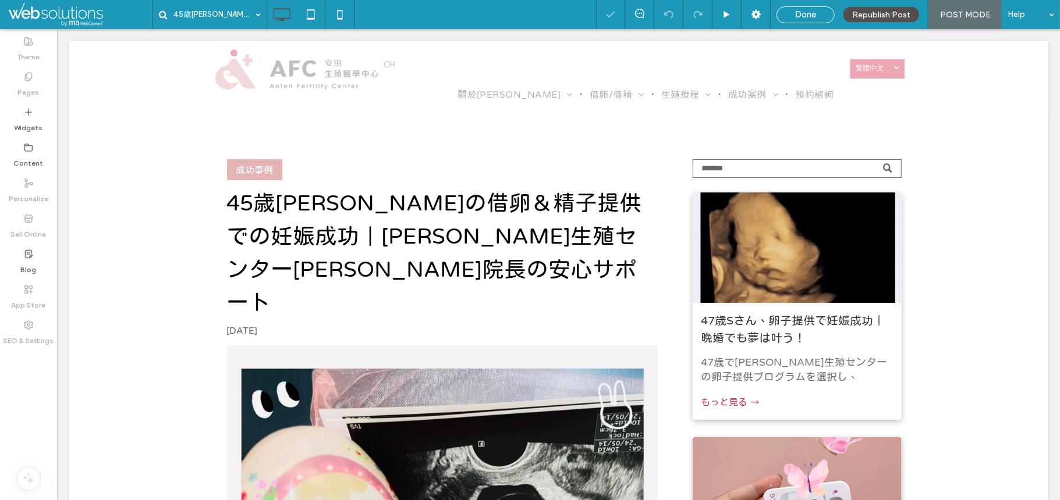
click at [197, 70] on div "Click To Paste CH 關於安田 安田介紹 院長與團隊介紹 診所環境 胚胎實驗室 交通資訊 借卵/借精 借卵療程 借卵流程說明 常見問題 借精療程…" at bounding box center [557, 78] width 979 height 59
click at [219, 97] on u "Layout" at bounding box center [228, 93] width 27 height 10
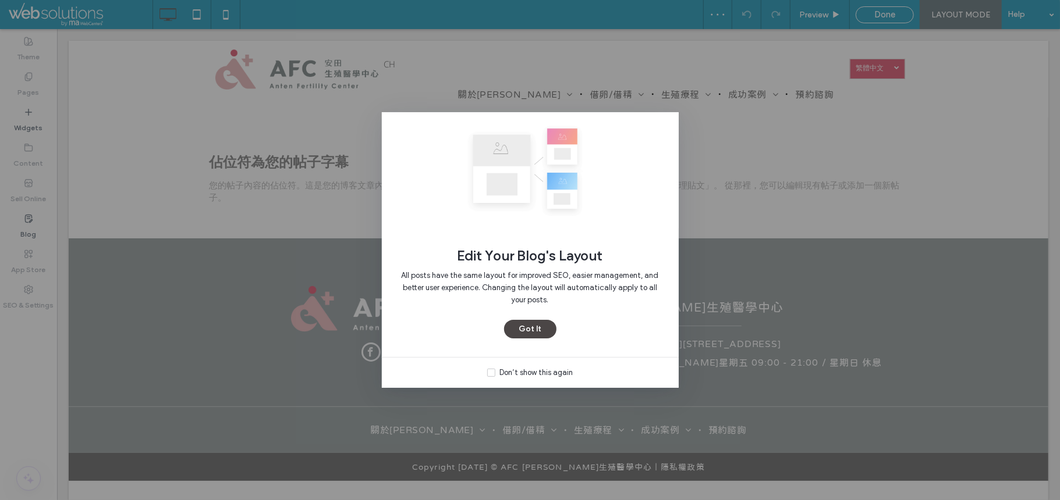
click at [528, 329] on button "Got It" at bounding box center [530, 329] width 52 height 19
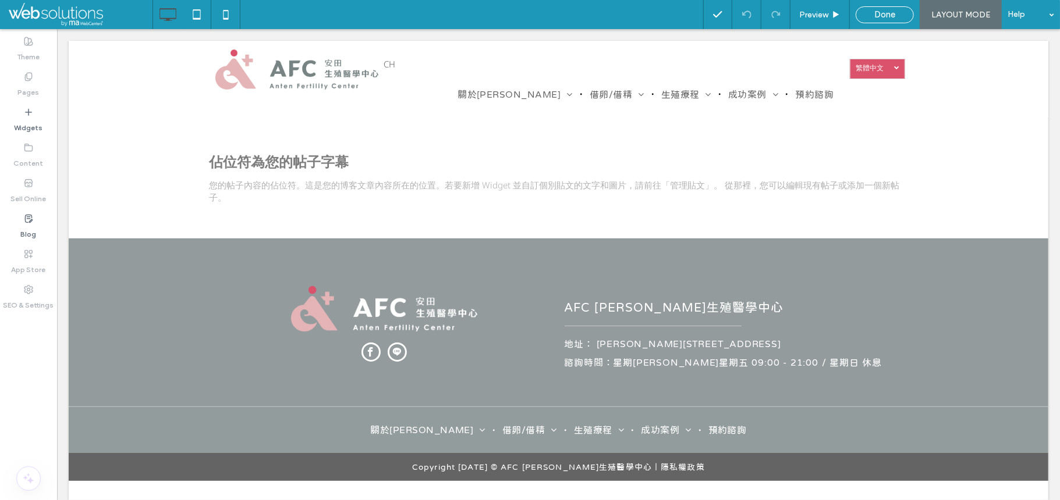
click at [865, 24] on div "Preview Done LAYOUT MODE Help" at bounding box center [881, 14] width 357 height 29
click at [871, 19] on div "Done" at bounding box center [884, 14] width 57 height 10
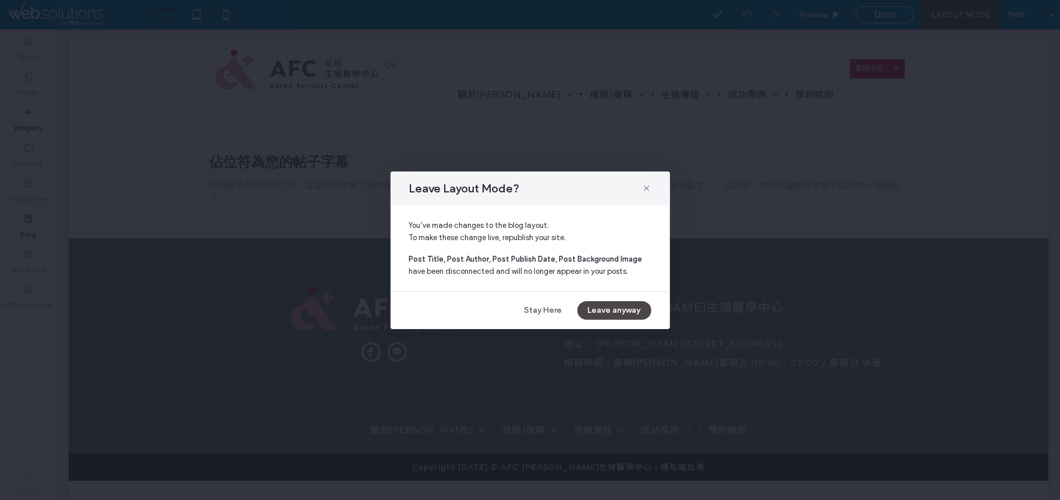
click at [606, 303] on button "Leave anyway" at bounding box center [614, 310] width 74 height 19
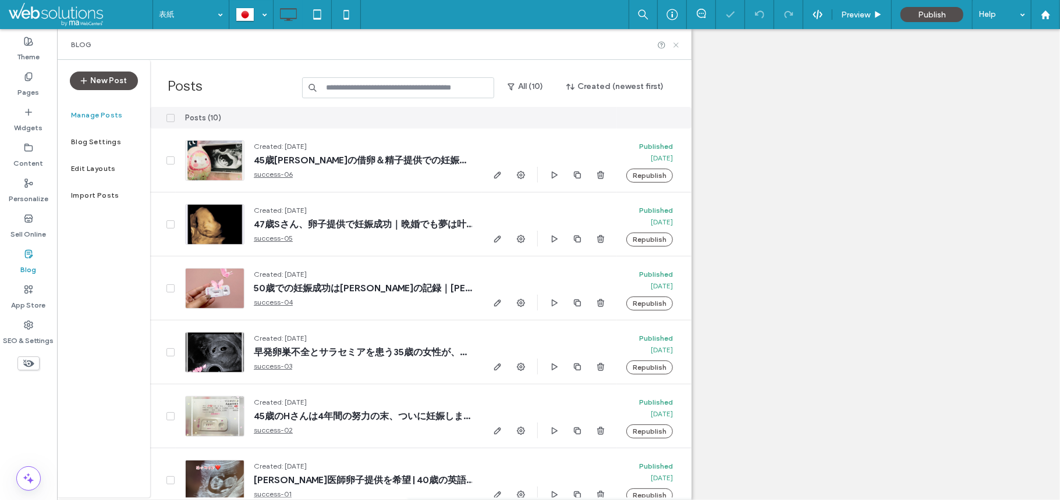
click at [678, 43] on icon at bounding box center [676, 45] width 9 height 9
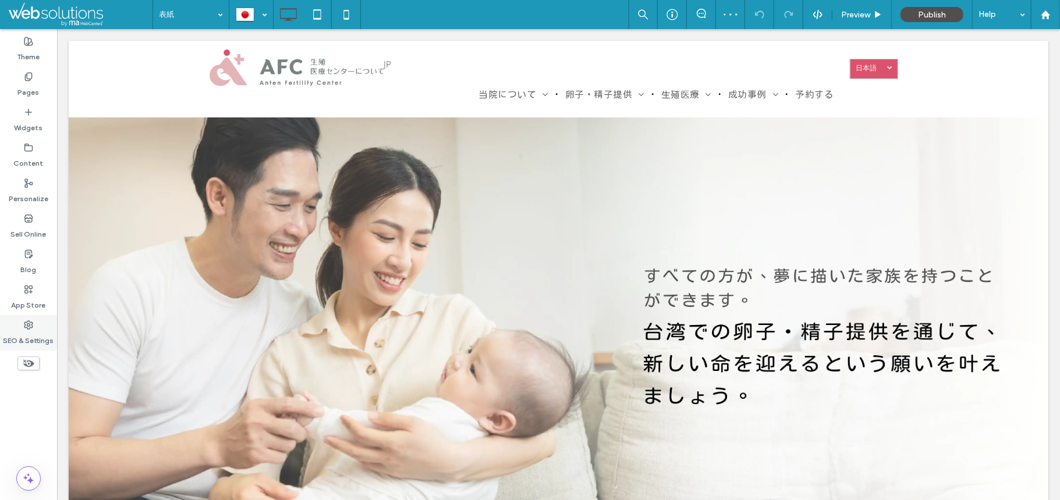
click at [36, 343] on label "SEO & Settings" at bounding box center [28, 338] width 51 height 16
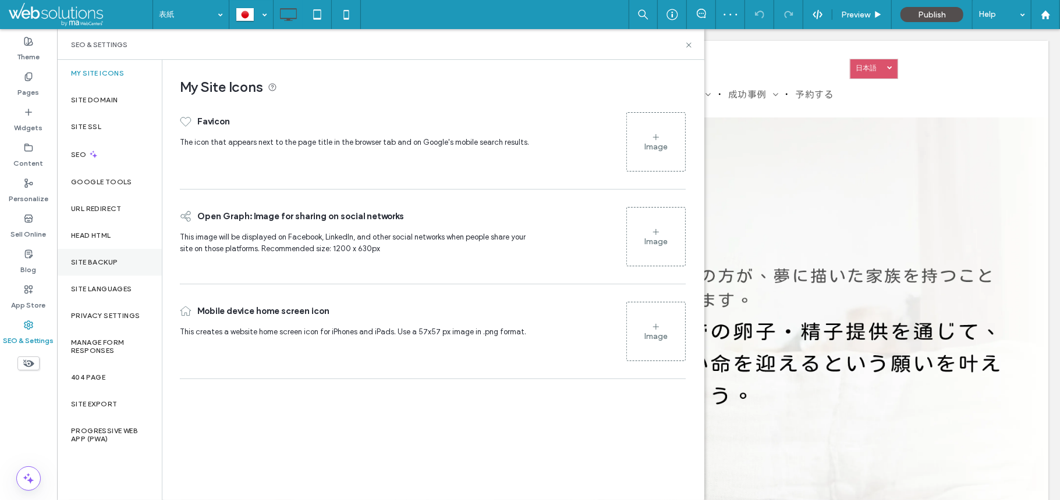
click at [110, 263] on label "Site Backup" at bounding box center [94, 262] width 47 height 8
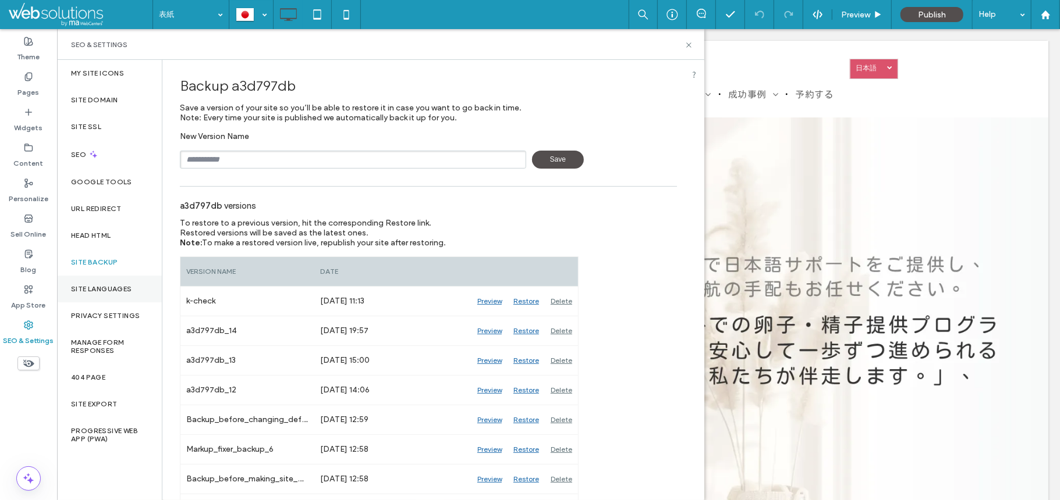
click at [98, 294] on div "Site Languages" at bounding box center [109, 289] width 105 height 27
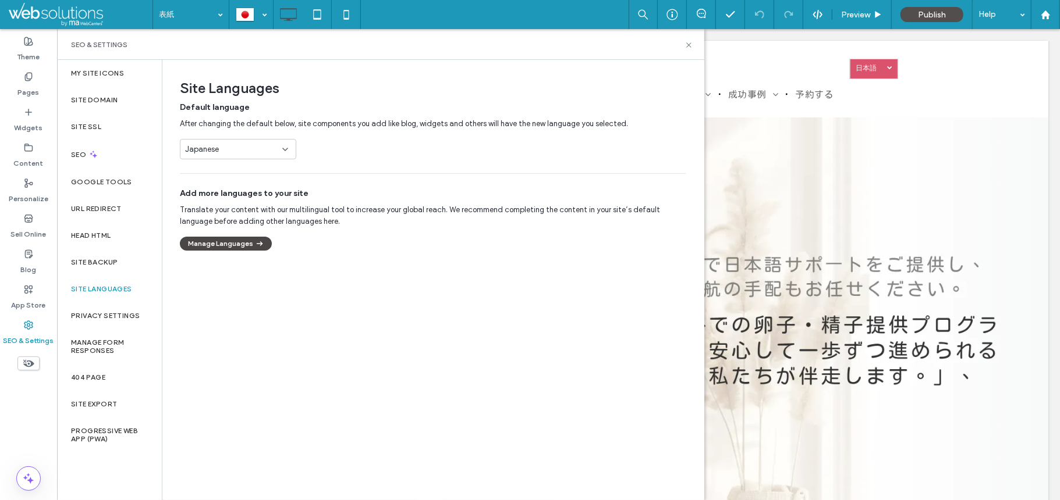
click at [241, 247] on button "Manage Languages" at bounding box center [226, 244] width 92 height 14
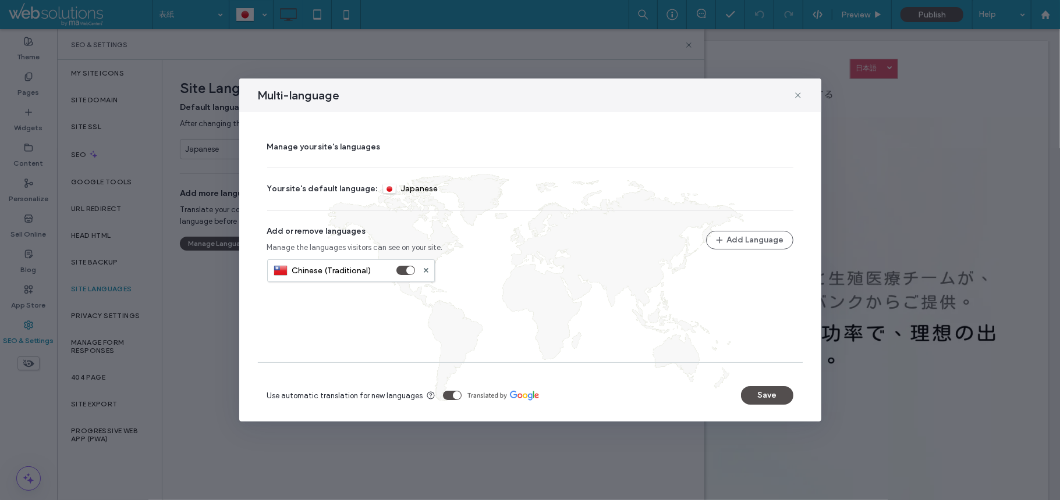
click at [403, 275] on div "toggle" at bounding box center [405, 270] width 19 height 9
click at [404, 271] on div "toggle" at bounding box center [401, 271] width 8 height 8
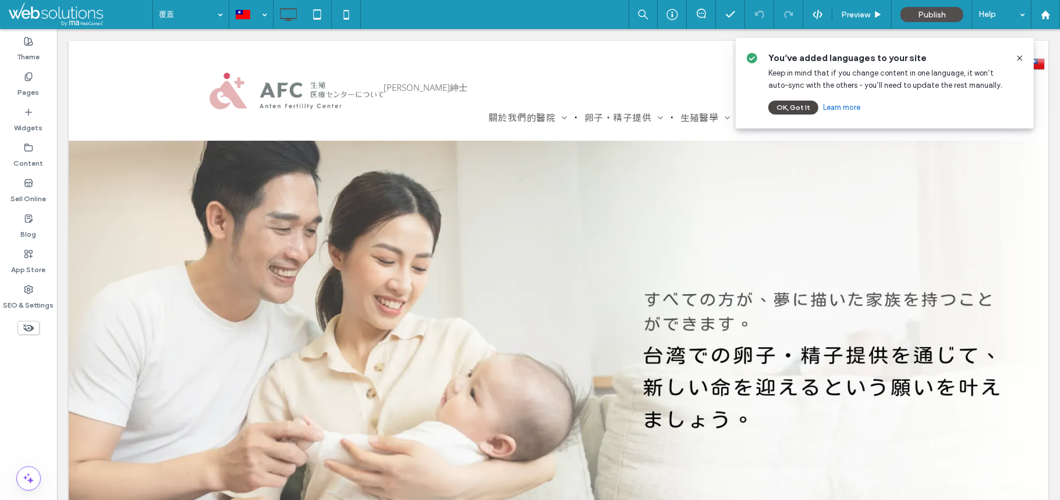
click at [780, 108] on button "OK, Got It" at bounding box center [793, 108] width 50 height 14
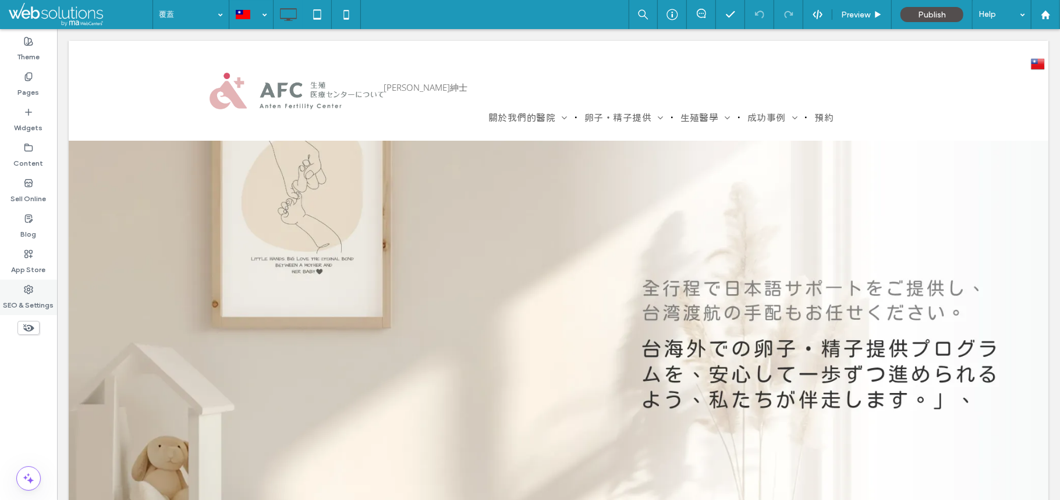
click at [30, 305] on label "SEO & Settings" at bounding box center [28, 302] width 51 height 16
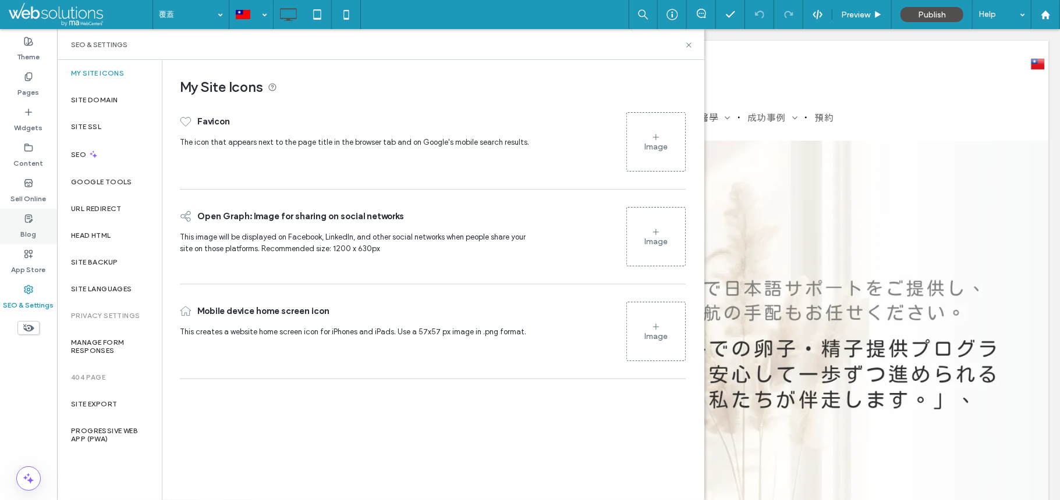
click at [34, 233] on label "Blog" at bounding box center [29, 231] width 16 height 16
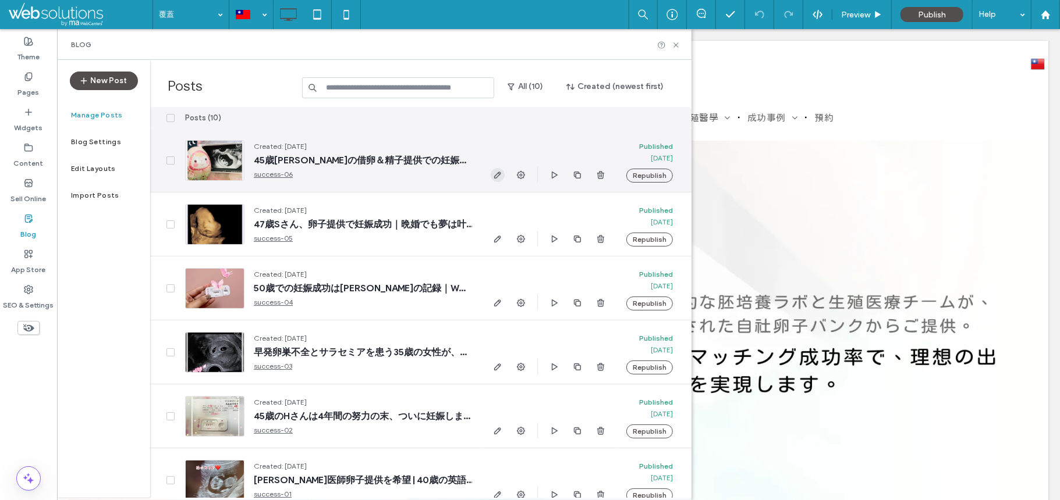
click at [496, 176] on icon "button" at bounding box center [497, 174] width 9 height 9
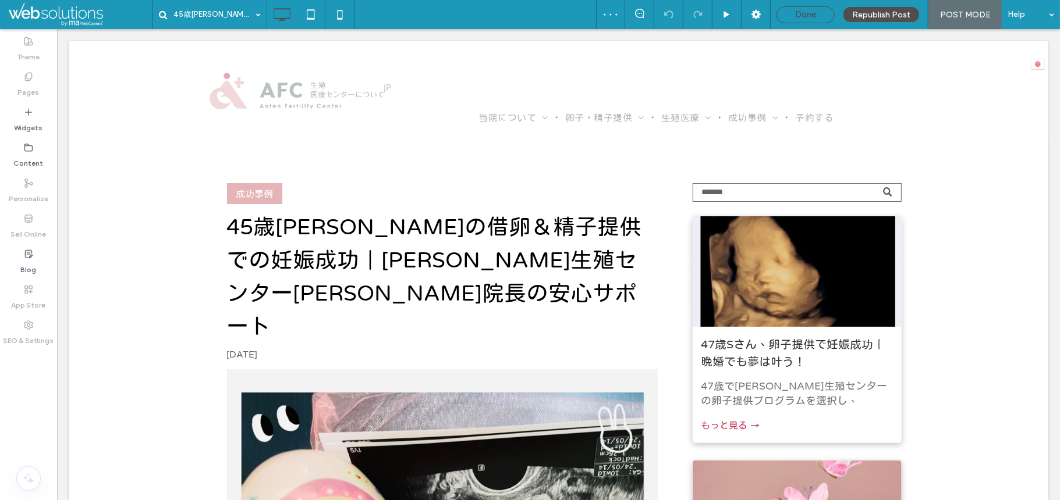
click at [797, 15] on span "Done" at bounding box center [805, 14] width 21 height 10
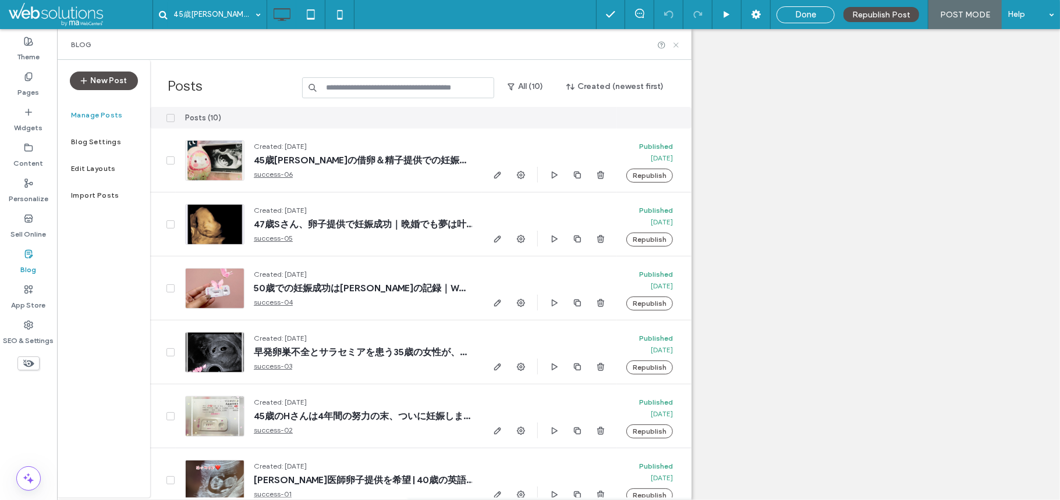
click at [678, 42] on icon at bounding box center [676, 45] width 9 height 9
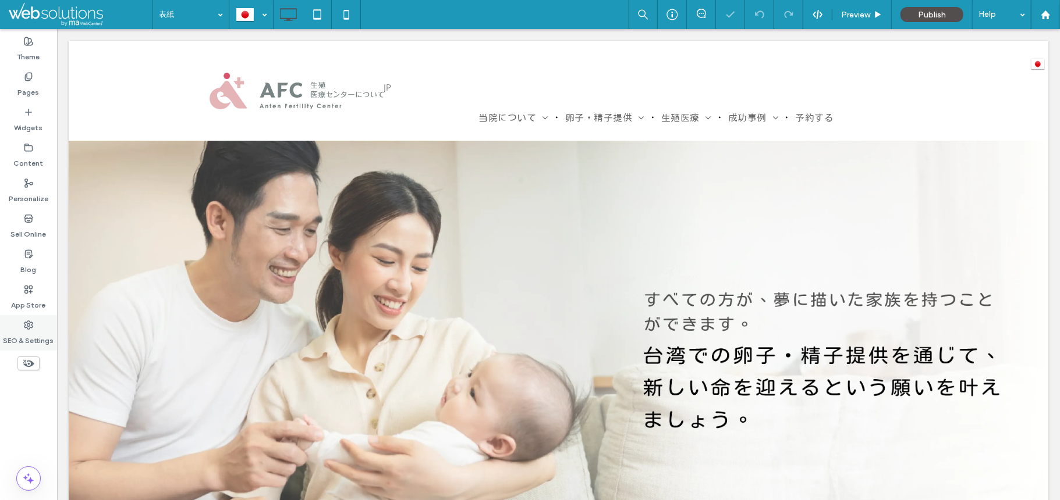
click at [12, 333] on label "SEO & Settings" at bounding box center [28, 338] width 51 height 16
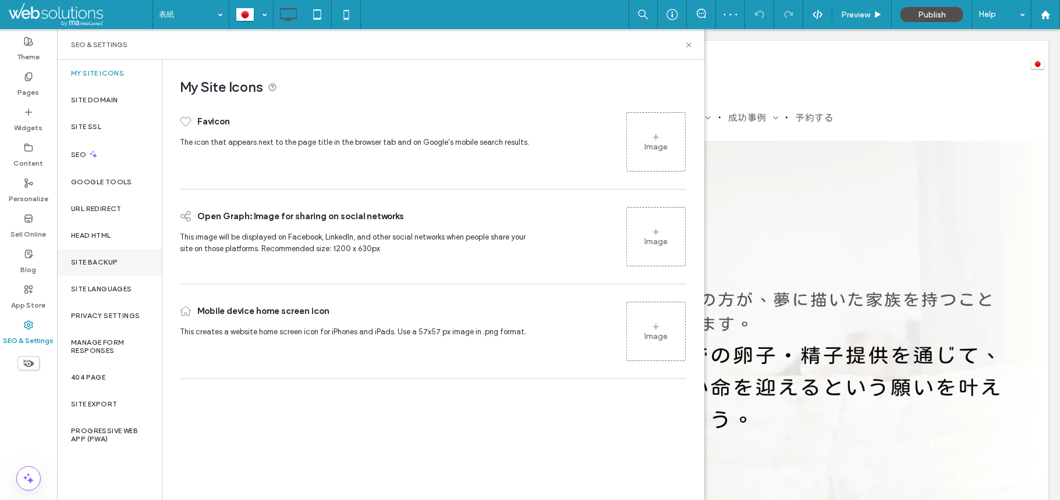
click at [111, 258] on label "Site Backup" at bounding box center [94, 262] width 47 height 8
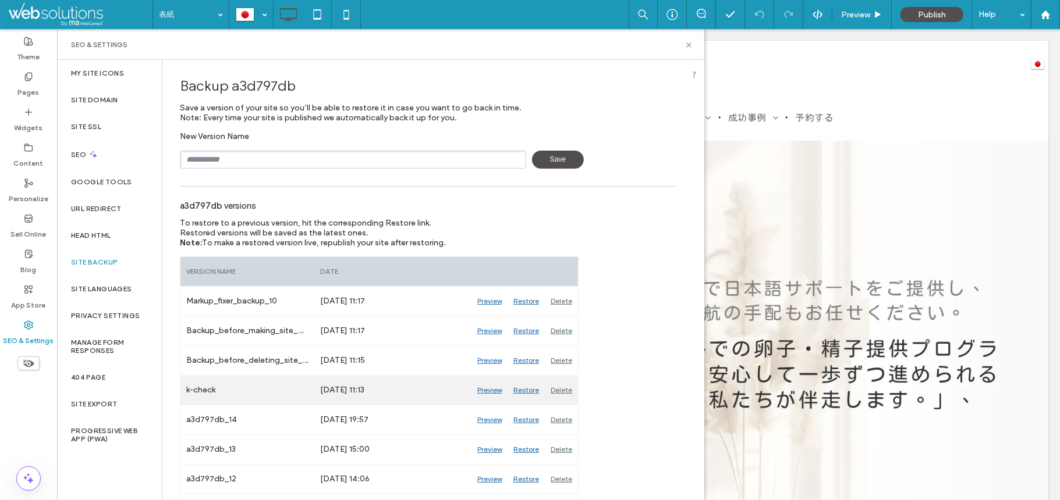
click at [529, 399] on div "Restore" at bounding box center [525, 390] width 37 height 29
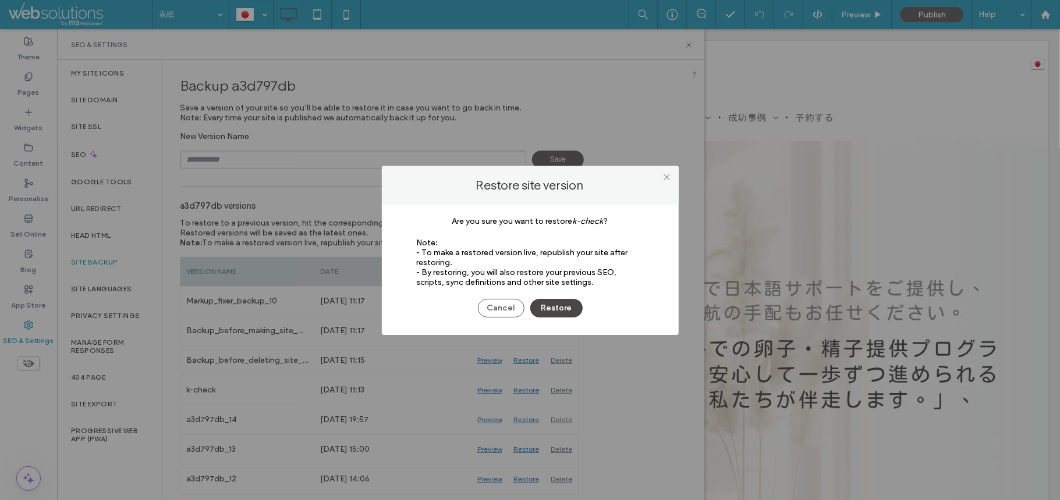
click at [564, 306] on button "Restore" at bounding box center [556, 308] width 52 height 19
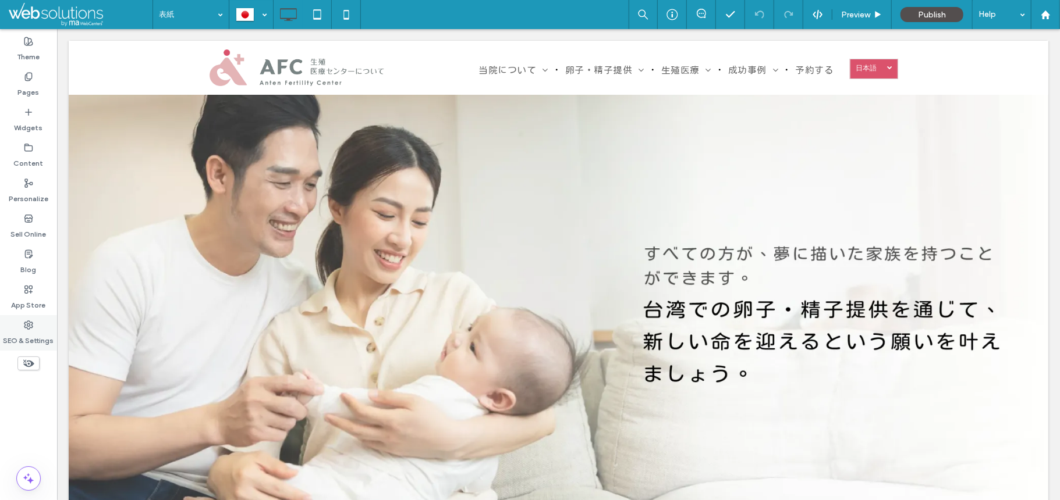
click at [31, 339] on label "SEO & Settings" at bounding box center [28, 338] width 51 height 16
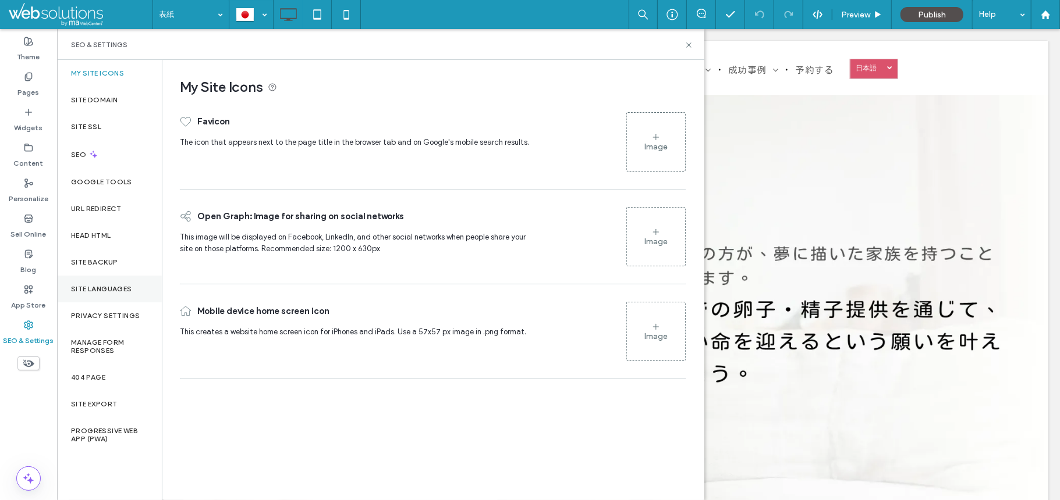
click at [132, 289] on label "Site Languages" at bounding box center [101, 289] width 61 height 8
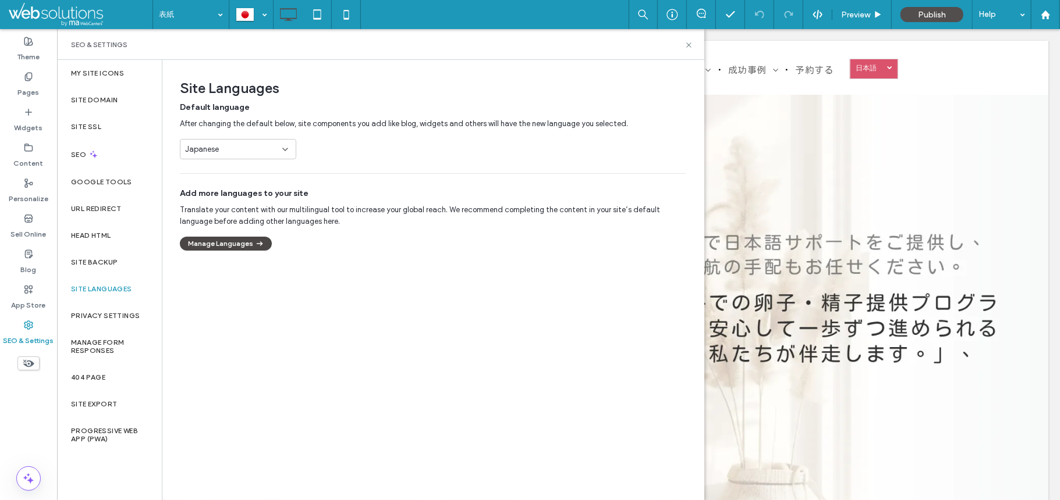
click at [259, 246] on use "button" at bounding box center [260, 243] width 6 height 4
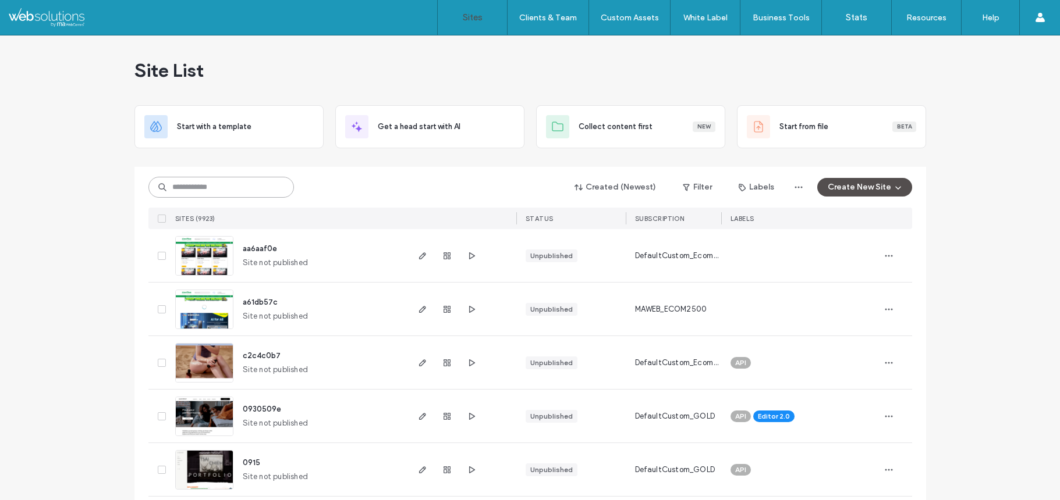
click at [256, 177] on input at bounding box center [220, 187] width 145 height 21
paste input "********"
type input "********"
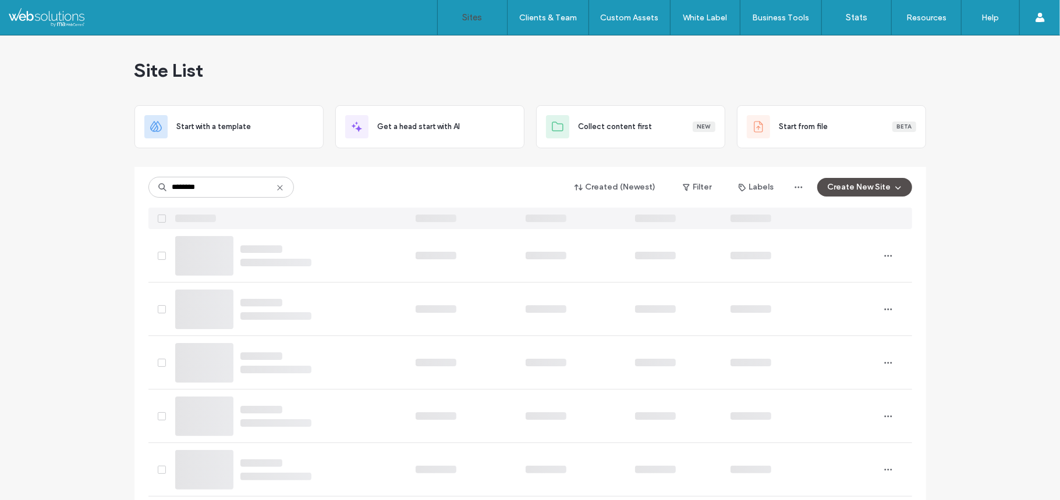
click at [172, 198] on div "******** Created (Newest) Filter Labels Create New Site" at bounding box center [529, 187] width 763 height 22
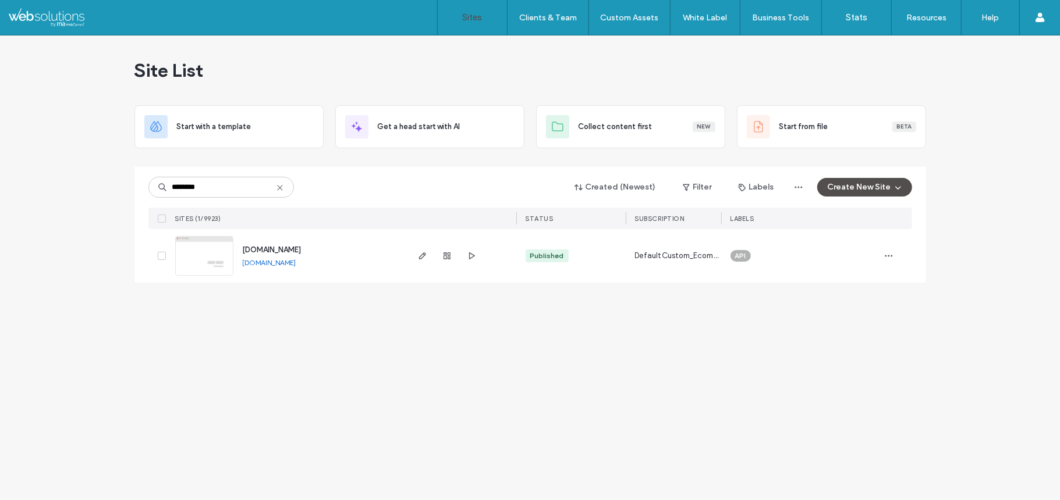
drag, startPoint x: 129, startPoint y: 257, endPoint x: 343, endPoint y: 240, distance: 215.4
click at [343, 240] on div "Site List Start with a template Get a head start with AI Collect content first …" at bounding box center [530, 267] width 1060 height 465
copy div "www.cleanlife.org"
click at [47, 271] on div "Site List Start with a template Get a head start with AI Collect content first …" at bounding box center [530, 267] width 1060 height 465
click at [473, 257] on icon "button" at bounding box center [471, 255] width 9 height 9
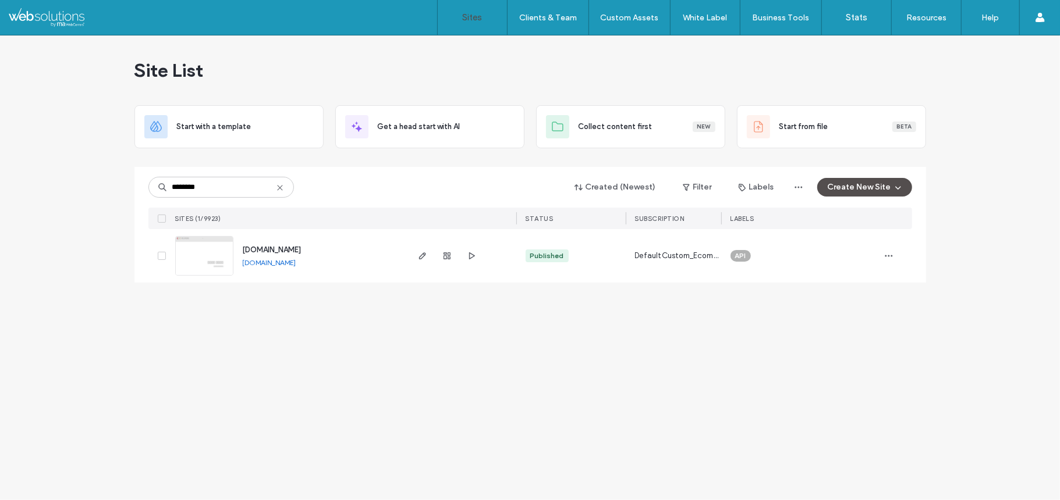
click at [201, 247] on img at bounding box center [204, 276] width 57 height 79
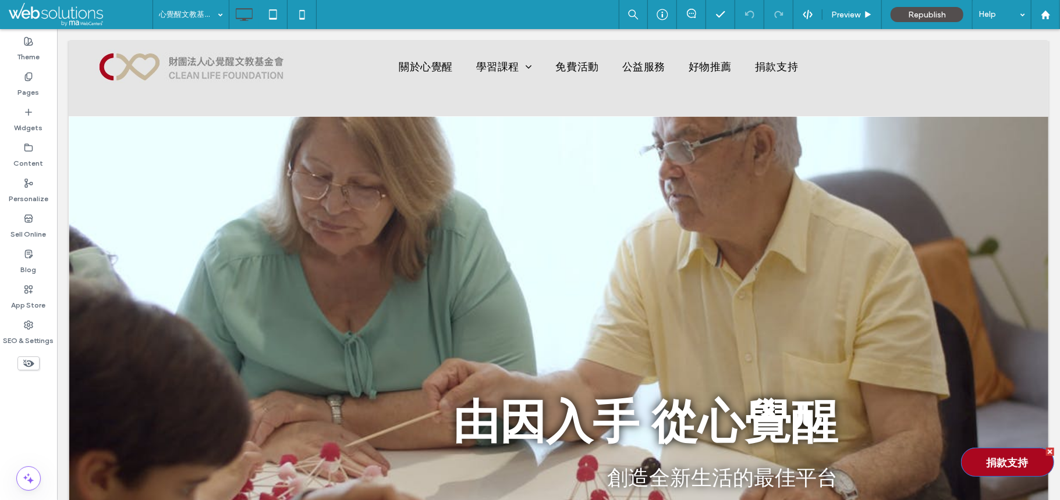
click at [982, 466] on span "捐款支持" at bounding box center [1007, 462] width 50 height 26
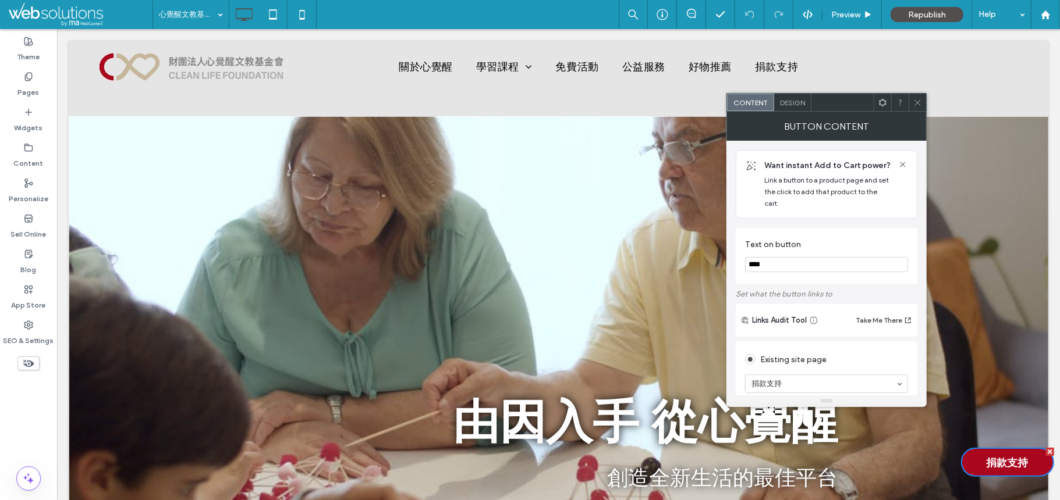
click at [785, 102] on span "Design" at bounding box center [792, 102] width 25 height 9
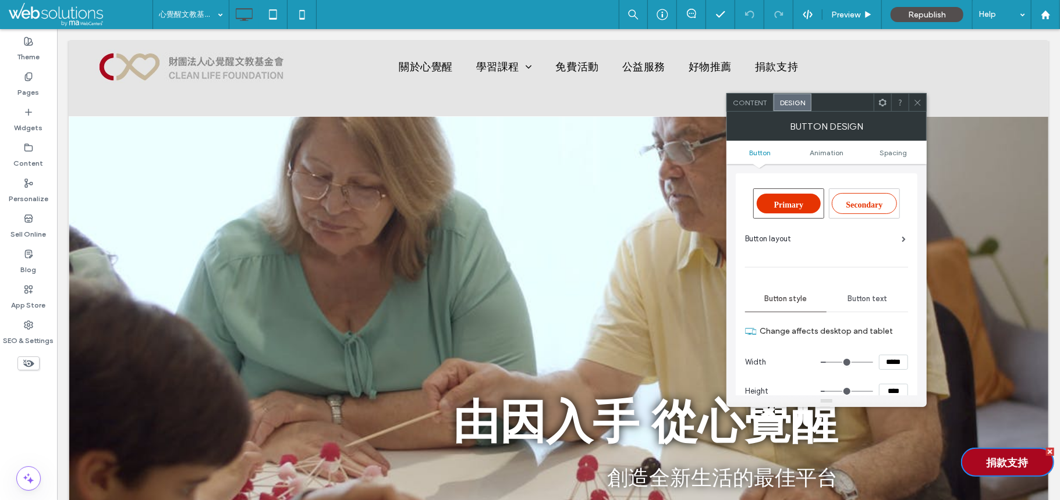
click at [876, 102] on div at bounding box center [881, 102] width 17 height 17
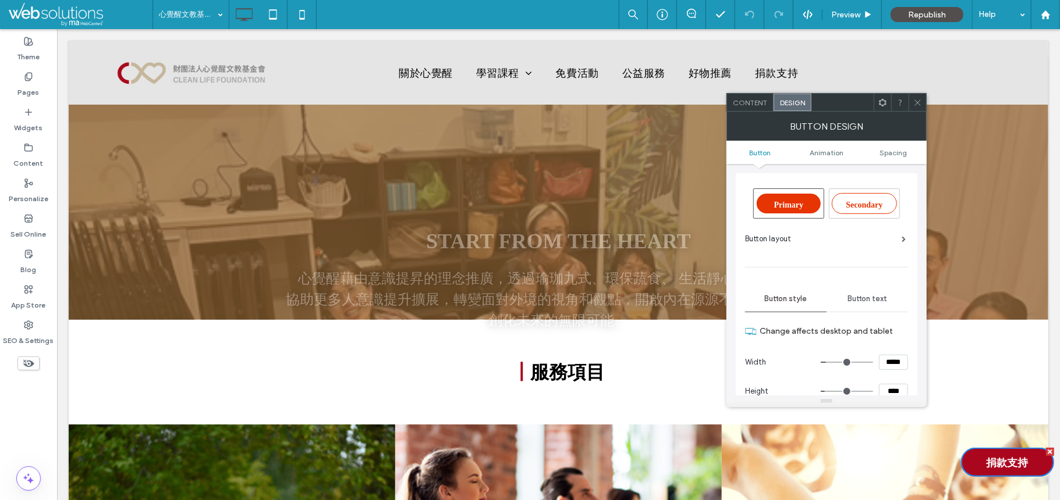
scroll to position [1061, 0]
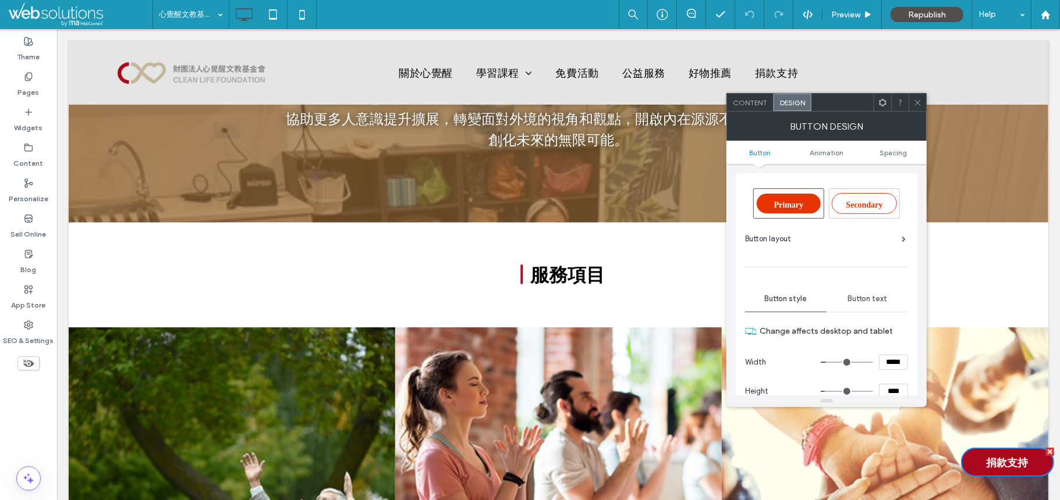
click at [879, 101] on use at bounding box center [883, 102] width 8 height 8
click at [23, 340] on label "SEO & Settings" at bounding box center [28, 338] width 51 height 16
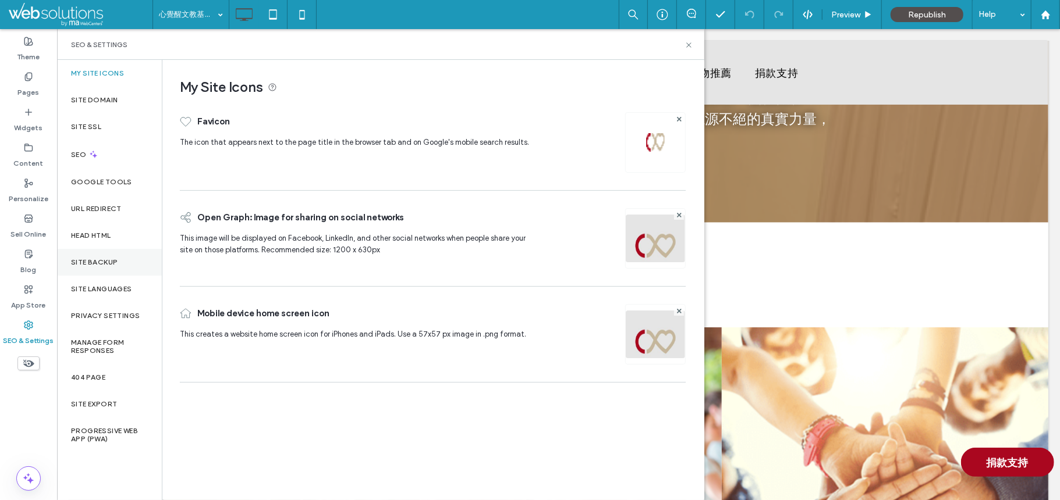
click at [124, 264] on div "Site Backup" at bounding box center [109, 262] width 105 height 27
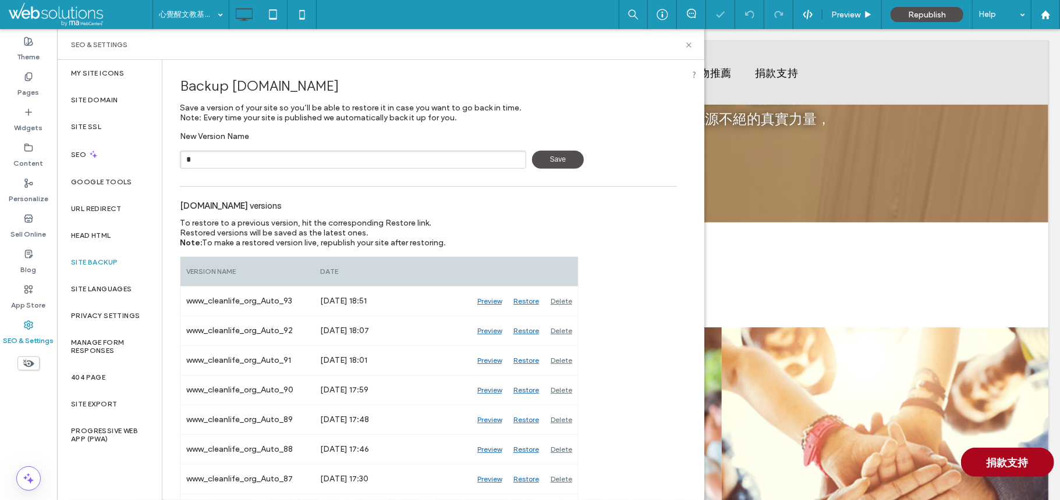
click at [328, 154] on input "*" at bounding box center [353, 160] width 346 height 18
type input "*"
type input "*******"
click at [689, 41] on icon at bounding box center [688, 45] width 9 height 9
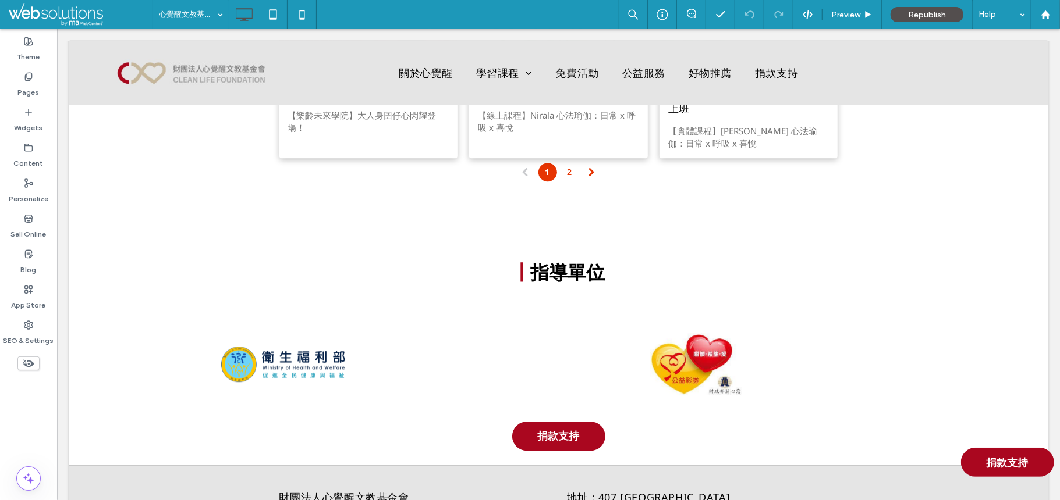
scroll to position [2190, 0]
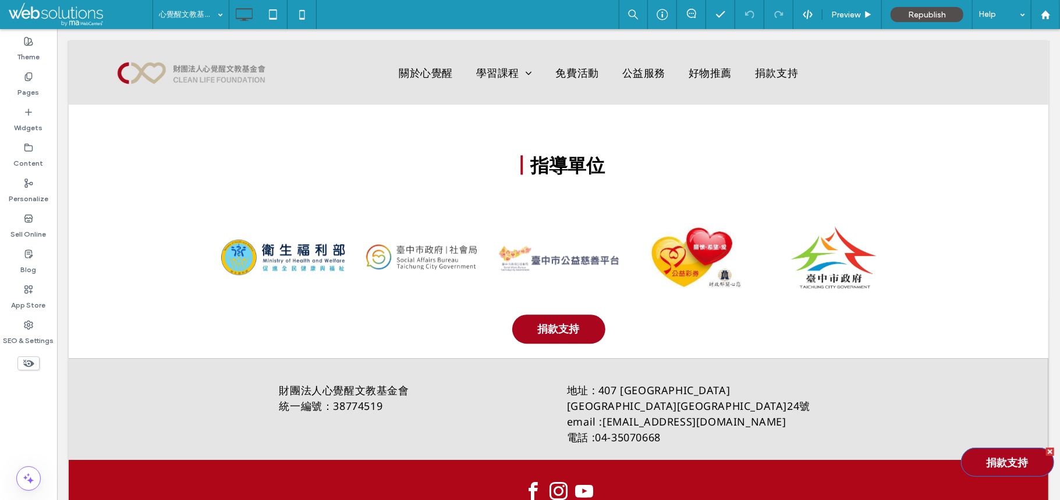
click at [982, 461] on span "捐款支持" at bounding box center [1007, 462] width 50 height 26
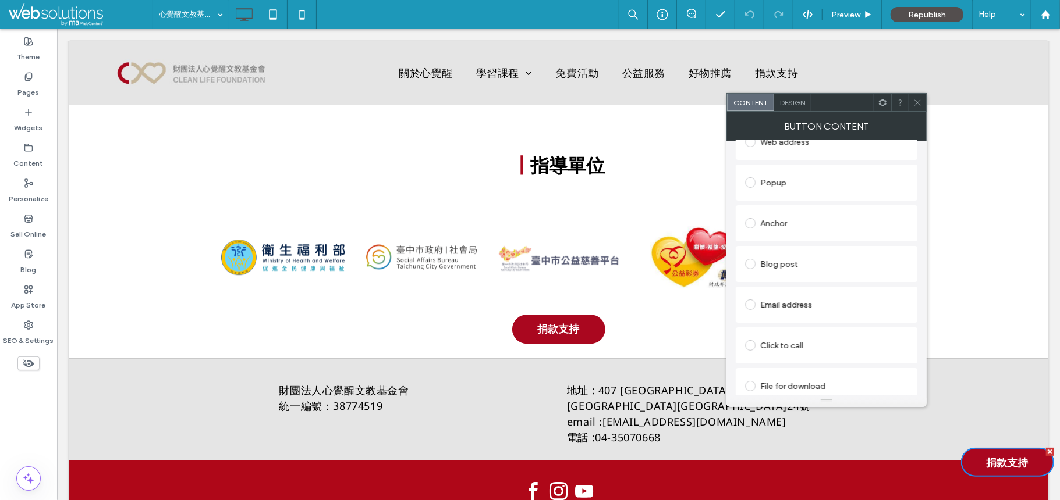
scroll to position [335, 0]
click at [797, 102] on span "Design" at bounding box center [792, 102] width 25 height 9
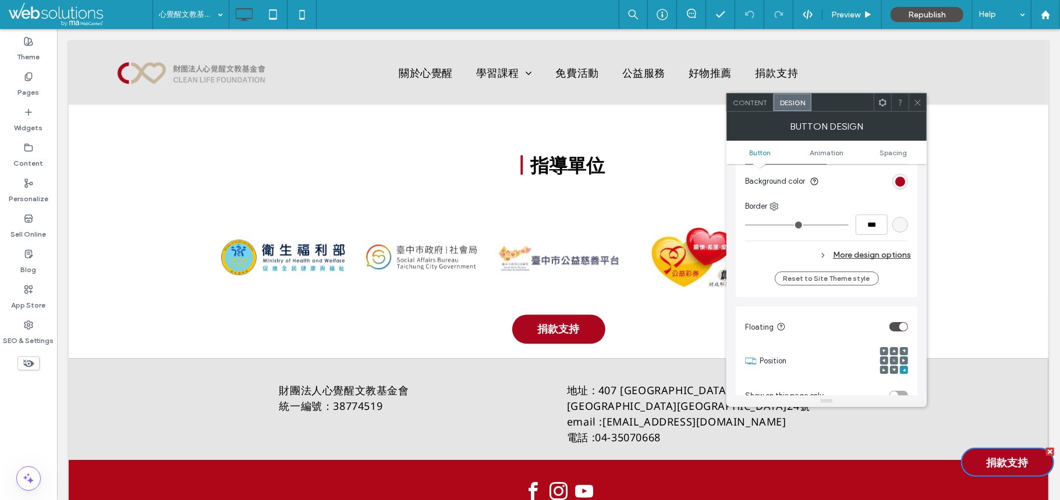
scroll to position [383, 0]
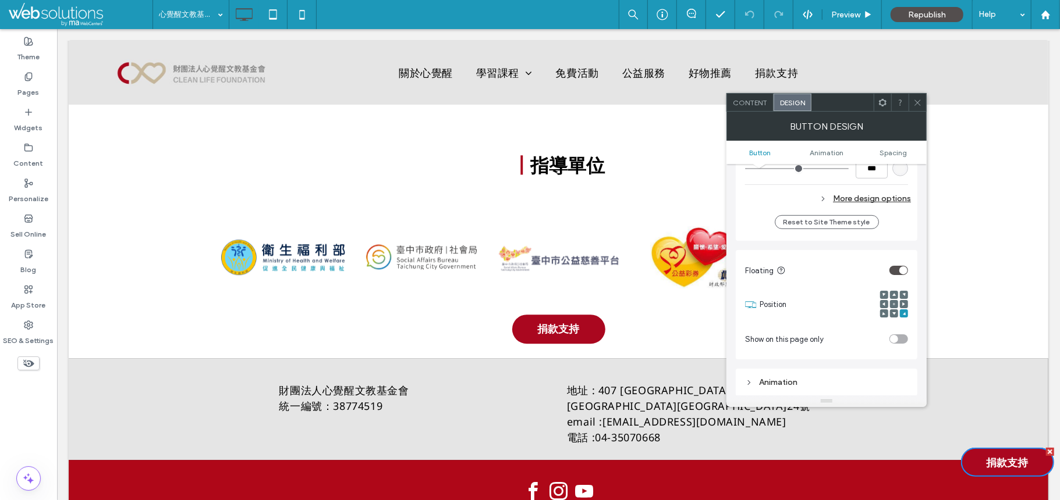
click at [918, 110] on span at bounding box center [917, 102] width 9 height 17
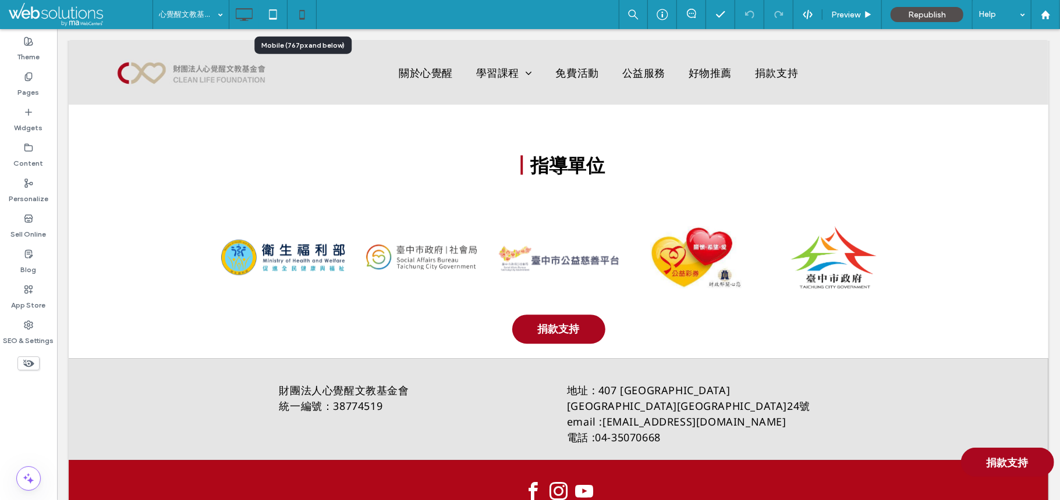
click at [303, 14] on icon at bounding box center [301, 14] width 23 height 23
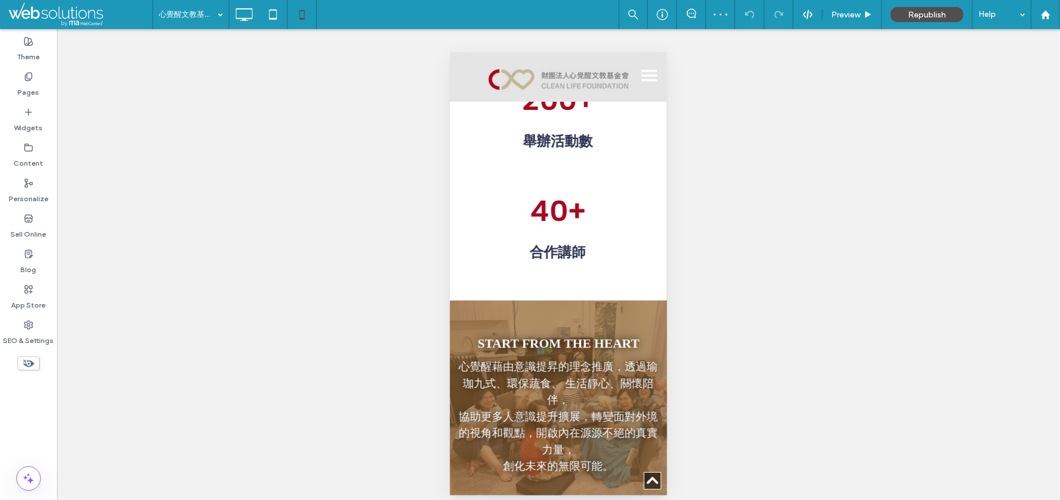
scroll to position [1186, 0]
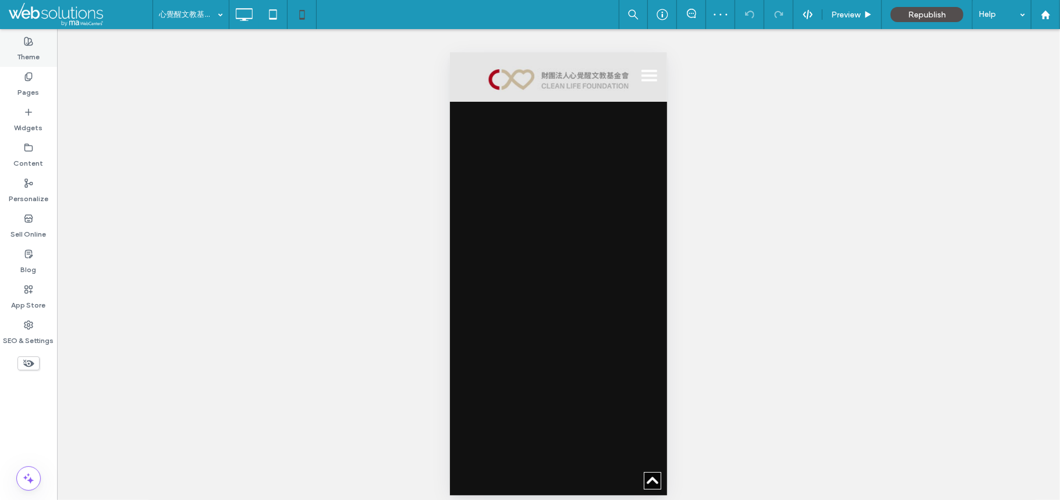
click at [33, 65] on div "Theme" at bounding box center [28, 48] width 57 height 35
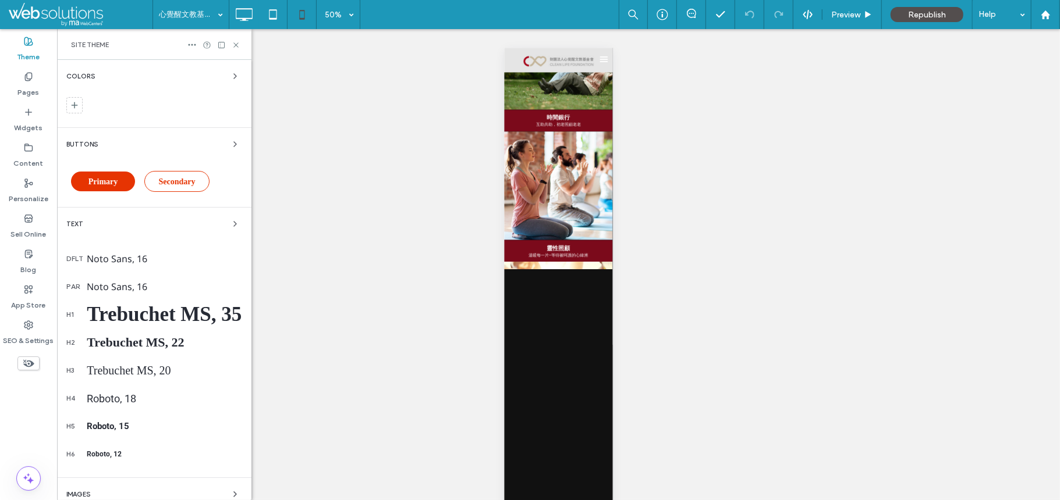
scroll to position [112, 0]
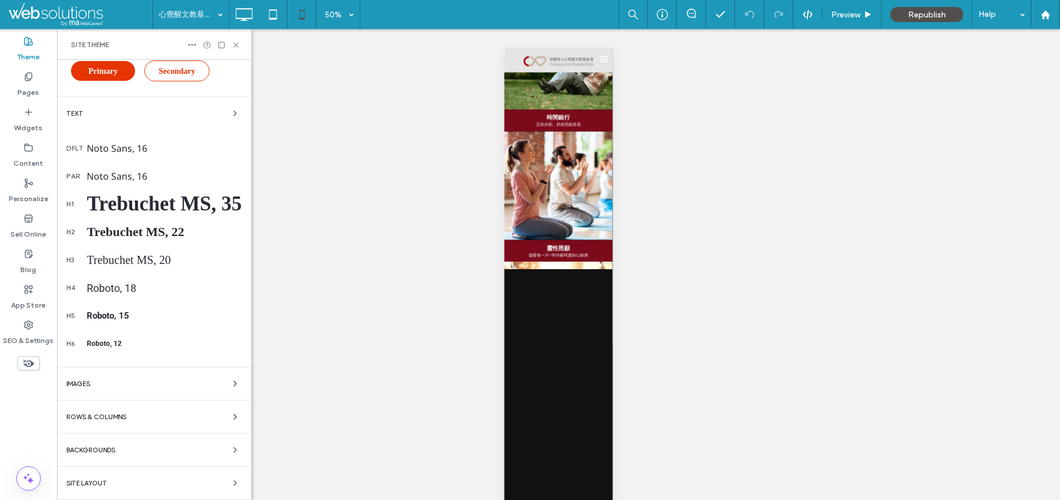
click at [126, 480] on div "Site Layout" at bounding box center [154, 484] width 176 height 14
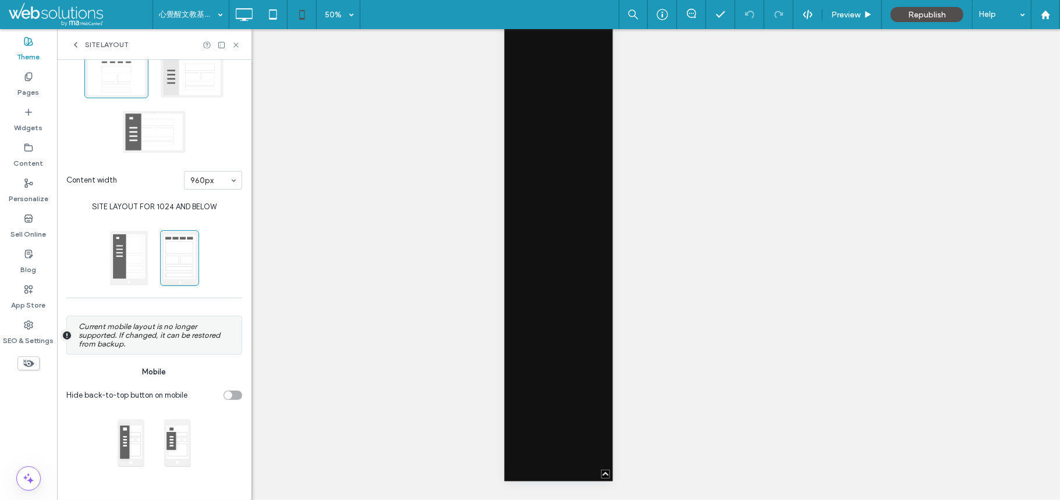
scroll to position [0, 0]
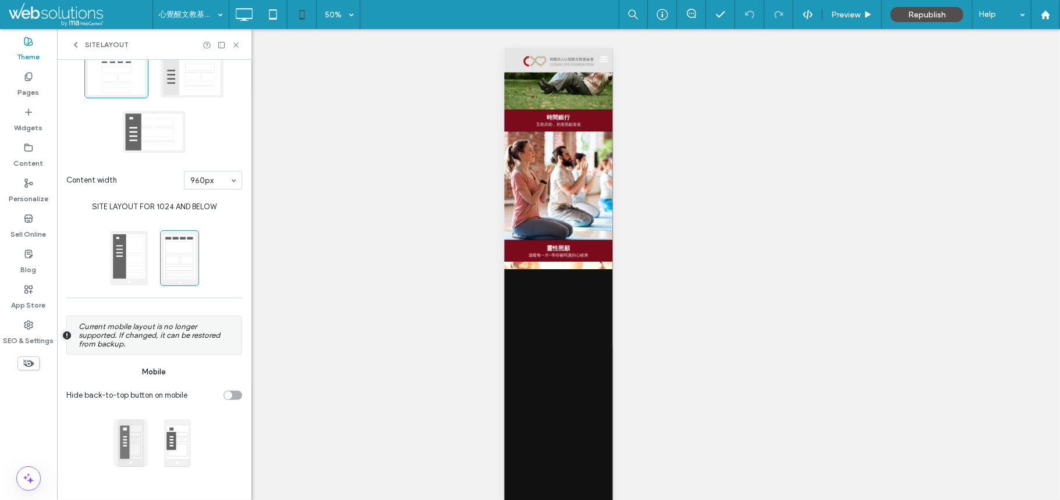
click at [126, 459] on span at bounding box center [130, 443] width 35 height 49
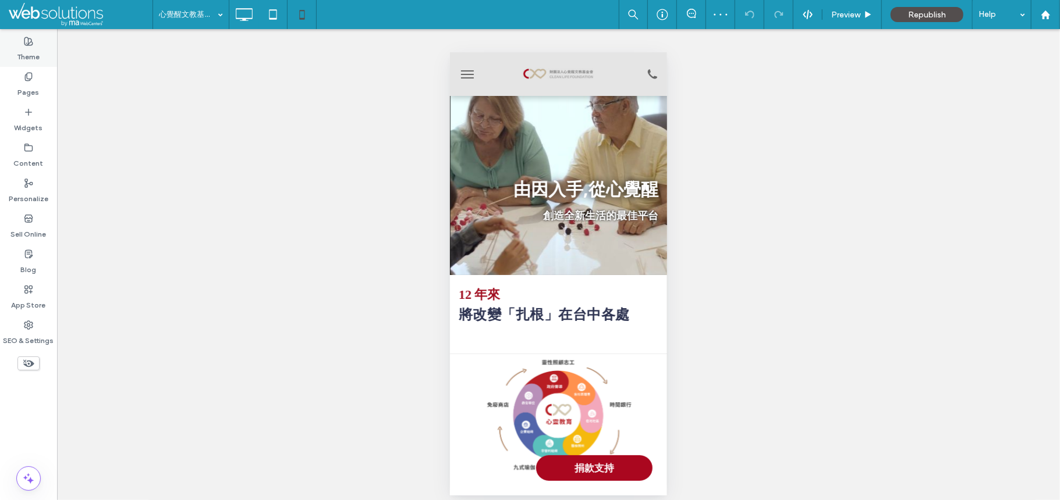
scroll to position [191, 0]
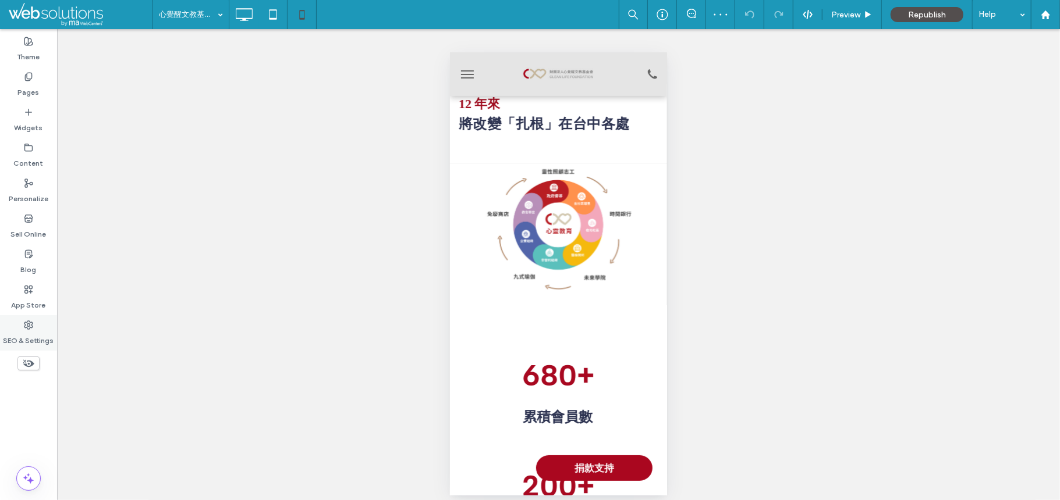
click at [26, 340] on label "SEO & Settings" at bounding box center [28, 338] width 51 height 16
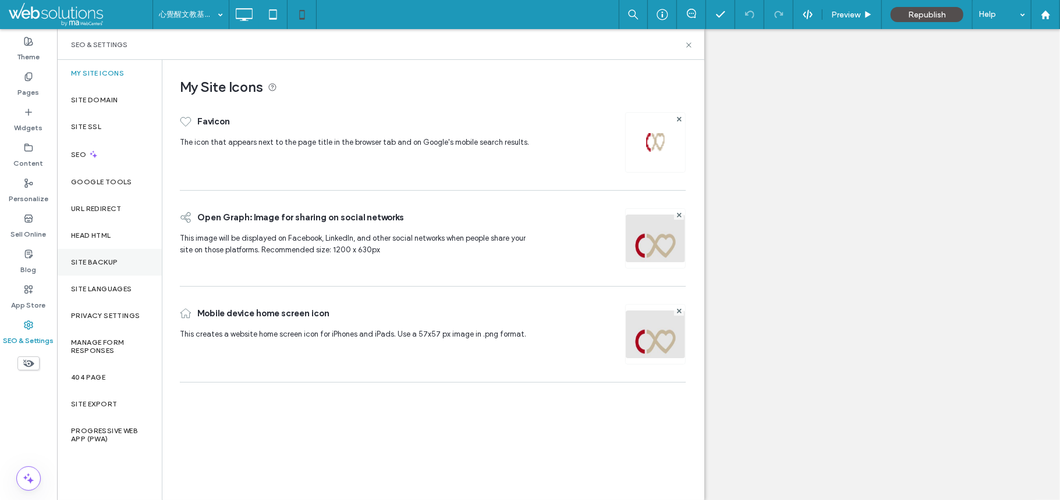
click at [109, 269] on div "Site Backup" at bounding box center [109, 262] width 105 height 27
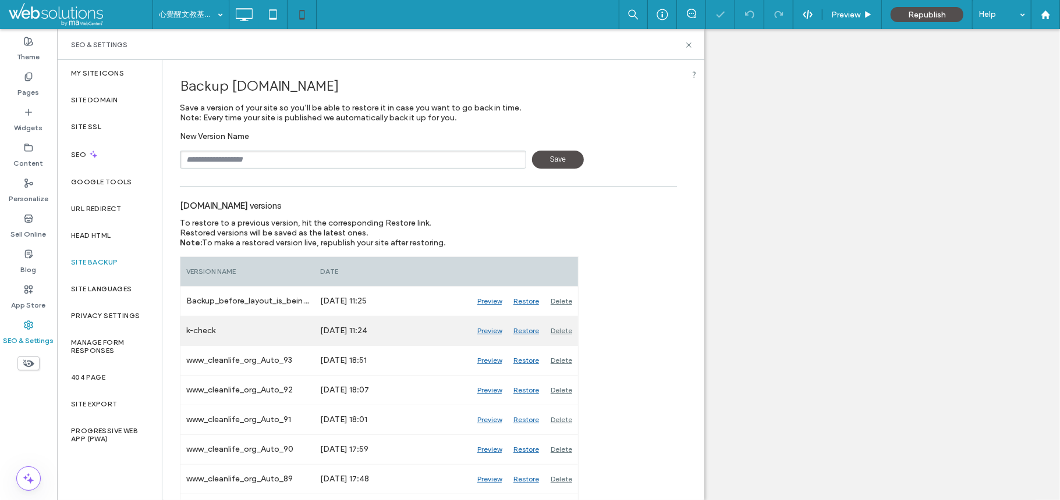
click at [531, 336] on div "Restore" at bounding box center [525, 331] width 37 height 29
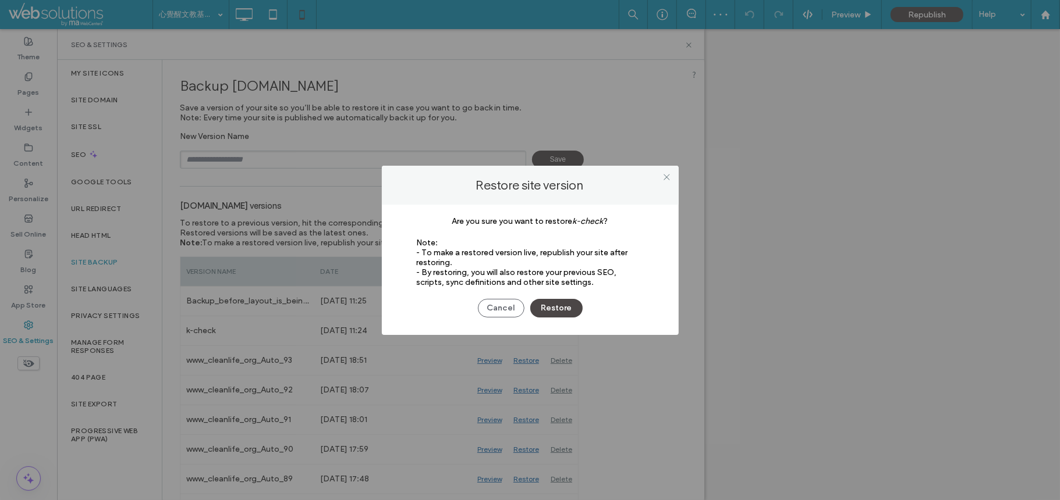
click at [550, 313] on button "Restore" at bounding box center [556, 308] width 52 height 19
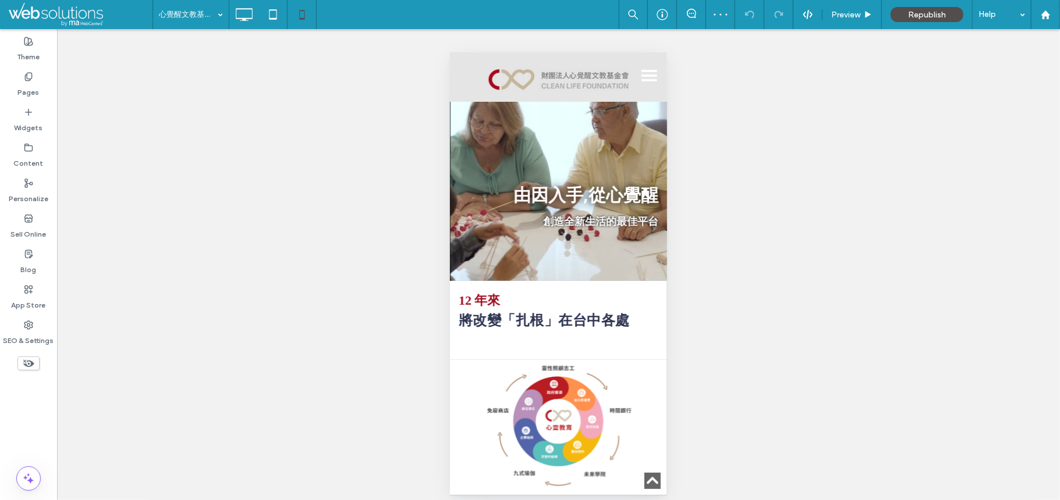
scroll to position [346, 0]
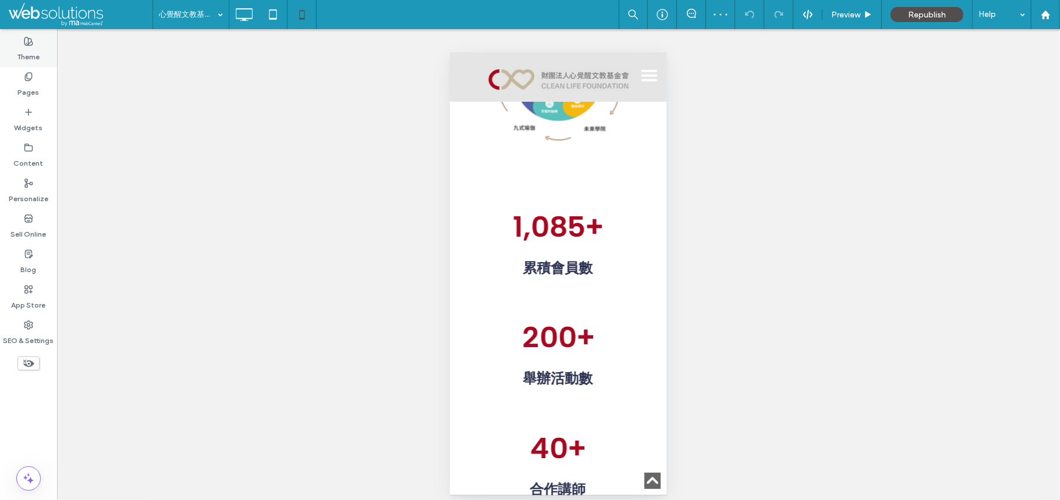
click at [20, 48] on label "Theme" at bounding box center [28, 54] width 23 height 16
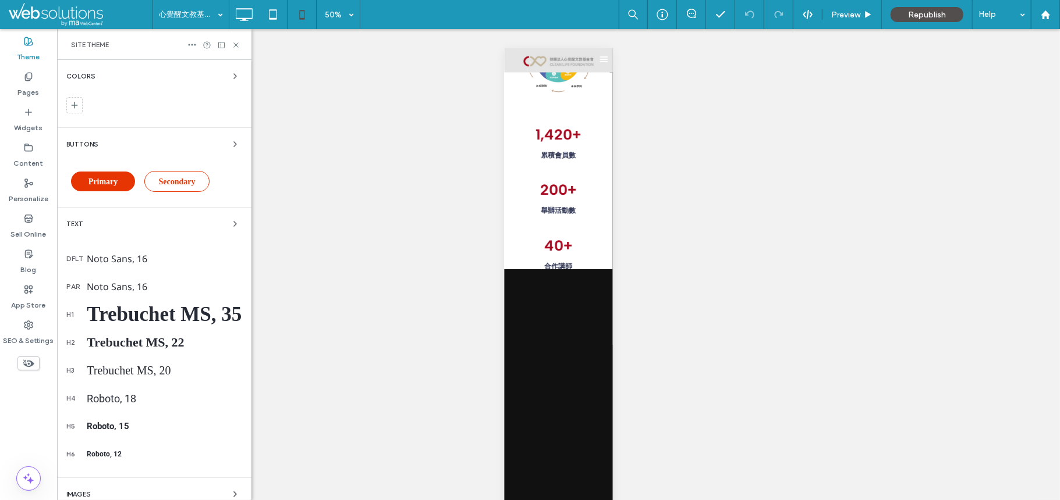
scroll to position [112, 0]
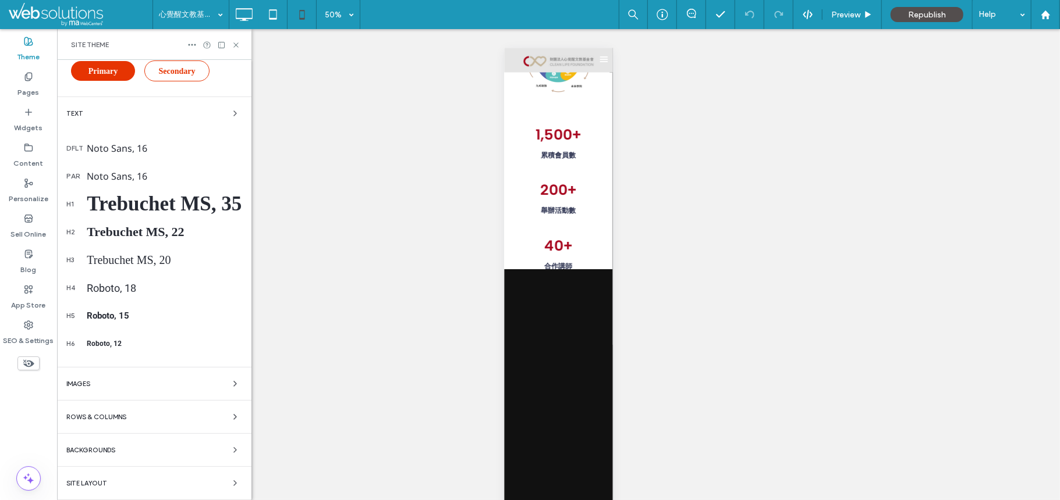
click at [104, 496] on div "Colors Buttons Primary Secondary Text dflt Noto Sans, 16 par Noto Sans, 16 h1 T…" at bounding box center [154, 224] width 194 height 551
click at [121, 485] on div "Site Layout" at bounding box center [154, 484] width 176 height 14
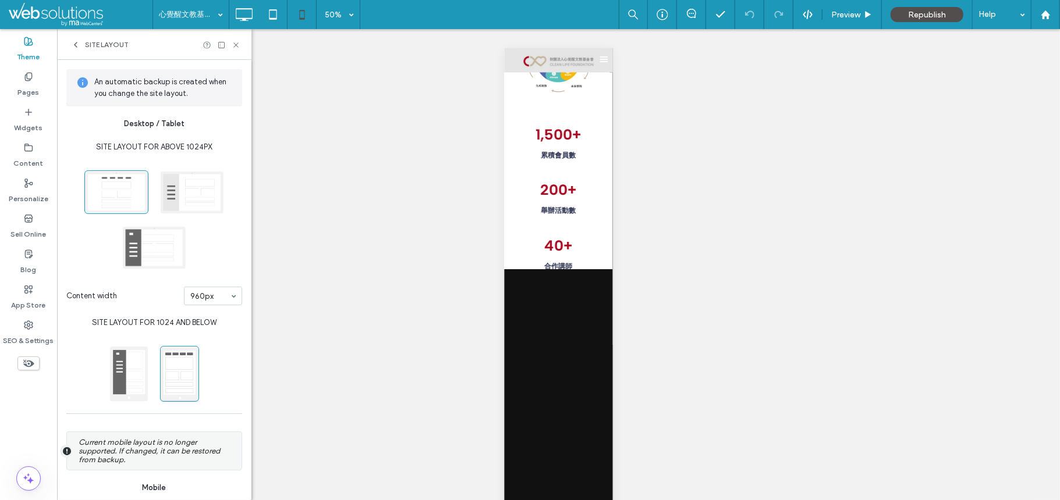
scroll to position [118, 0]
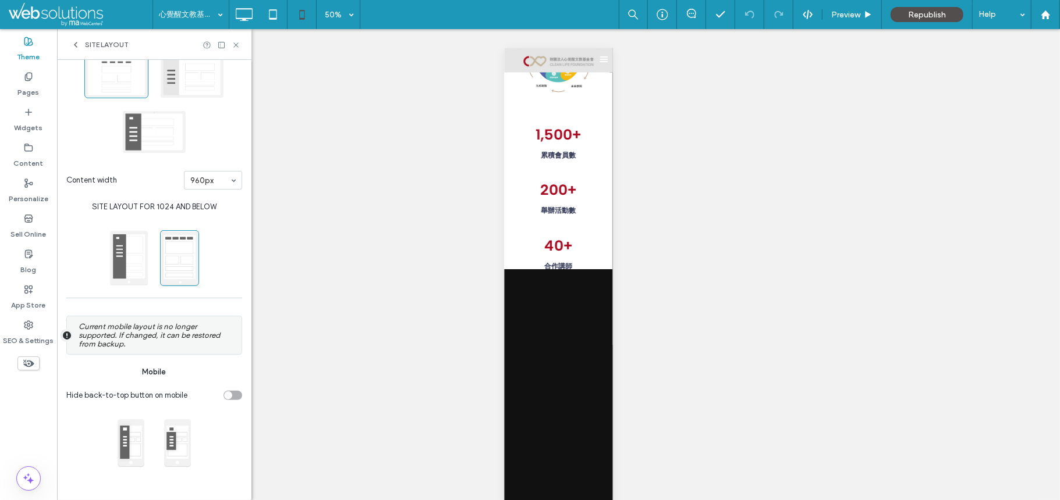
click at [131, 327] on label "Current mobile layout is no longer supported. If changed, it can be restored fr…" at bounding box center [157, 335] width 157 height 26
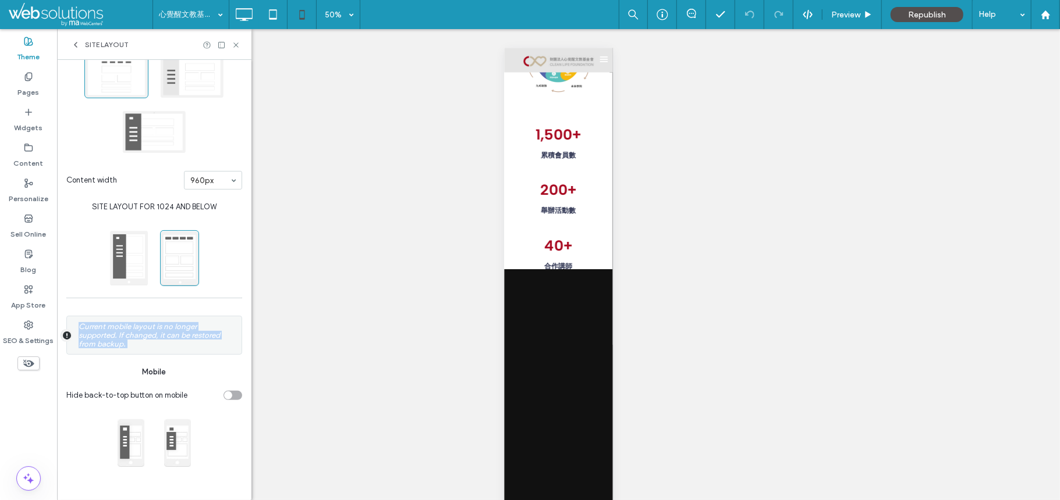
click at [131, 327] on label "Current mobile layout is no longer supported. If changed, it can be restored fr…" at bounding box center [157, 335] width 157 height 26
click at [147, 331] on label "Current mobile layout is no longer supported. If changed, it can be restored fr…" at bounding box center [157, 335] width 157 height 26
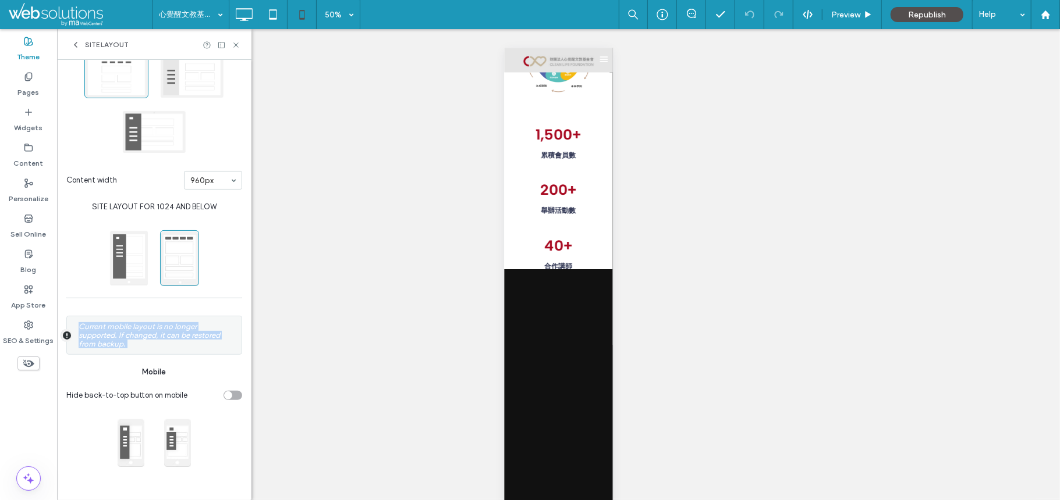
click at [147, 331] on label "Current mobile layout is no longer supported. If changed, it can be restored fr…" at bounding box center [157, 335] width 157 height 26
click at [111, 322] on label "Current mobile layout is no longer supported. If changed, it can be restored fr…" at bounding box center [157, 335] width 157 height 26
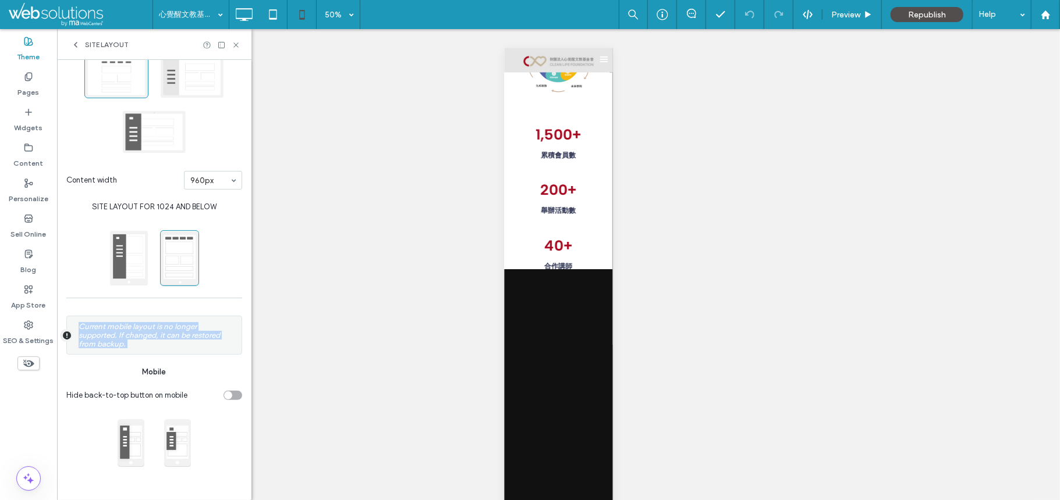
click at [111, 322] on label "Current mobile layout is no longer supported. If changed, it can be restored fr…" at bounding box center [157, 335] width 157 height 26
drag, startPoint x: 116, startPoint y: 333, endPoint x: 63, endPoint y: 321, distance: 54.9
click at [63, 321] on div "An automatic backup is created when you change the site layout. Desktop / Table…" at bounding box center [154, 222] width 194 height 556
copy label "Current mobile layout is no longer supported."
click at [116, 342] on label "Current mobile layout is no longer supported. If changed, it can be restored fr…" at bounding box center [157, 335] width 157 height 26
